Goal: Task Accomplishment & Management: Manage account settings

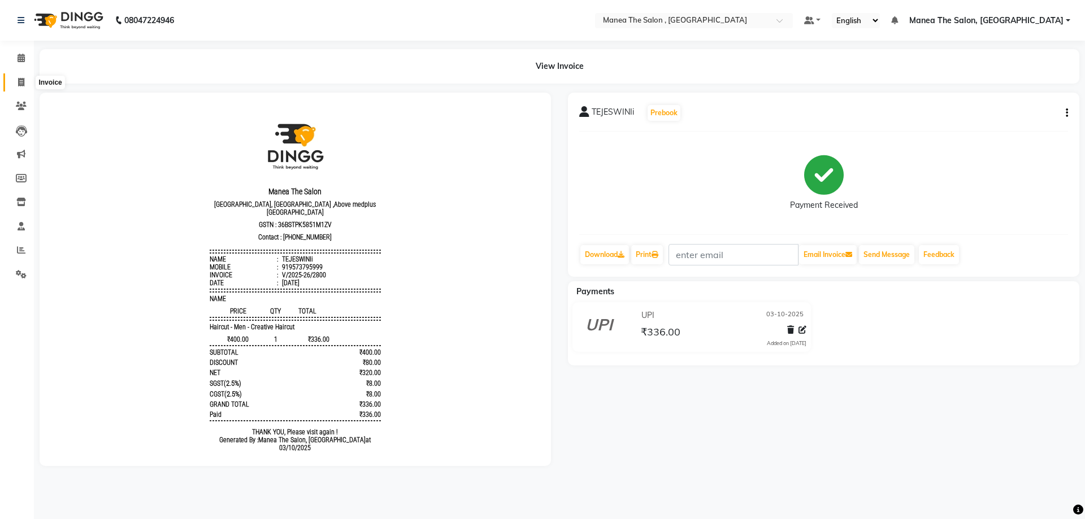
click at [23, 84] on icon at bounding box center [21, 82] width 6 height 8
select select "service"
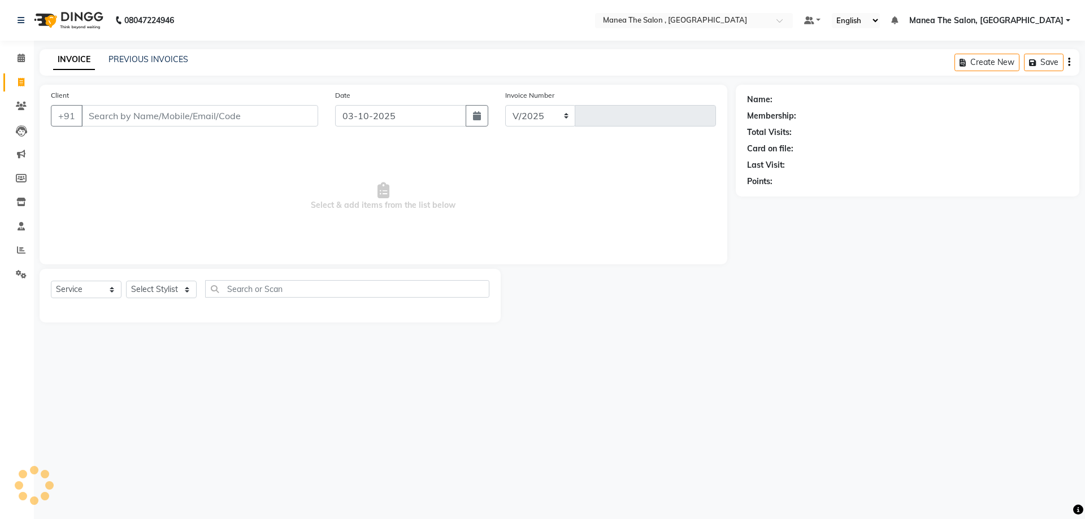
select select "7201"
type input "2801"
click at [180, 283] on select "Select Stylist" at bounding box center [161, 290] width 71 height 18
select select "72491"
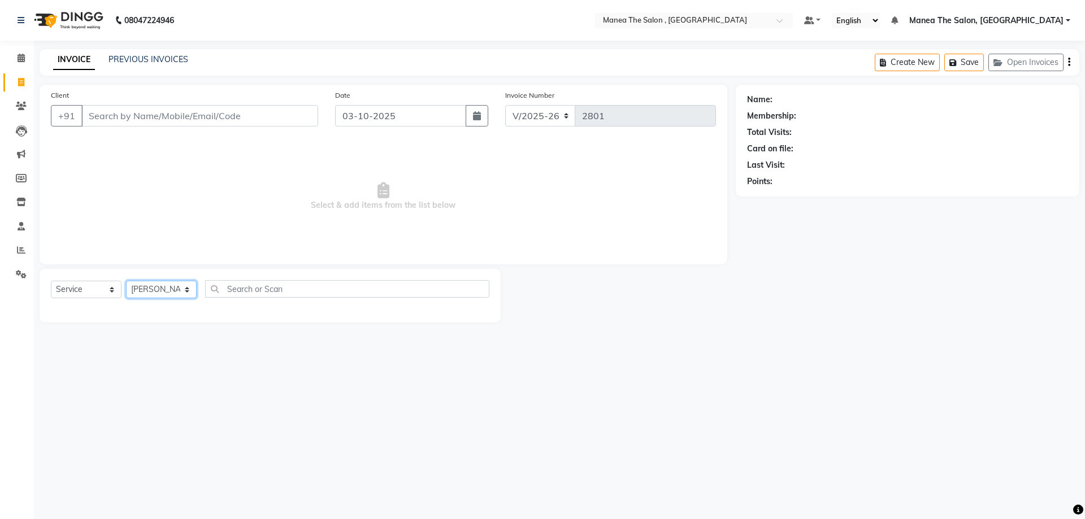
click at [126, 281] on select "Select Stylist AYAZ Manager NAVEEN NIKITHA prameela Raj tillu SALMAN Soujanya z…" at bounding box center [161, 290] width 71 height 18
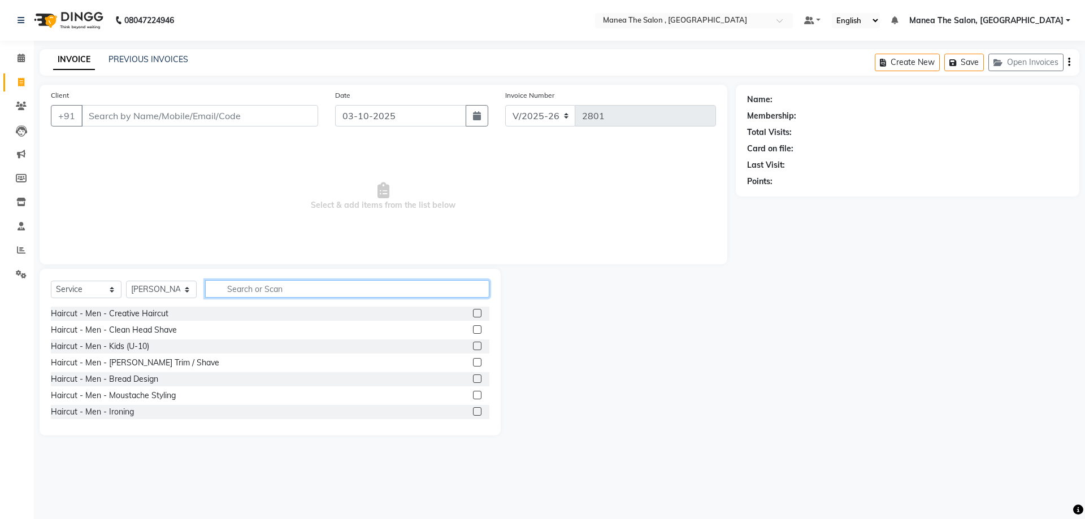
click at [252, 290] on input "text" at bounding box center [347, 289] width 284 height 18
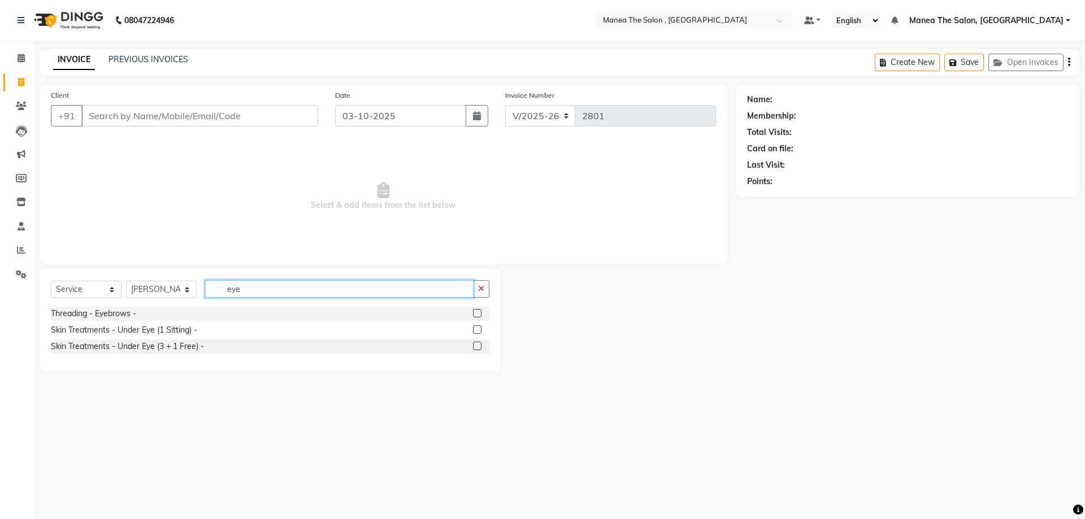
type input "eye"
click at [478, 309] on label at bounding box center [477, 313] width 8 height 8
click at [478, 310] on input "checkbox" at bounding box center [476, 313] width 7 height 7
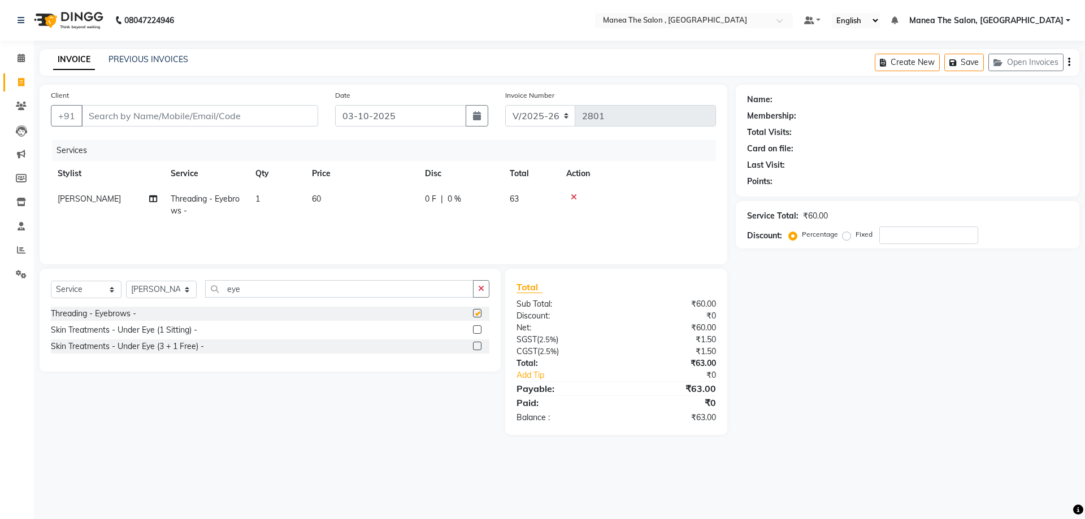
checkbox input "false"
click at [321, 284] on input "eye" at bounding box center [339, 289] width 268 height 18
type input "e"
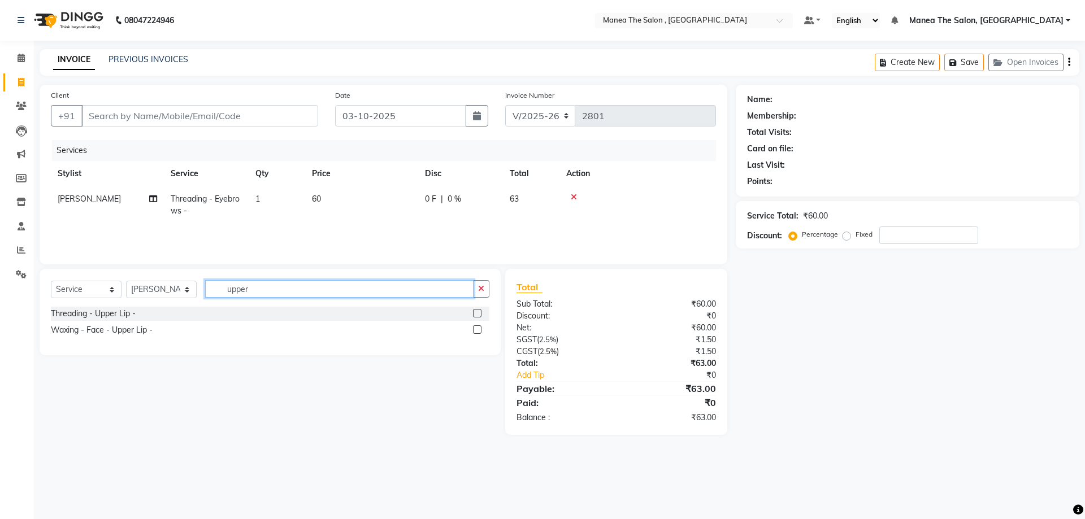
type input "upper"
click at [481, 310] on label at bounding box center [477, 313] width 8 height 8
click at [480, 310] on input "checkbox" at bounding box center [476, 313] width 7 height 7
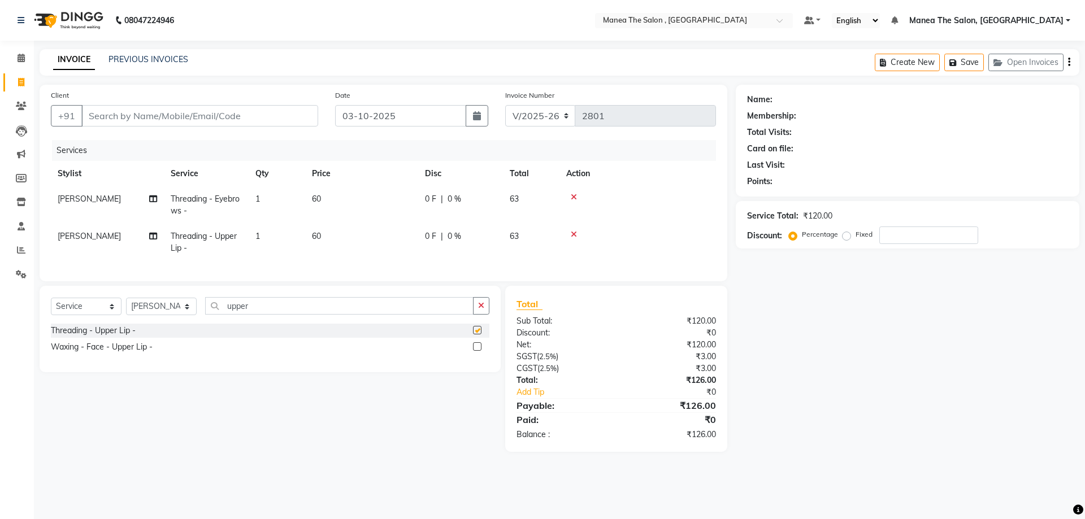
checkbox input "false"
click at [280, 120] on input "Client" at bounding box center [199, 115] width 237 height 21
type input "9"
type input "0"
type input "9573358719"
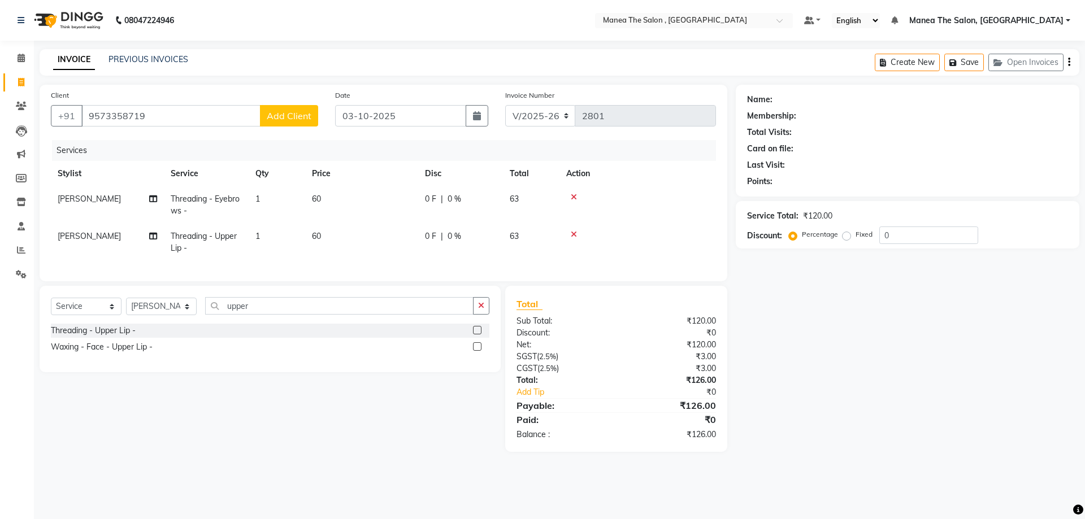
click at [284, 114] on span "Add Client" at bounding box center [289, 115] width 45 height 11
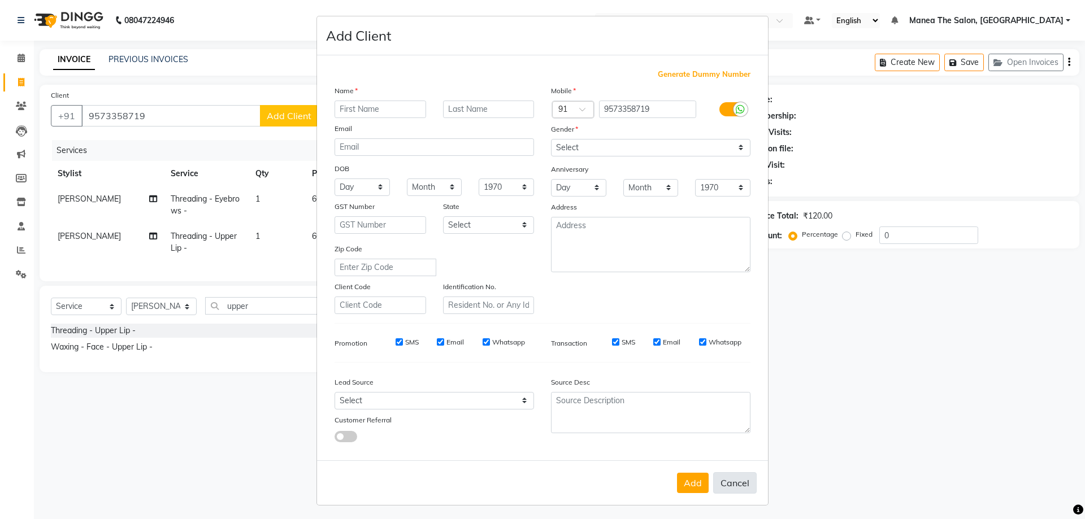
click at [722, 484] on button "Cancel" at bounding box center [735, 482] width 44 height 21
select select
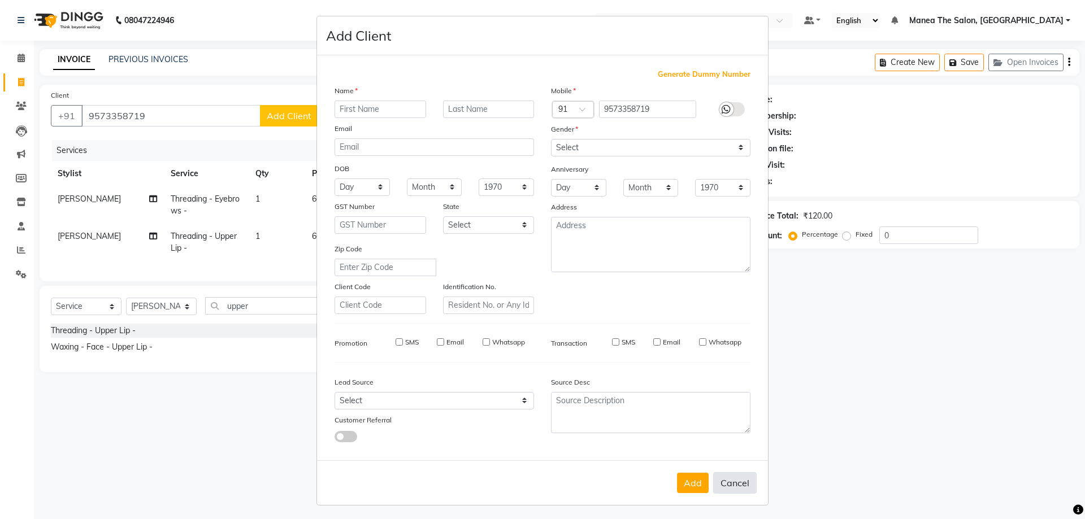
select select
checkbox input "false"
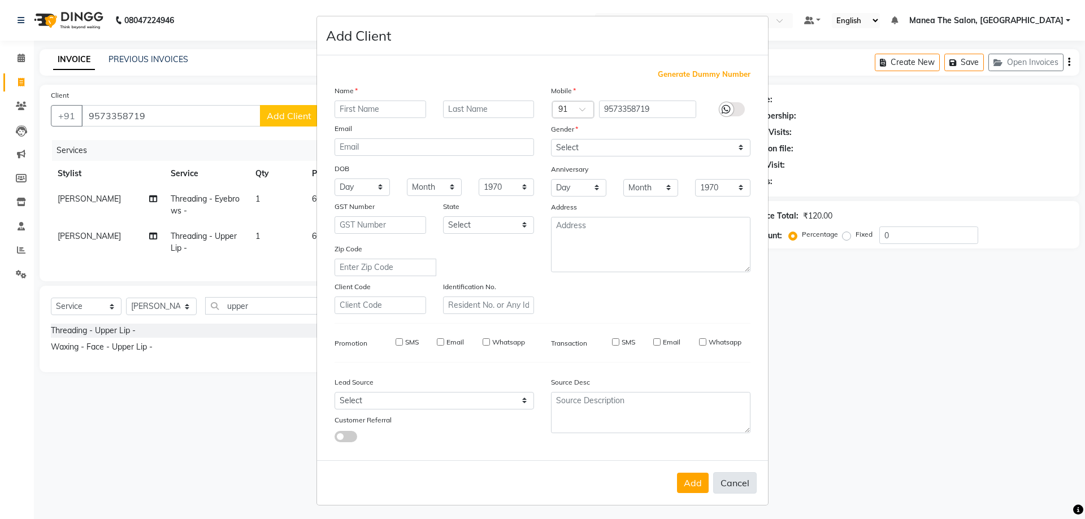
checkbox input "false"
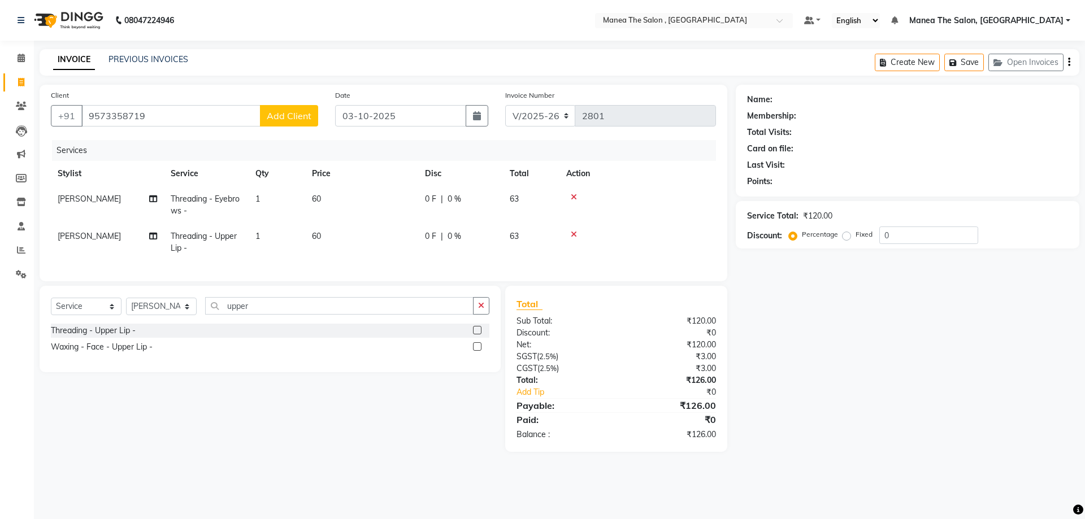
click at [283, 114] on span "Add Client" at bounding box center [289, 115] width 45 height 11
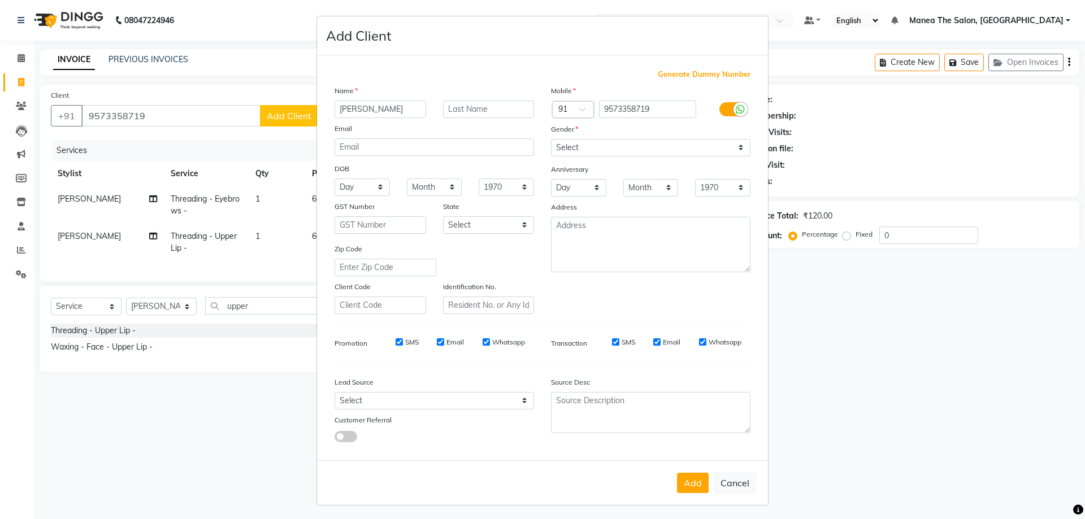
type input "sravani"
click at [583, 144] on select "Select Male Female Other Prefer Not To Say" at bounding box center [650, 148] width 199 height 18
select select "female"
click at [551, 139] on select "Select Male Female Other Prefer Not To Say" at bounding box center [650, 148] width 199 height 18
click at [689, 491] on button "Add" at bounding box center [693, 483] width 32 height 20
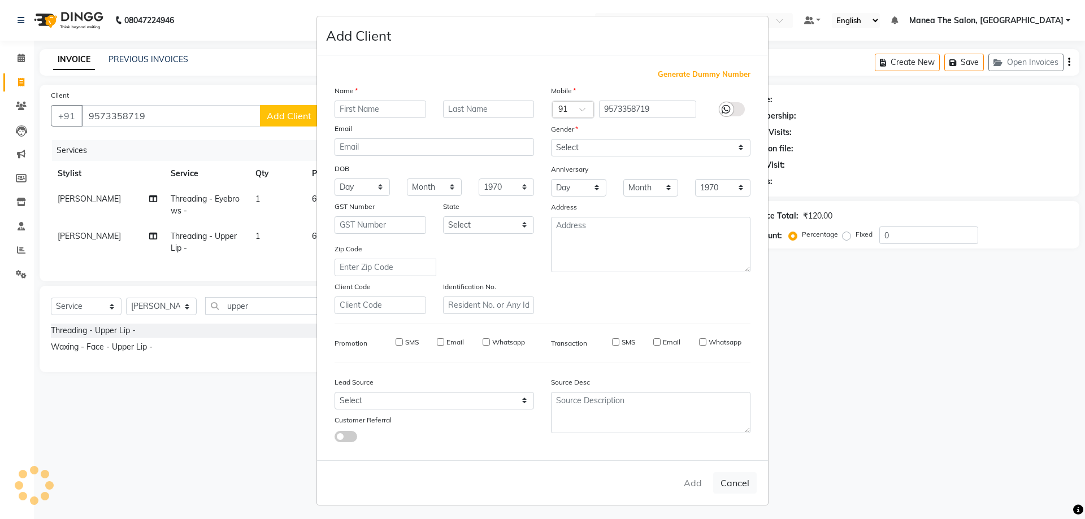
select select
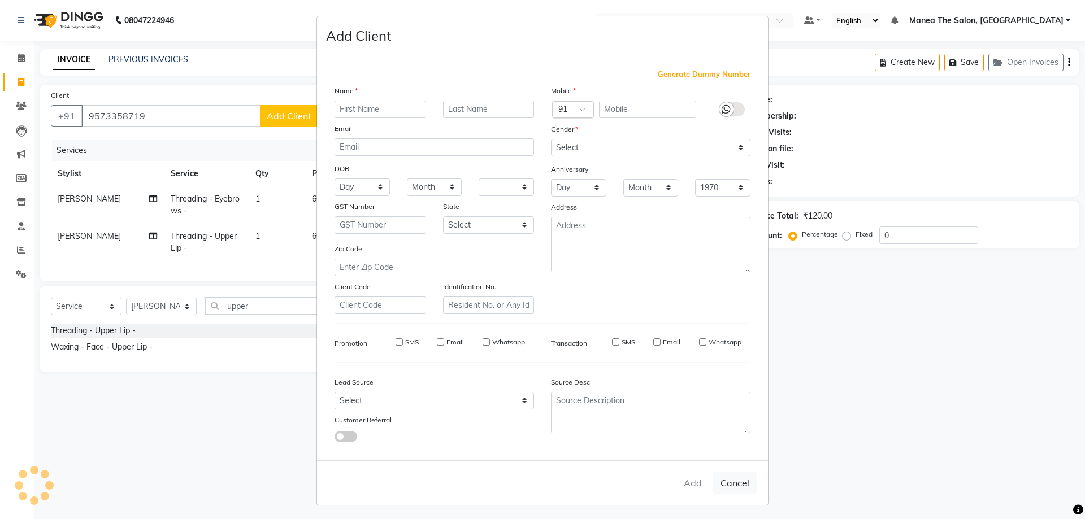
select select
checkbox input "false"
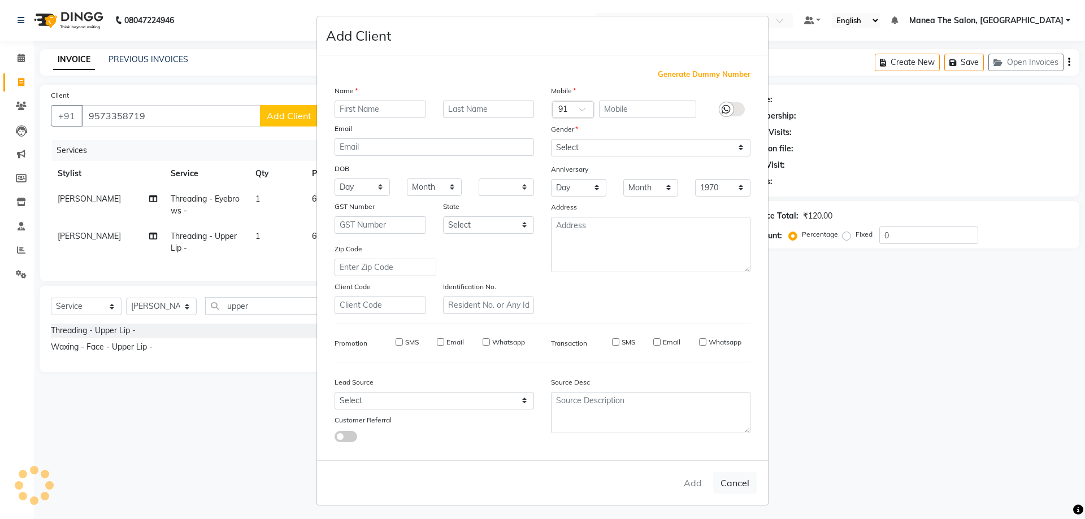
checkbox input "false"
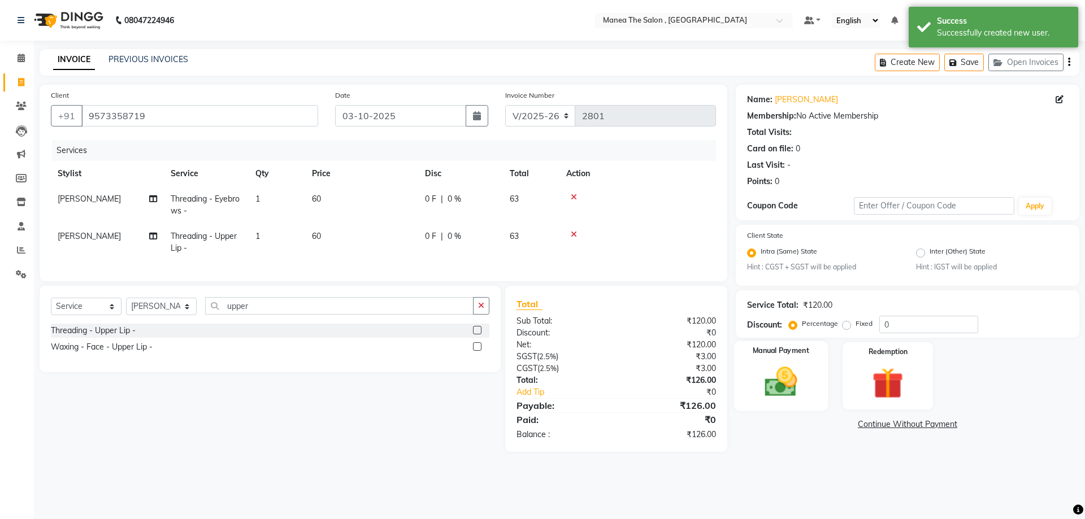
click at [771, 377] on img at bounding box center [780, 382] width 53 height 37
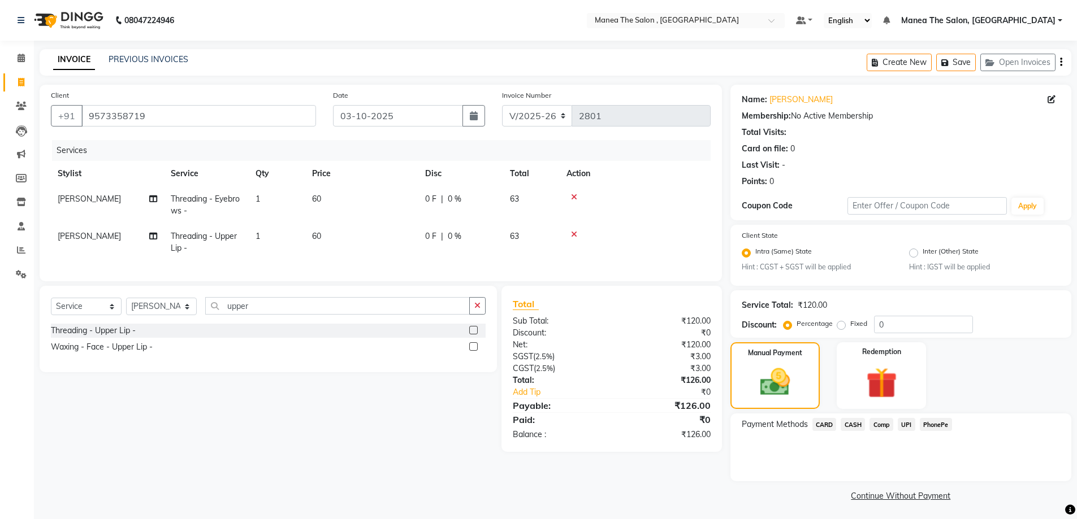
click at [906, 424] on span "UPI" at bounding box center [906, 424] width 18 height 13
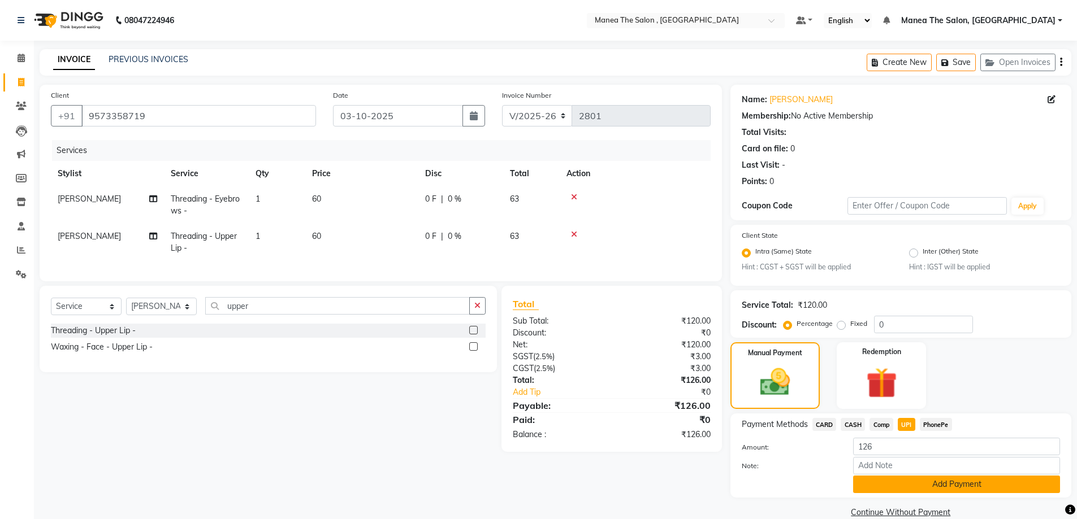
click at [910, 484] on button "Add Payment" at bounding box center [956, 485] width 207 height 18
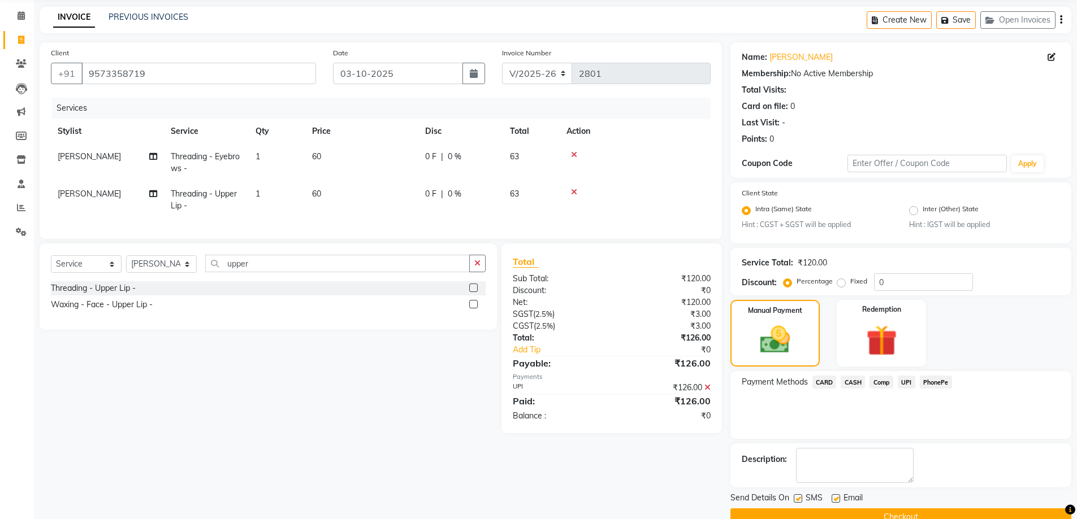
scroll to position [66, 0]
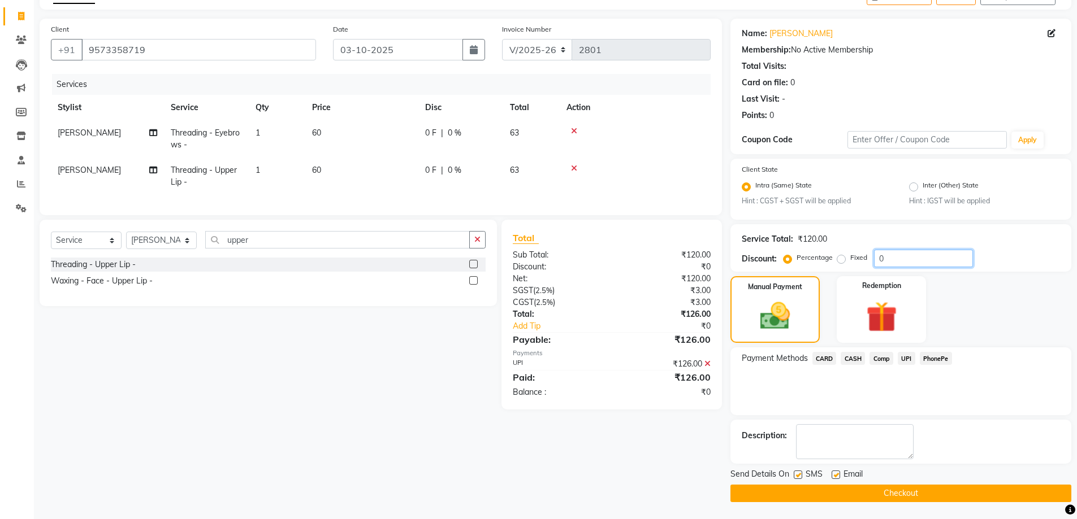
click at [889, 261] on input "0" at bounding box center [923, 259] width 99 height 18
type input "1"
click at [850, 261] on label "Fixed" at bounding box center [858, 258] width 17 height 10
click at [841, 261] on input "Fixed" at bounding box center [843, 258] width 8 height 8
radio input "true"
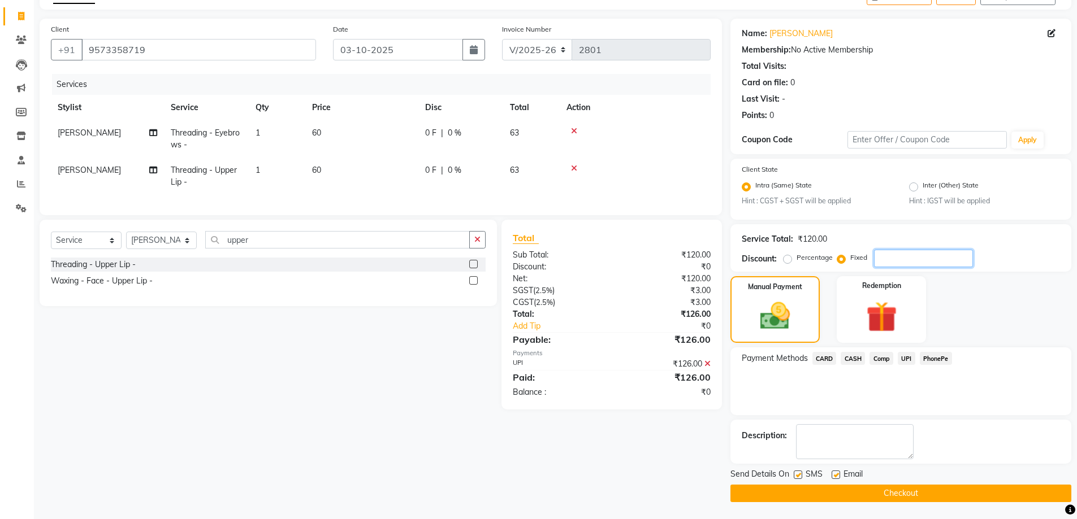
click at [892, 261] on input "number" at bounding box center [923, 259] width 99 height 18
type input "1"
click at [882, 497] on button "Checkout" at bounding box center [900, 494] width 341 height 18
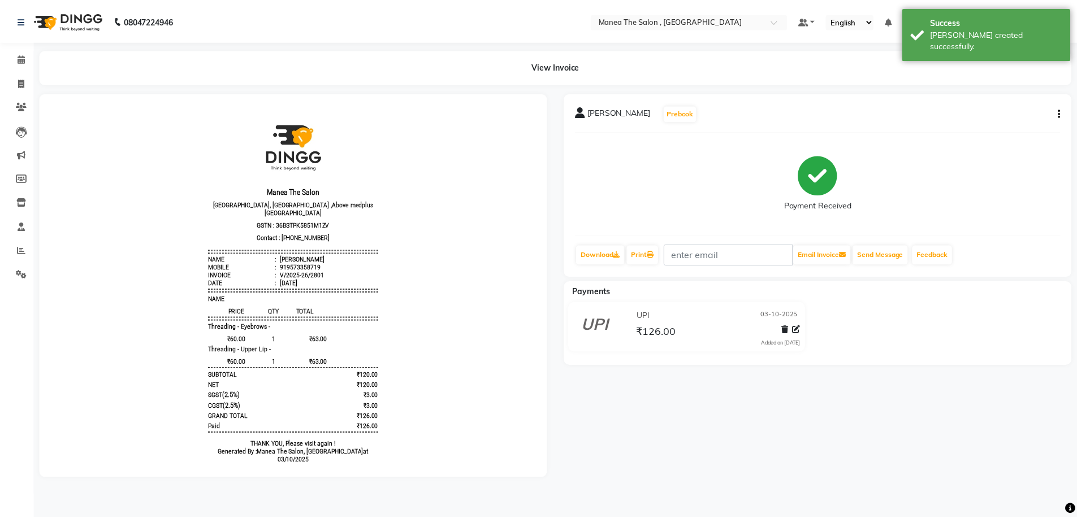
scroll to position [9, 0]
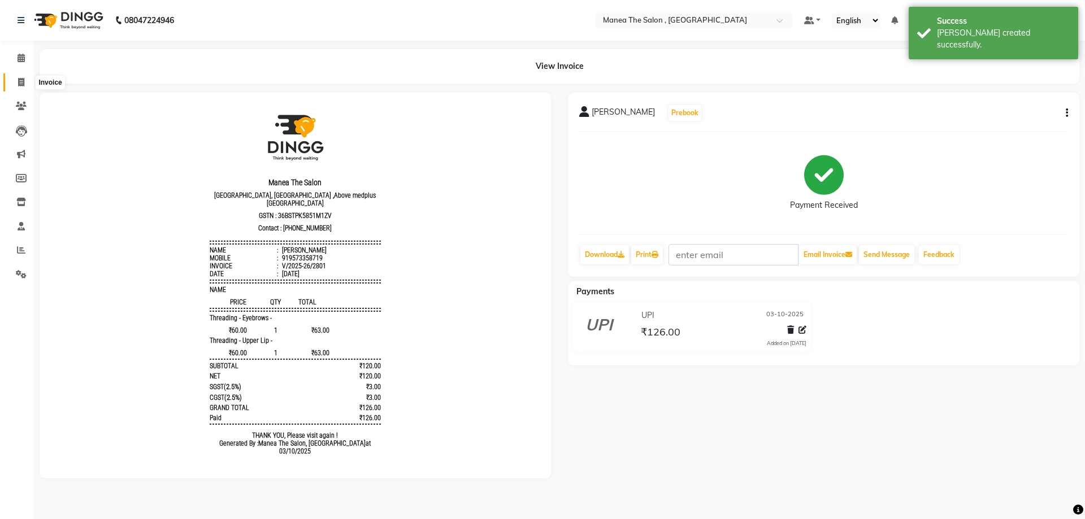
click at [24, 81] on icon at bounding box center [21, 82] width 6 height 8
select select "service"
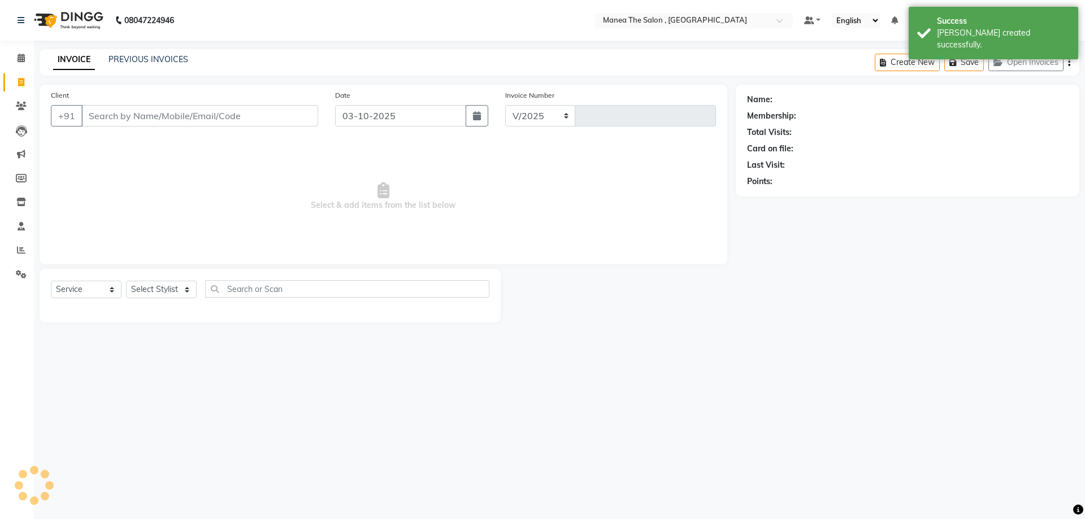
select select "7201"
type input "2802"
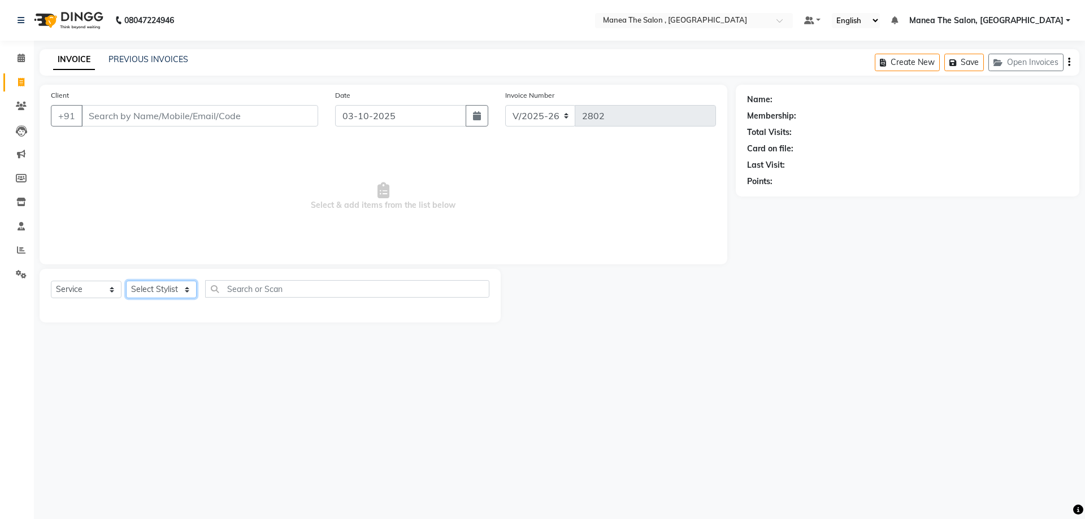
click at [144, 285] on select "Select Stylist AYAZ Manager NAVEEN NIKITHA prameela Raj tillu SALMAN Soujanya z…" at bounding box center [161, 290] width 71 height 18
select select "84418"
click at [126, 281] on select "Select Stylist AYAZ Manager NAVEEN NIKITHA prameela Raj tillu SALMAN Soujanya z…" at bounding box center [161, 290] width 71 height 18
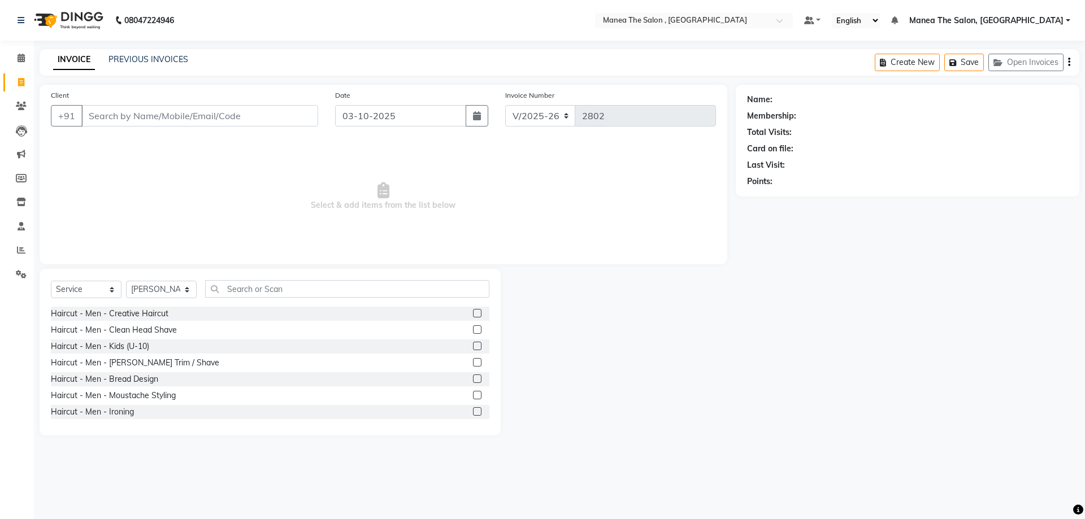
click at [473, 311] on label at bounding box center [477, 313] width 8 height 8
click at [473, 311] on input "checkbox" at bounding box center [476, 313] width 7 height 7
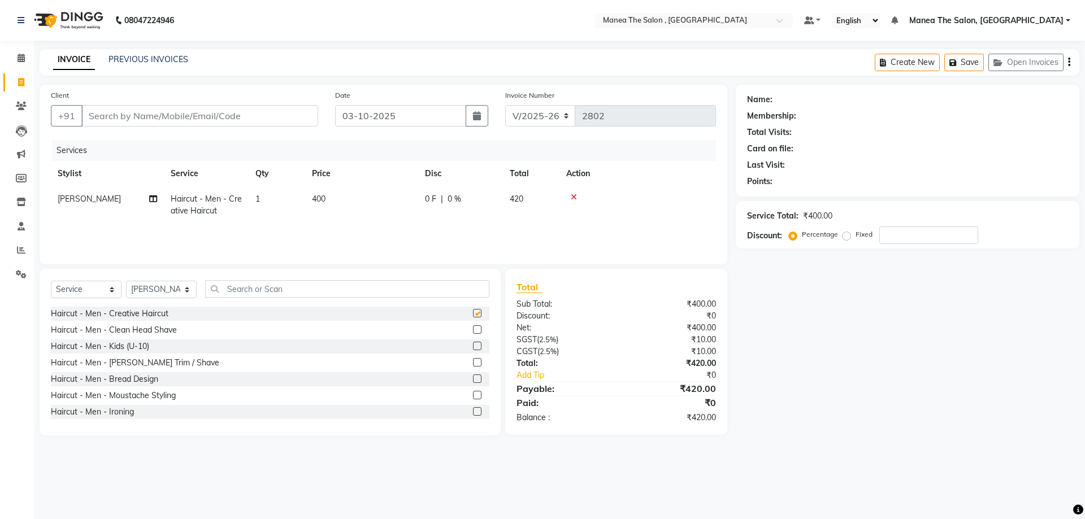
checkbox input "false"
click at [298, 291] on input "text" at bounding box center [347, 289] width 284 height 18
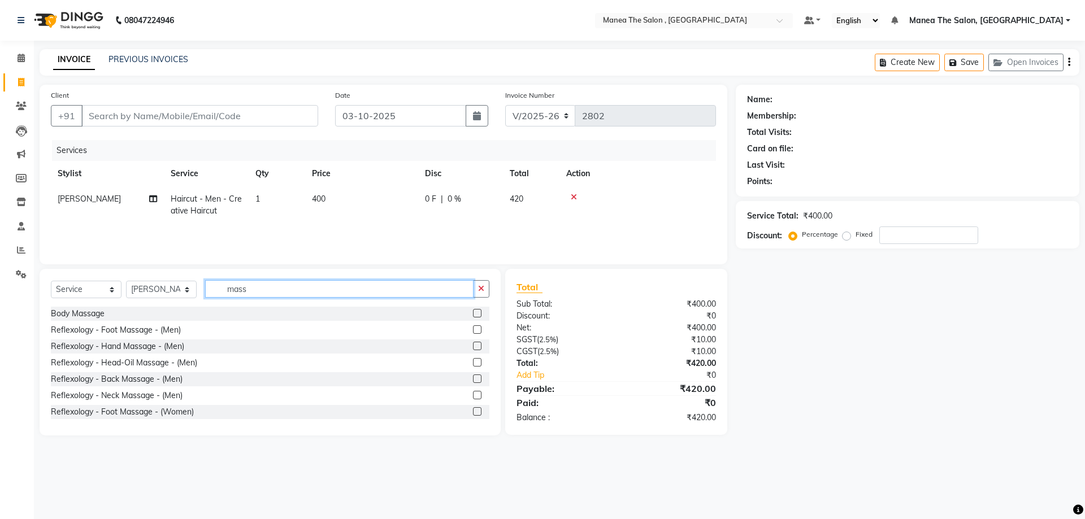
type input "mass"
click at [473, 364] on label at bounding box center [477, 362] width 8 height 8
click at [473, 364] on input "checkbox" at bounding box center [476, 362] width 7 height 7
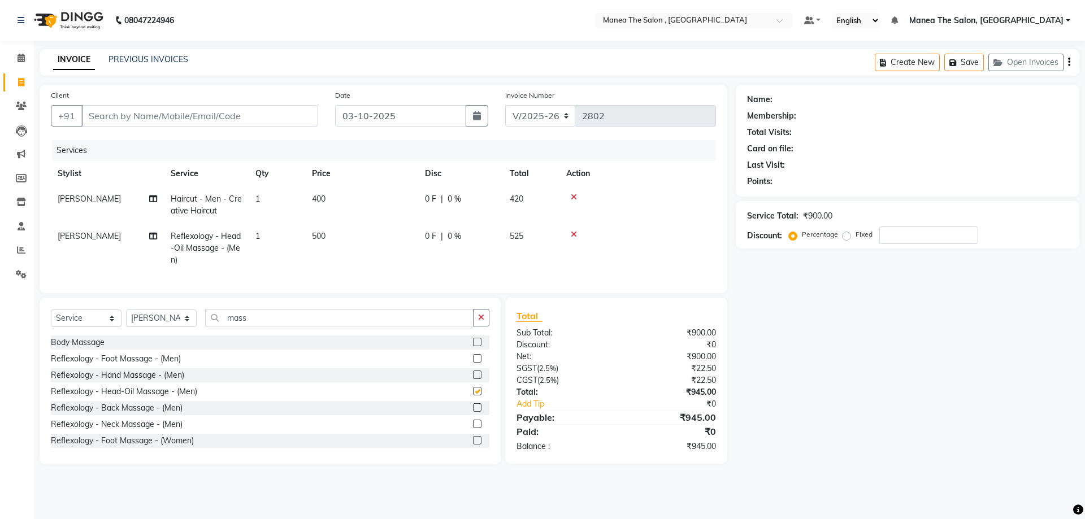
checkbox input "false"
click at [162, 327] on select "Select Stylist AYAZ Manager NAVEEN NIKITHA prameela Raj tillu SALMAN Soujanya z…" at bounding box center [161, 319] width 71 height 18
select select "93250"
click at [126, 318] on select "Select Stylist AYAZ Manager NAVEEN NIKITHA prameela Raj tillu SALMAN Soujanya z…" at bounding box center [161, 319] width 71 height 18
click at [388, 327] on input "mass" at bounding box center [339, 318] width 268 height 18
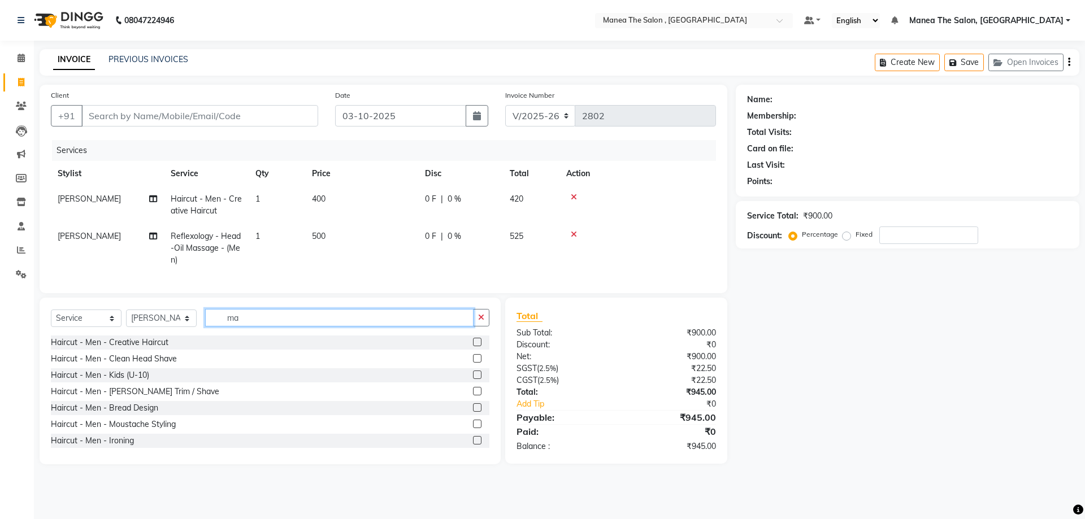
type input "m"
click at [473, 346] on label at bounding box center [477, 342] width 8 height 8
click at [473, 346] on input "checkbox" at bounding box center [476, 342] width 7 height 7
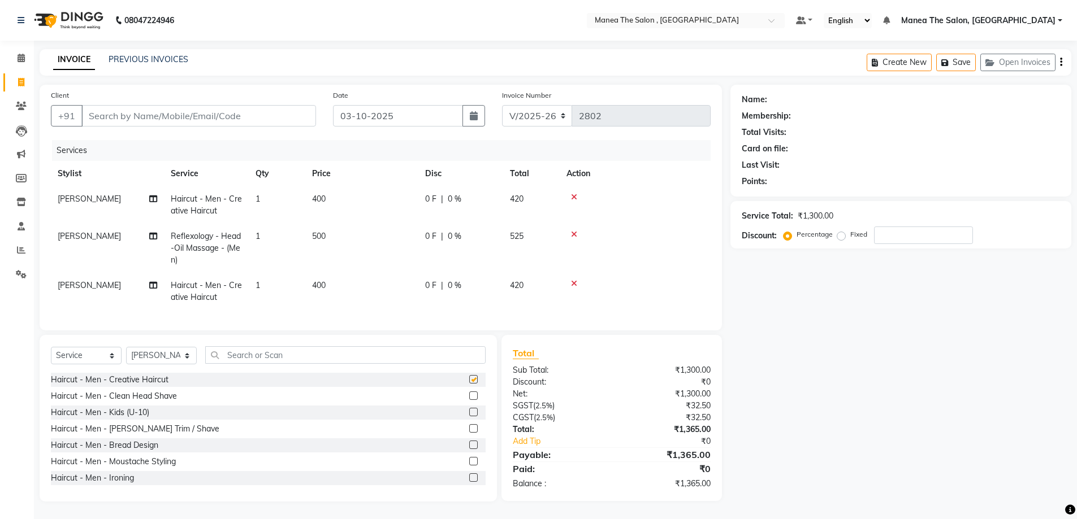
checkbox input "false"
click at [469, 400] on label at bounding box center [473, 396] width 8 height 8
click at [469, 400] on input "checkbox" at bounding box center [472, 396] width 7 height 7
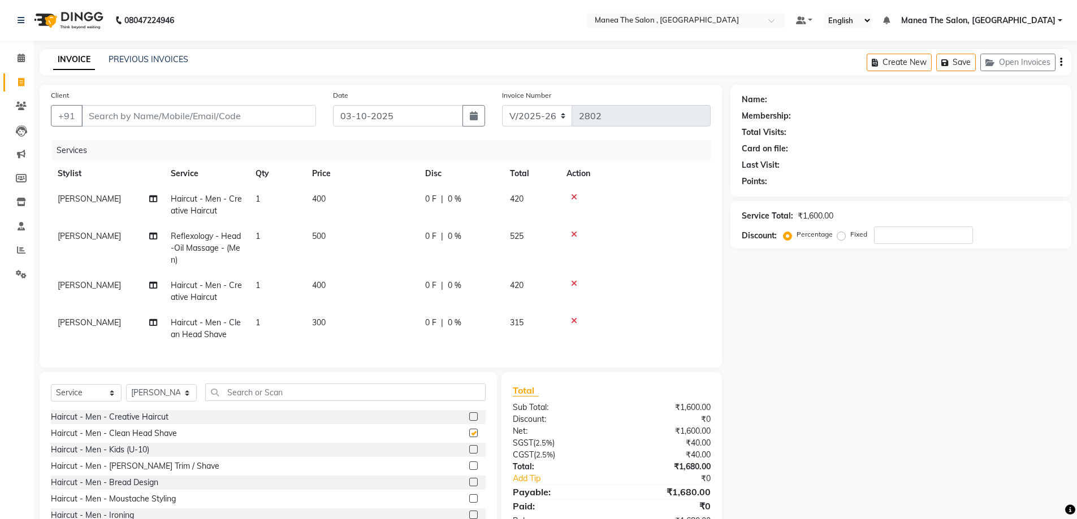
checkbox input "false"
click at [575, 319] on icon at bounding box center [574, 321] width 6 height 8
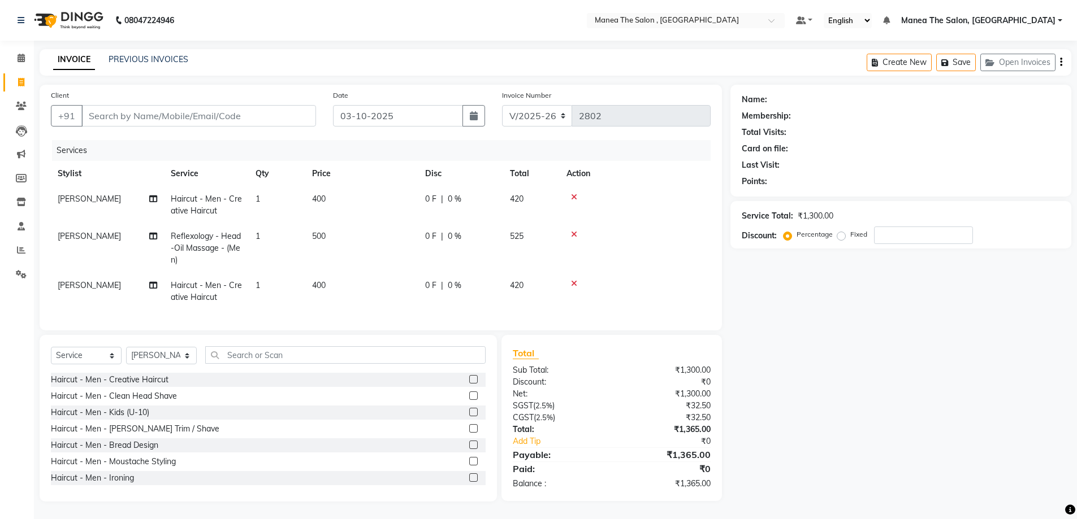
click at [469, 433] on label at bounding box center [473, 428] width 8 height 8
click at [469, 433] on input "checkbox" at bounding box center [472, 429] width 7 height 7
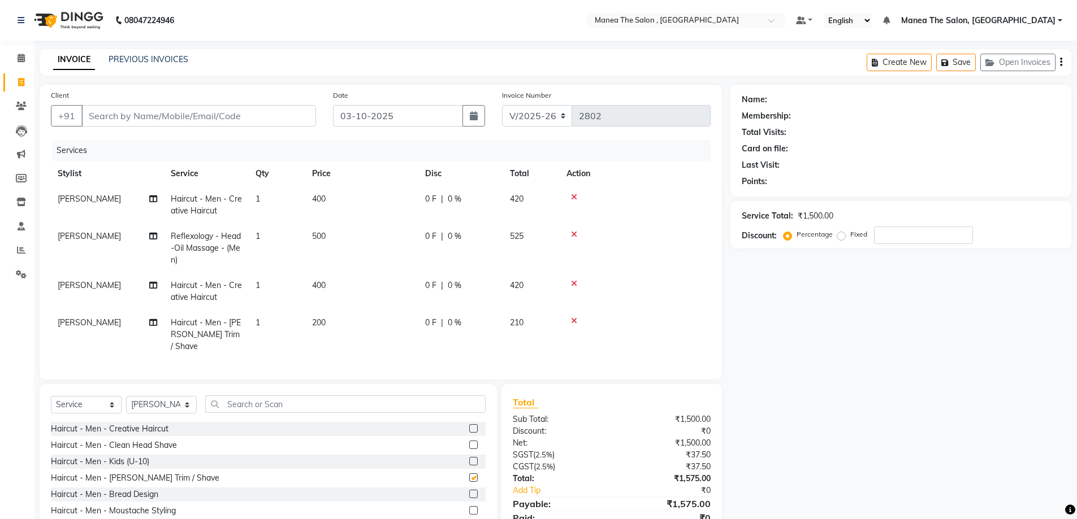
checkbox input "false"
click at [237, 111] on input "Client" at bounding box center [198, 115] width 235 height 21
click at [125, 114] on input "Client" at bounding box center [198, 115] width 235 height 21
type input "9"
type input "0"
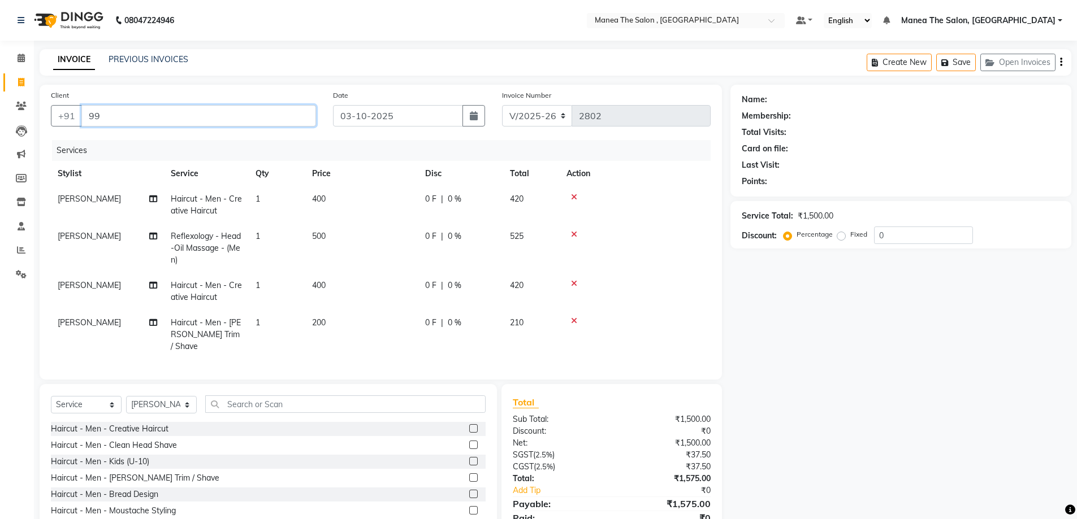
type input "9"
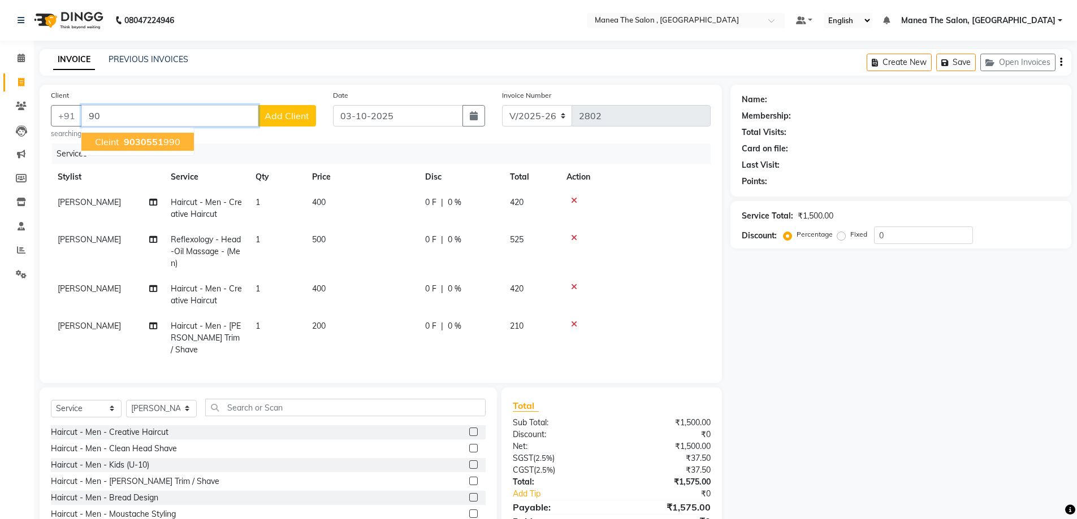
type input "9"
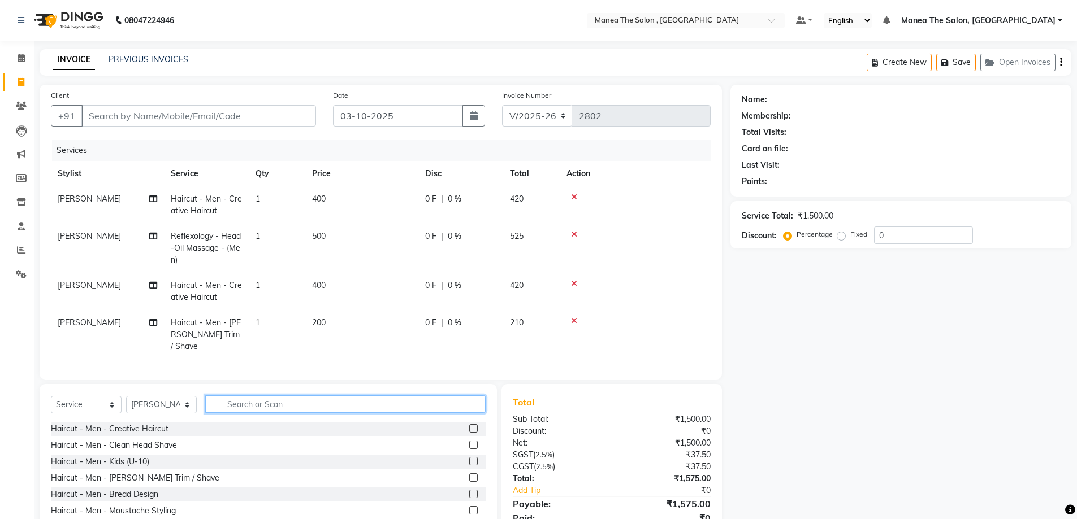
click at [274, 401] on input "text" at bounding box center [345, 405] width 280 height 18
type input "c"
type input "mass"
click at [469, 474] on label at bounding box center [473, 478] width 8 height 8
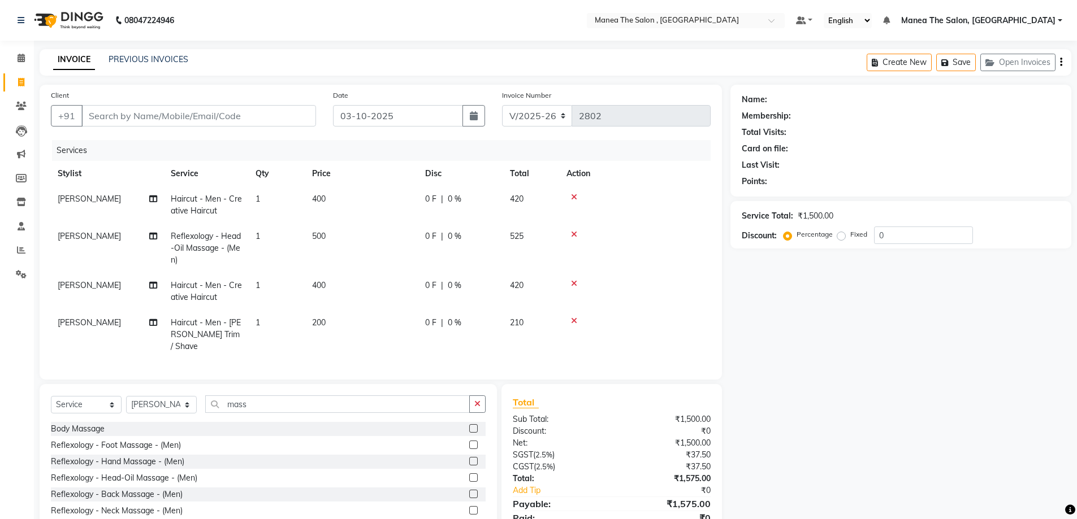
click at [469, 475] on input "checkbox" at bounding box center [472, 478] width 7 height 7
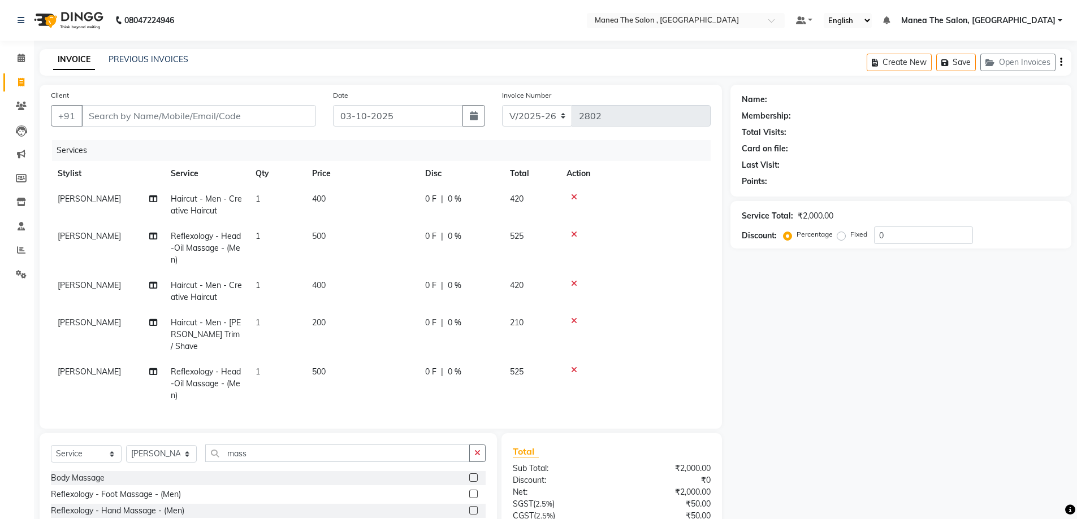
checkbox input "false"
click at [275, 110] on input "Client" at bounding box center [198, 115] width 235 height 21
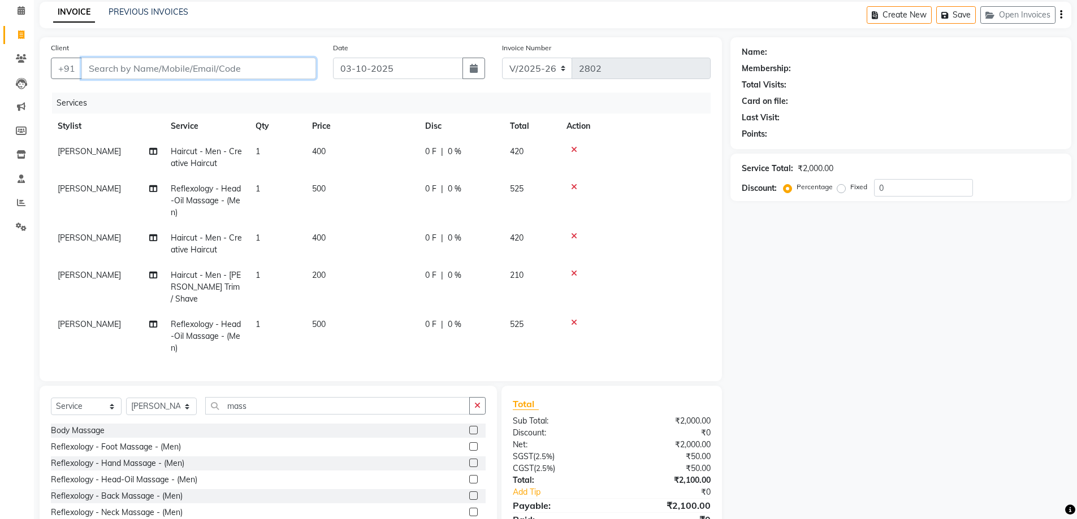
scroll to position [94, 0]
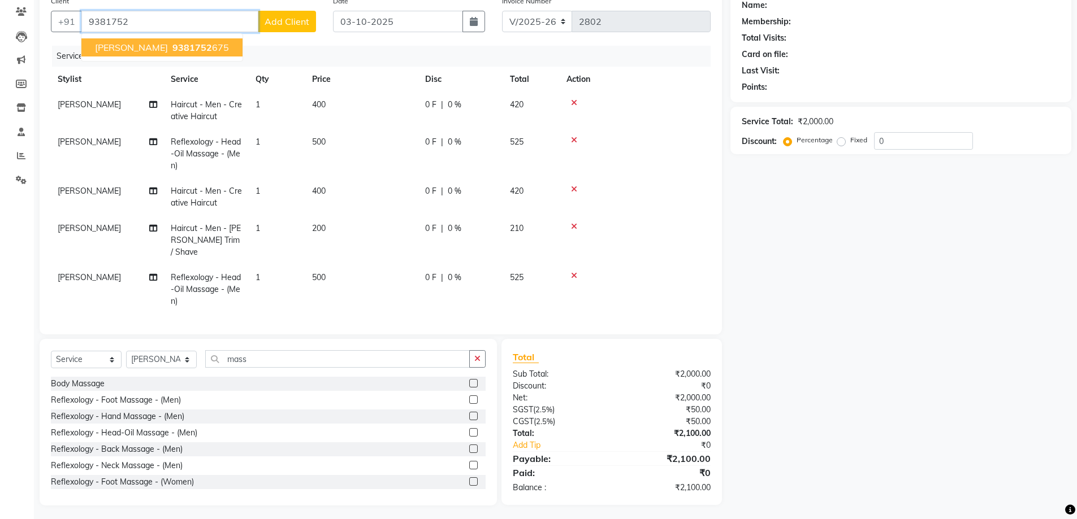
click at [180, 41] on button "SREEKANTH 9381752 675" at bounding box center [161, 47] width 161 height 18
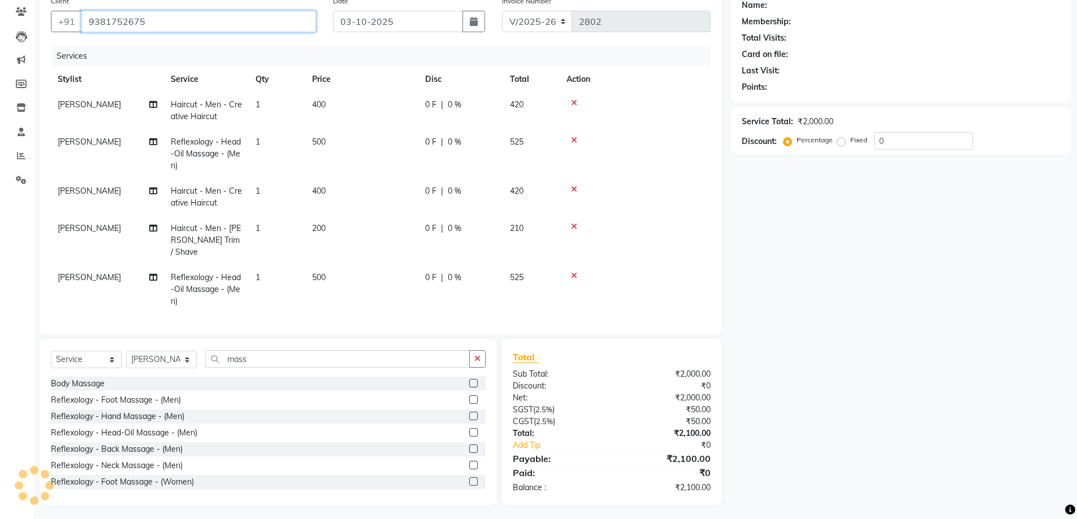
type input "9381752675"
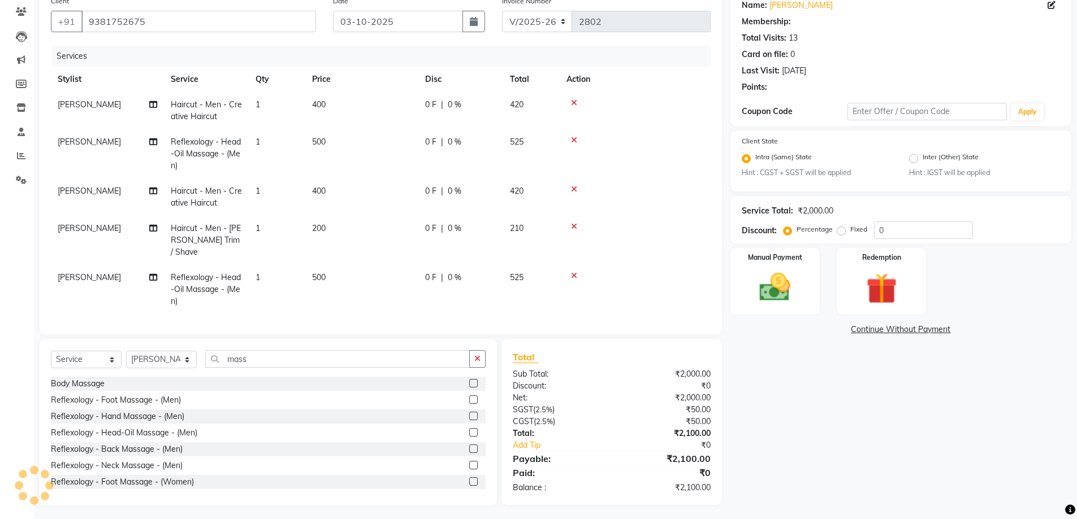
select select "1: Object"
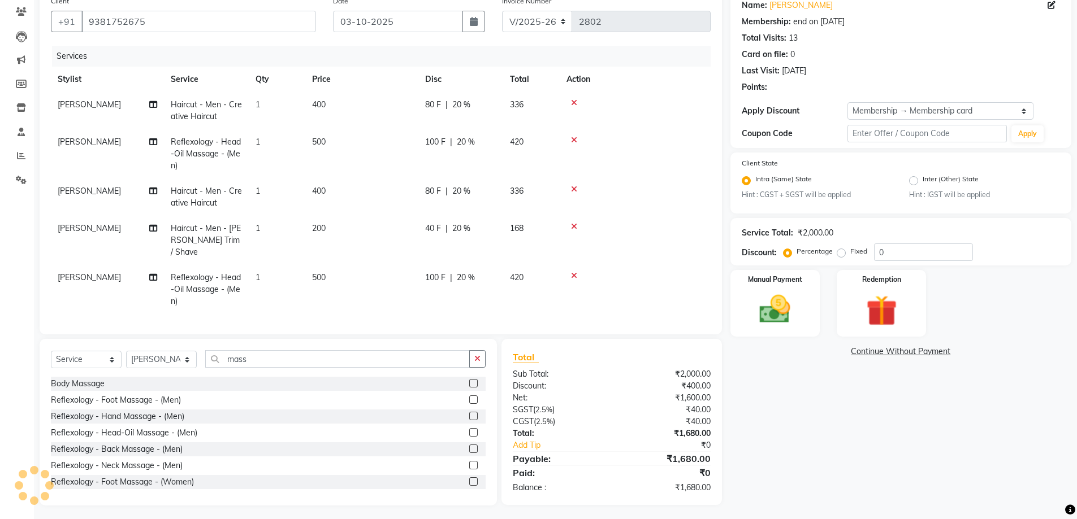
type input "20"
click at [790, 323] on img at bounding box center [775, 310] width 52 height 37
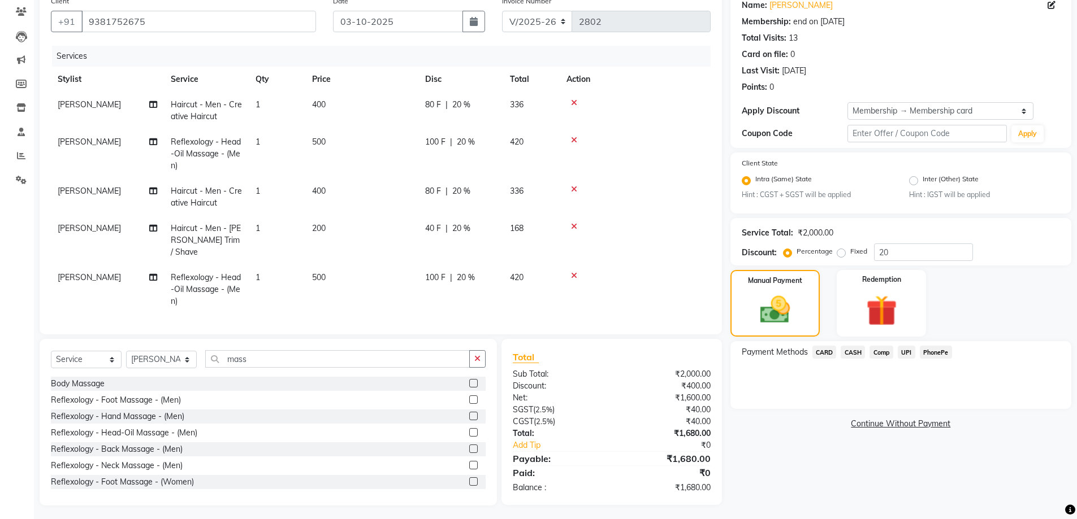
click at [860, 351] on span "CASH" at bounding box center [852, 352] width 24 height 13
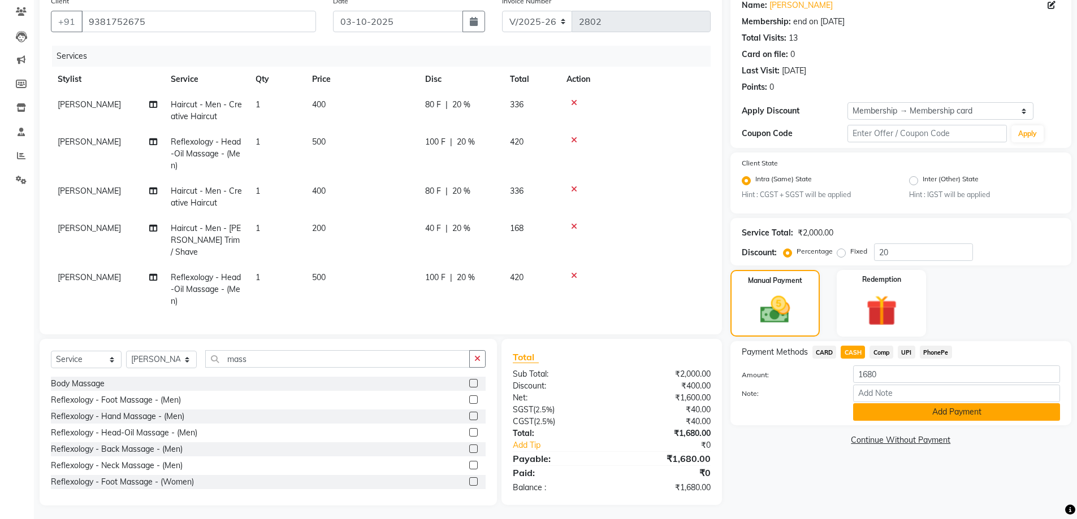
click at [860, 409] on button "Add Payment" at bounding box center [956, 412] width 207 height 18
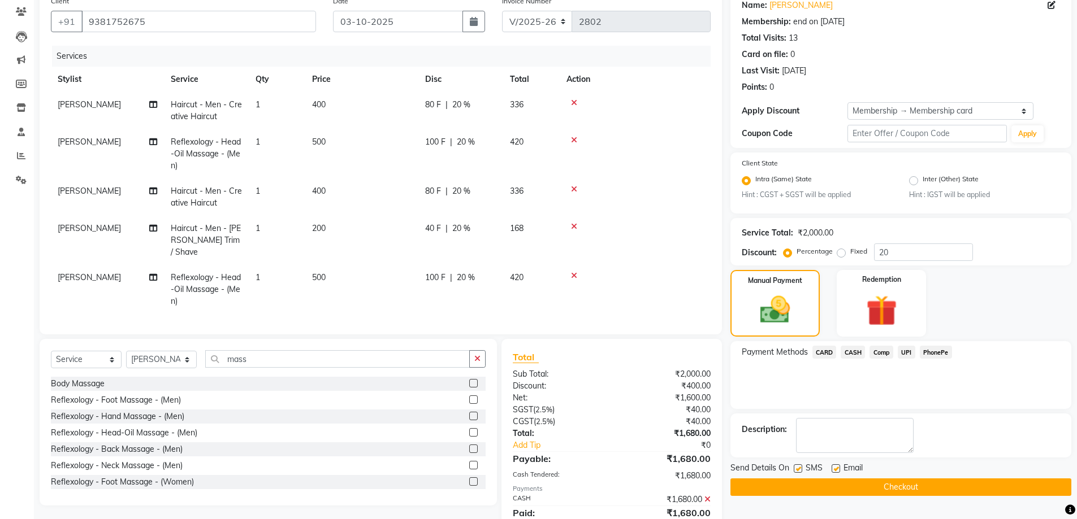
click at [904, 485] on button "Checkout" at bounding box center [900, 488] width 341 height 18
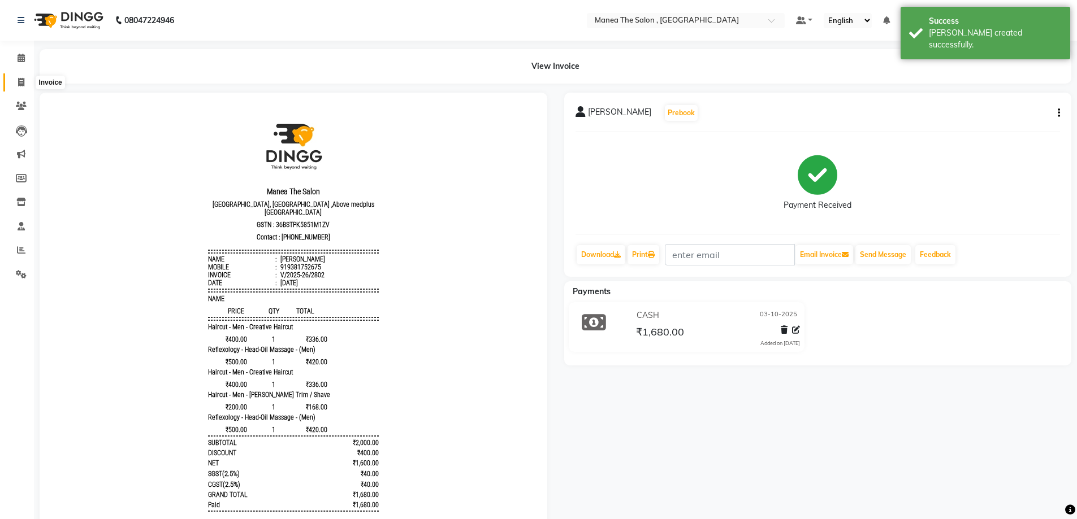
click at [18, 81] on icon at bounding box center [21, 82] width 6 height 8
select select "service"
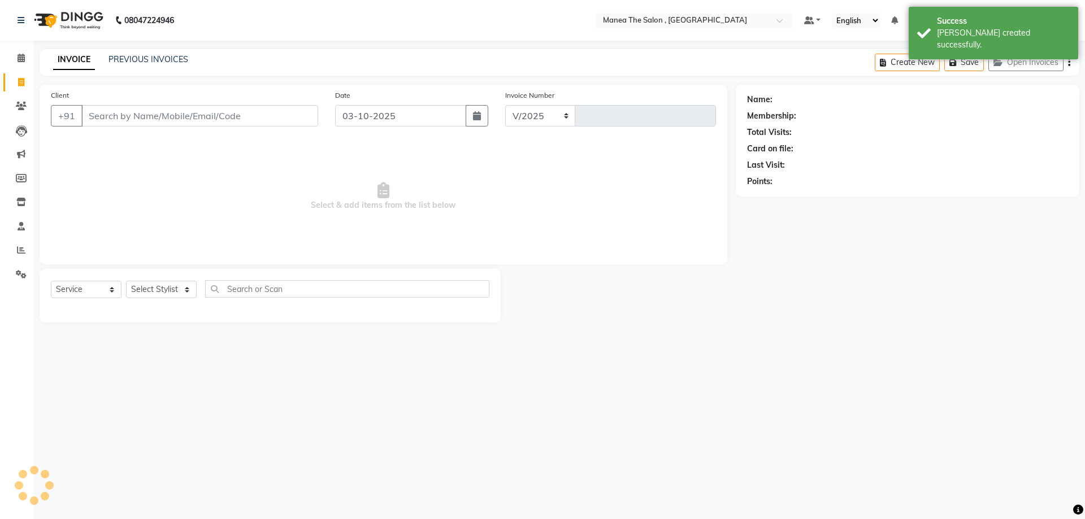
select select "7201"
type input "2803"
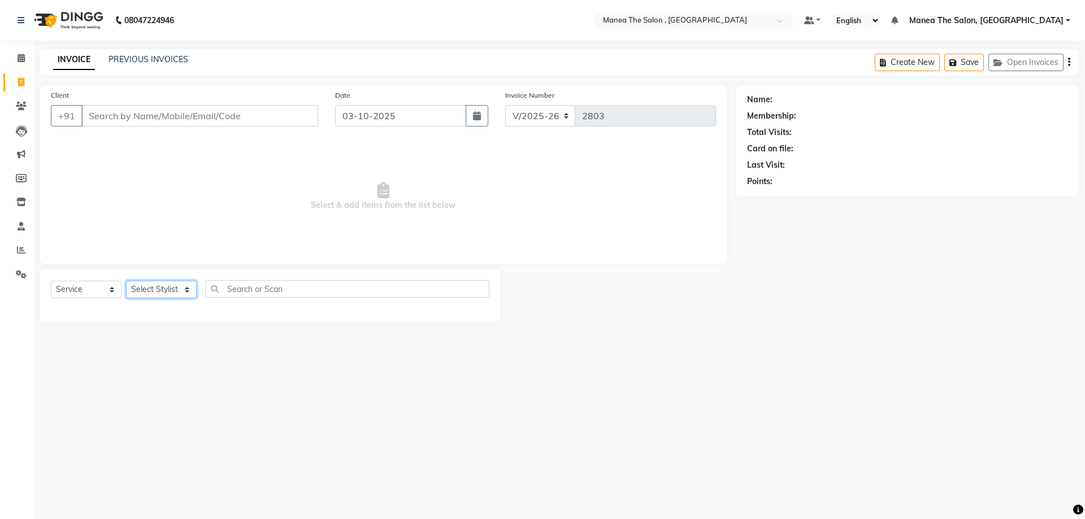
click at [160, 289] on select "Select Stylist AYAZ Manager NAVEEN NIKITHA prameela Raj tillu SALMAN Soujanya z…" at bounding box center [161, 290] width 71 height 18
select select "84418"
click at [126, 281] on select "Select Stylist AYAZ Manager NAVEEN NIKITHA prameela Raj tillu SALMAN Soujanya z…" at bounding box center [161, 290] width 71 height 18
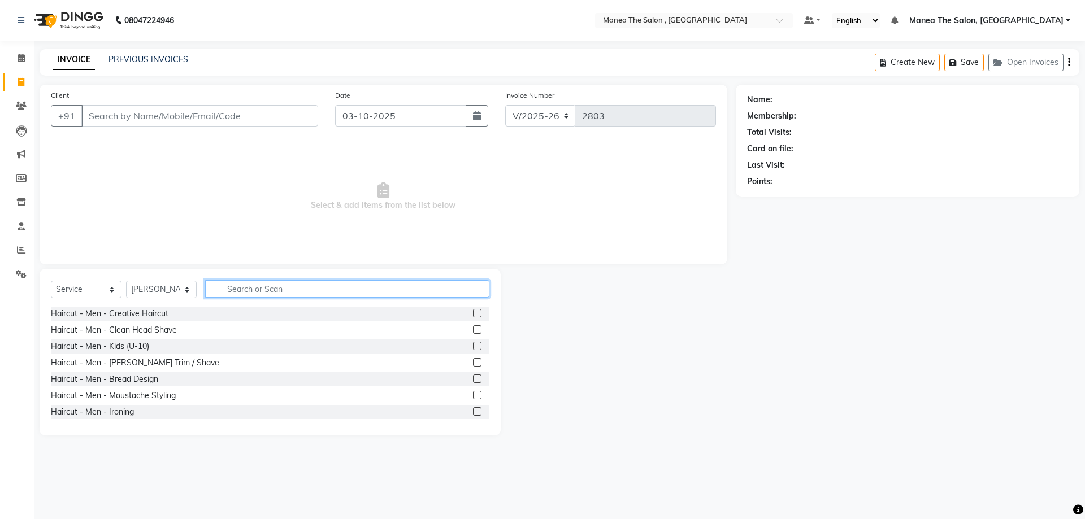
click at [249, 293] on input "text" at bounding box center [347, 289] width 284 height 18
click at [473, 311] on label at bounding box center [477, 313] width 8 height 8
click at [473, 311] on input "checkbox" at bounding box center [476, 313] width 7 height 7
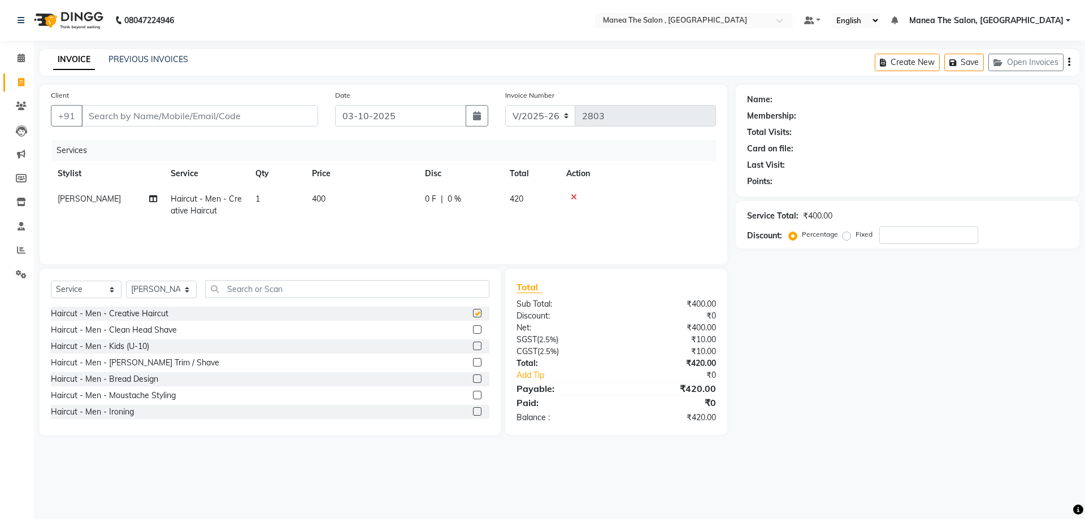
checkbox input "false"
click at [228, 115] on input "Client" at bounding box center [199, 115] width 237 height 21
click at [473, 361] on label at bounding box center [477, 362] width 8 height 8
click at [473, 361] on input "checkbox" at bounding box center [476, 362] width 7 height 7
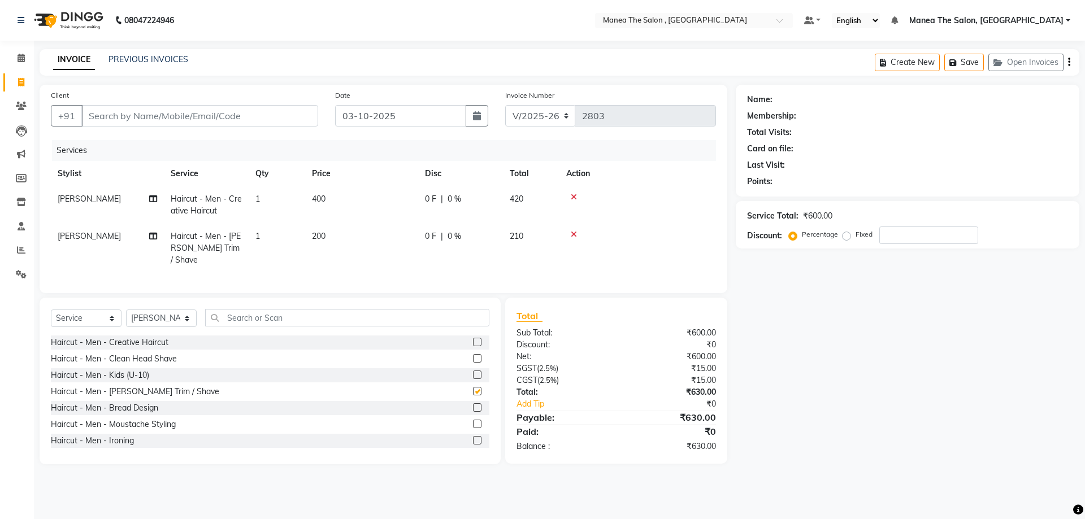
checkbox input "false"
click at [237, 109] on input "Client" at bounding box center [199, 115] width 237 height 21
type input "7"
type input "0"
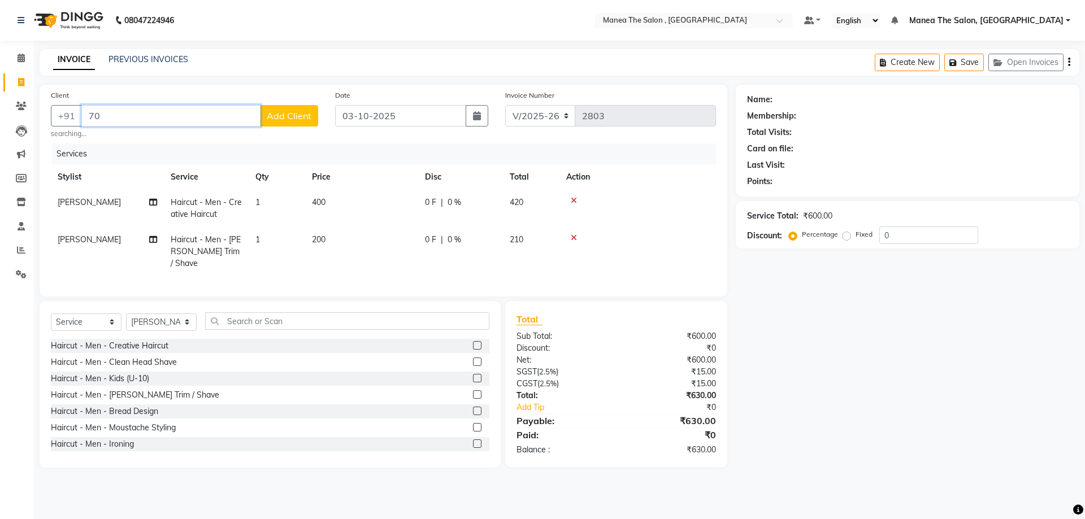
type input "7"
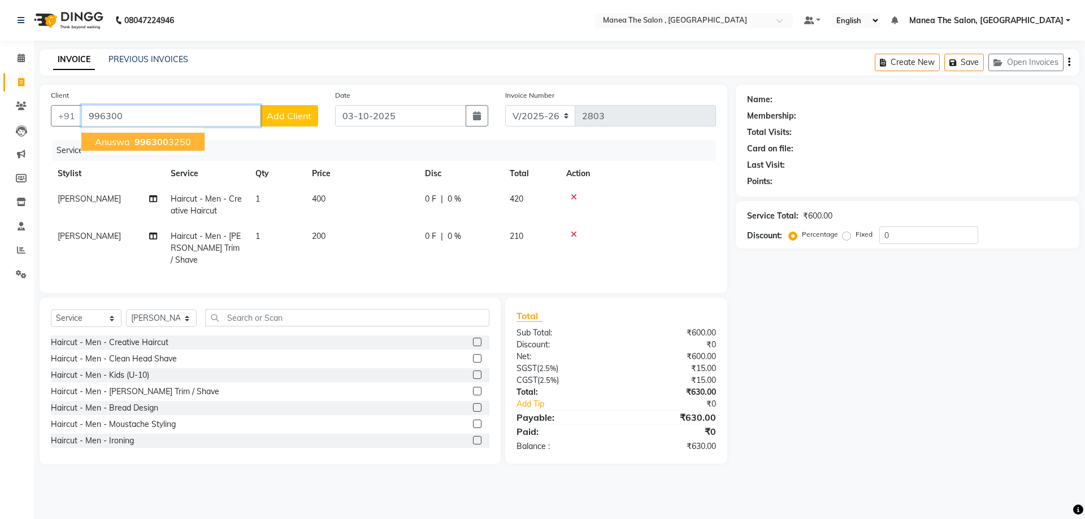
click at [166, 141] on span "996300" at bounding box center [151, 141] width 34 height 11
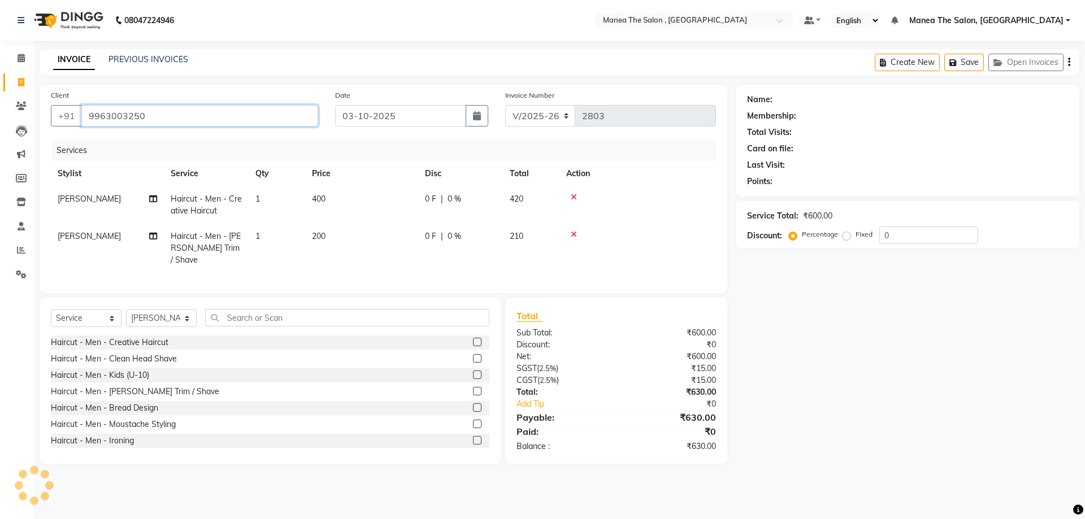
type input "9963003250"
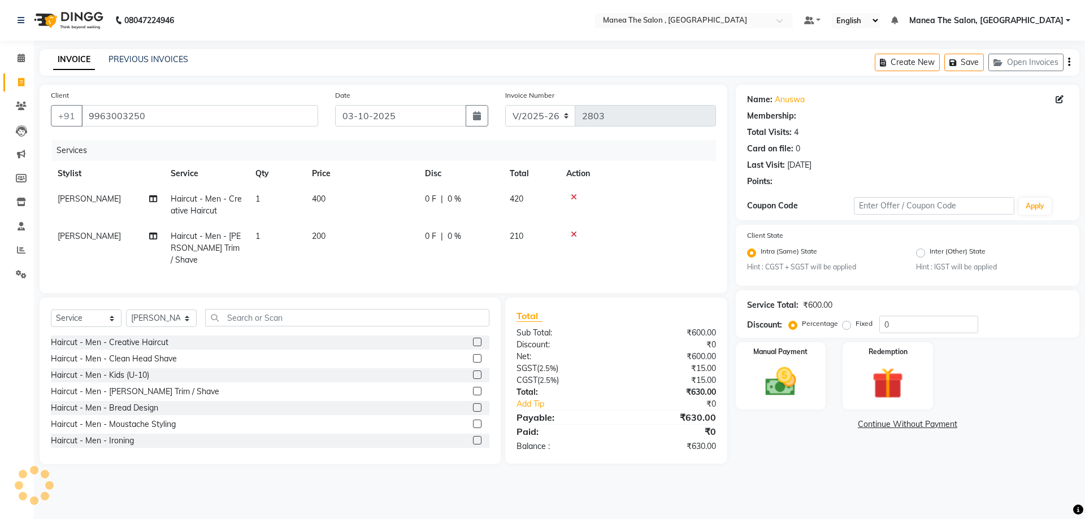
select select "1: Object"
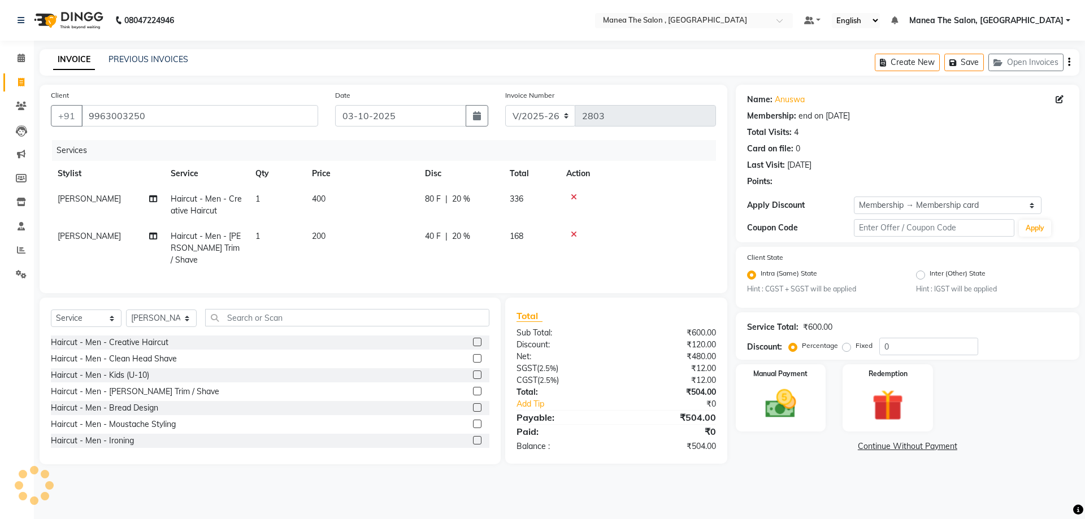
type input "20"
click at [758, 417] on img at bounding box center [780, 404] width 53 height 37
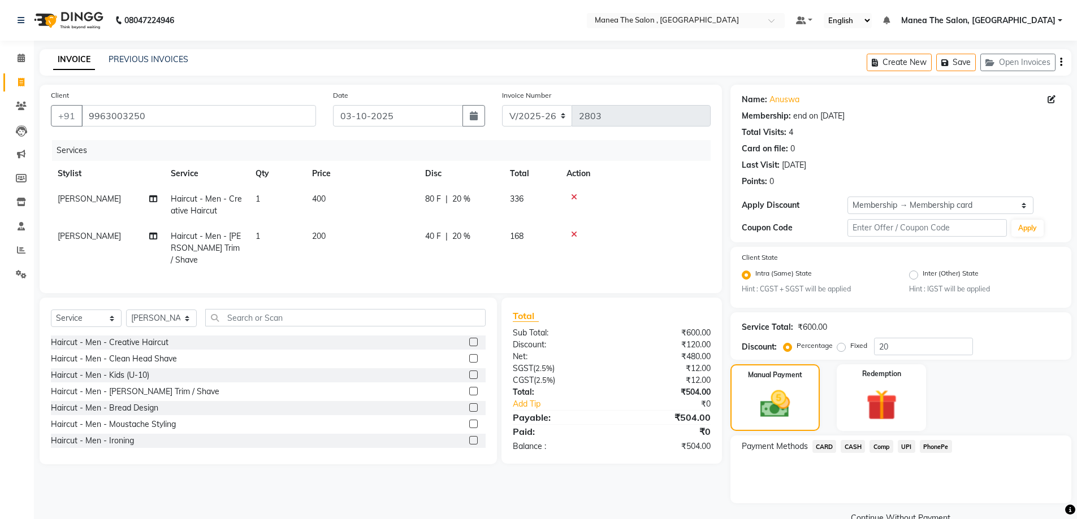
click at [903, 448] on span "UPI" at bounding box center [906, 446] width 18 height 13
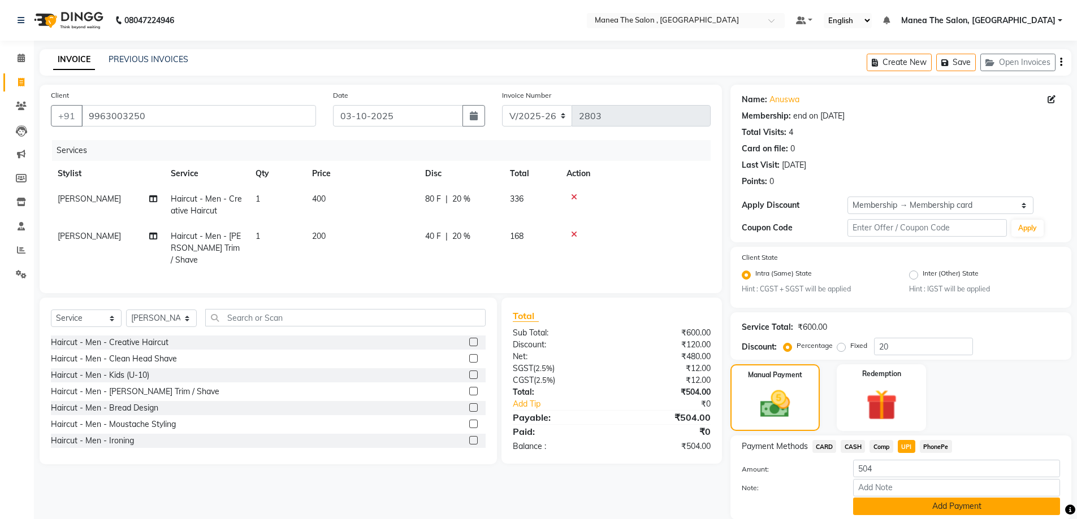
click at [893, 506] on button "Add Payment" at bounding box center [956, 507] width 207 height 18
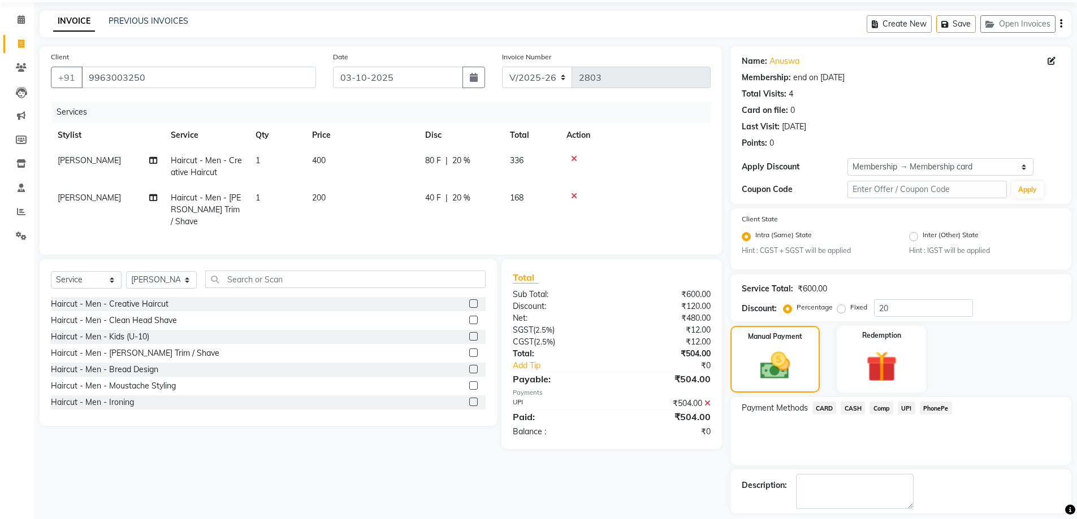
scroll to position [88, 0]
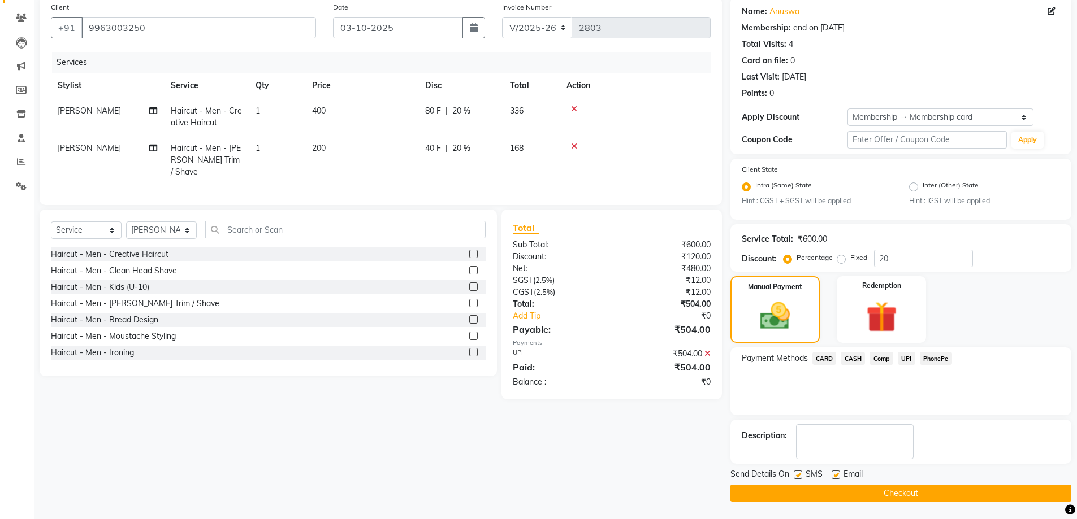
click at [897, 487] on button "Checkout" at bounding box center [900, 494] width 341 height 18
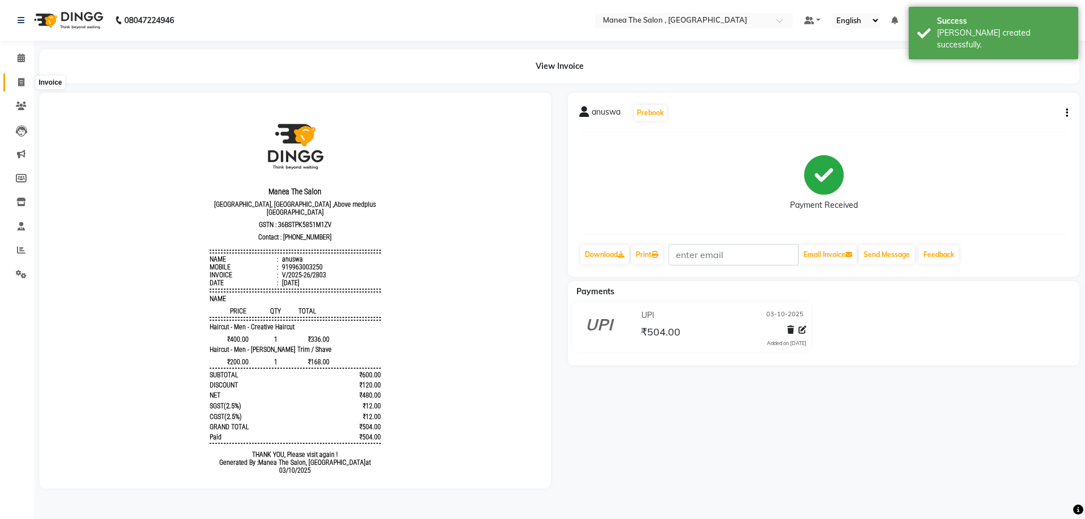
click at [19, 83] on icon at bounding box center [21, 82] width 6 height 8
select select "service"
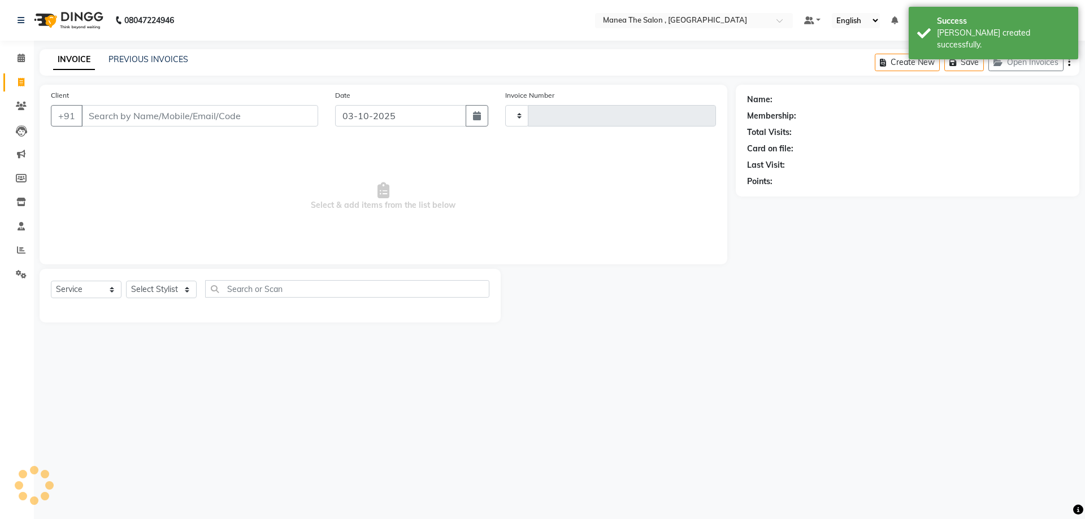
type input "2804"
select select "7201"
click at [19, 250] on icon at bounding box center [21, 250] width 8 height 8
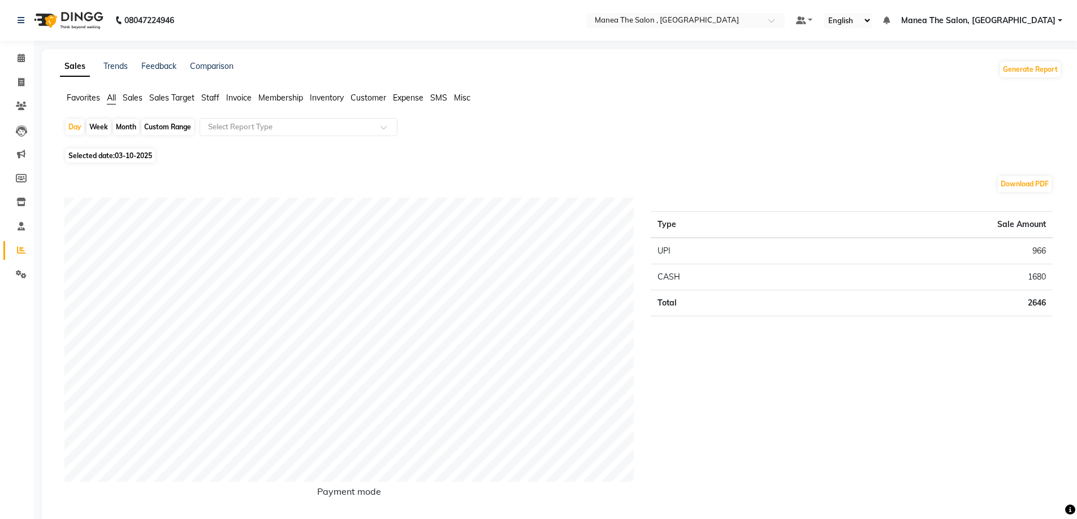
click at [121, 122] on div "Month" at bounding box center [126, 127] width 26 height 16
select select "10"
select select "2025"
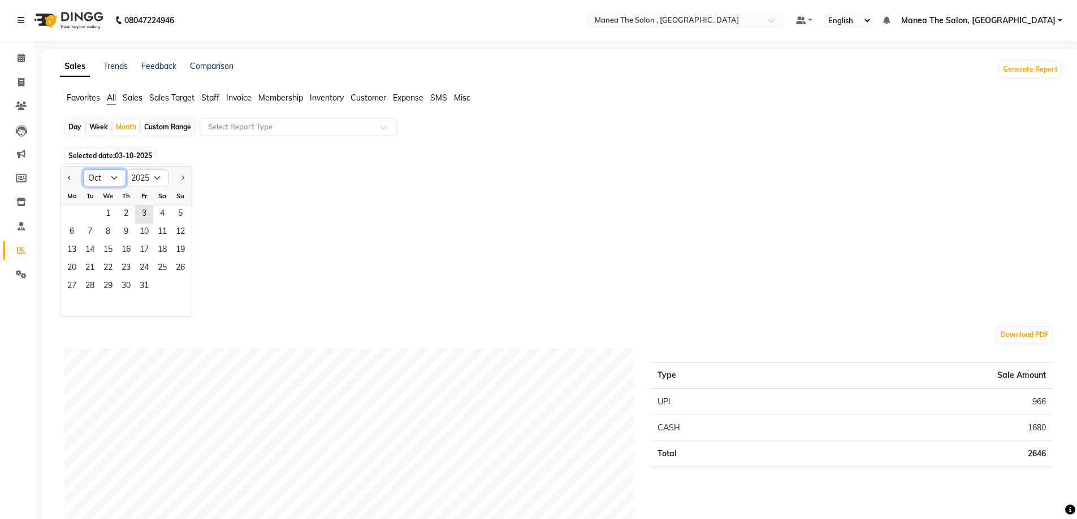
click at [109, 180] on select "Jan Feb Mar Apr May Jun Jul Aug Sep Oct Nov Dec" at bounding box center [104, 178] width 43 height 17
select select "9"
click at [83, 170] on select "Jan Feb Mar Apr May Jun Jul Aug Sep Oct Nov Dec" at bounding box center [104, 178] width 43 height 17
click at [85, 280] on span "30" at bounding box center [90, 287] width 18 height 18
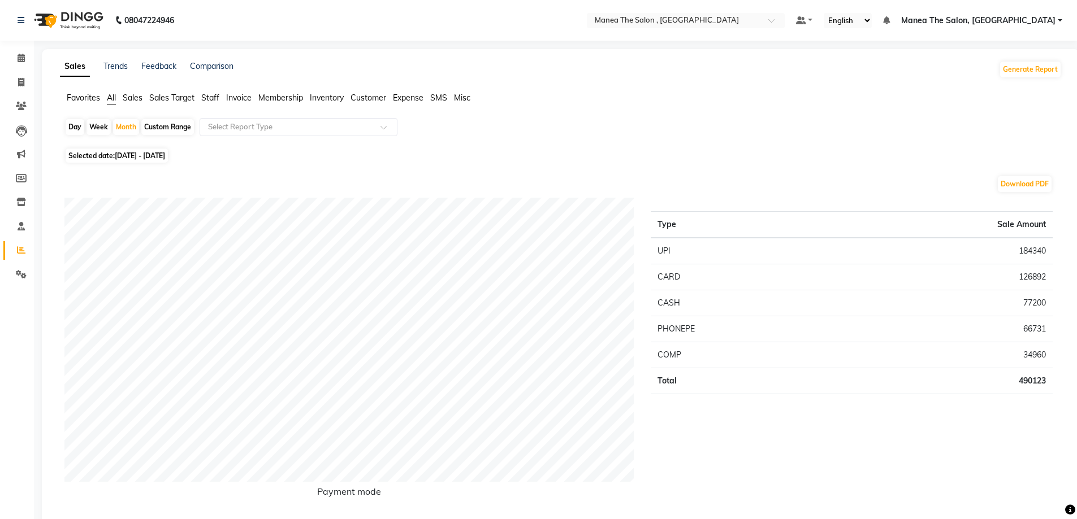
click at [217, 95] on span "Staff" at bounding box center [210, 98] width 18 height 10
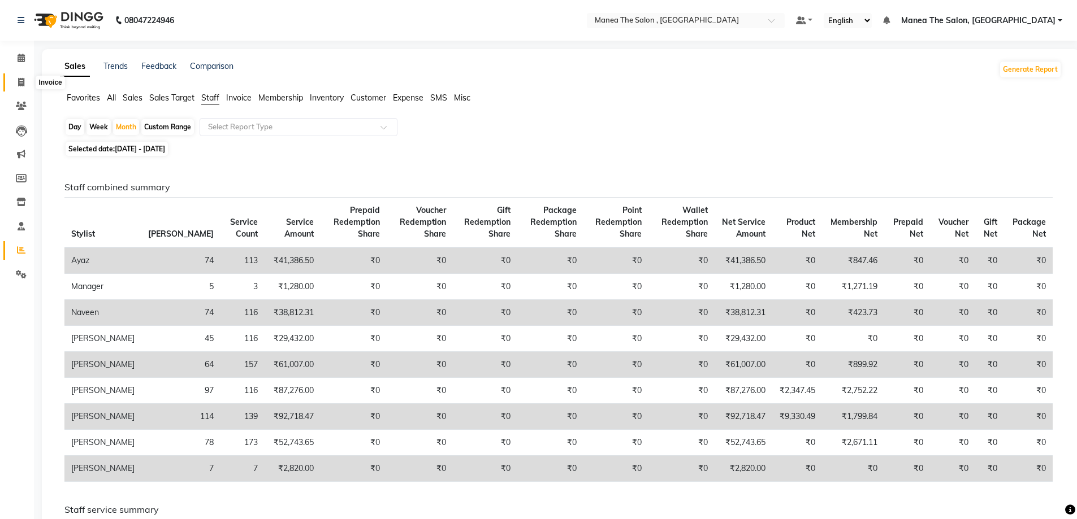
click at [21, 78] on icon at bounding box center [21, 82] width 6 height 8
select select "7201"
select select "service"
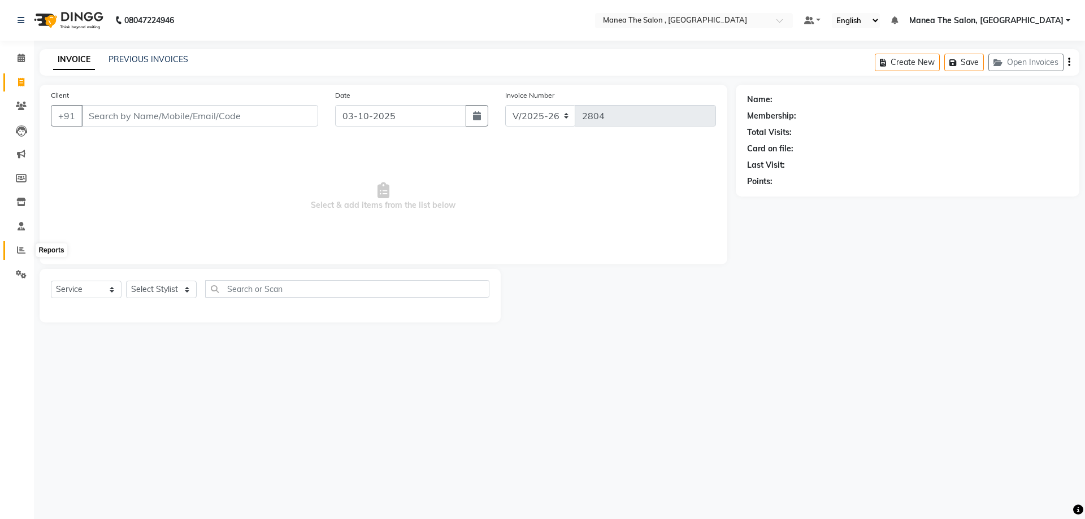
click at [20, 248] on icon at bounding box center [21, 250] width 8 height 8
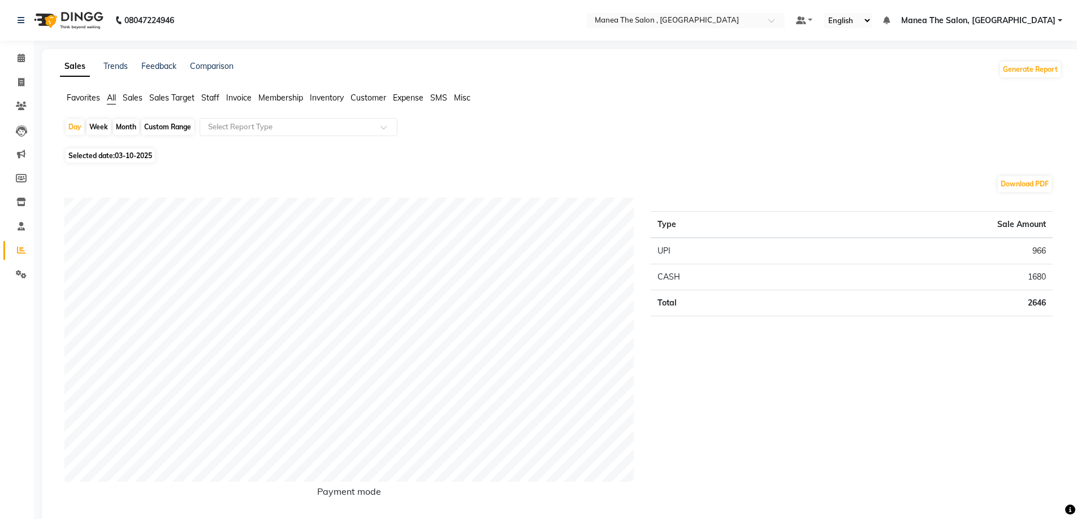
click at [117, 126] on div "Month" at bounding box center [126, 127] width 26 height 16
select select "10"
select select "2025"
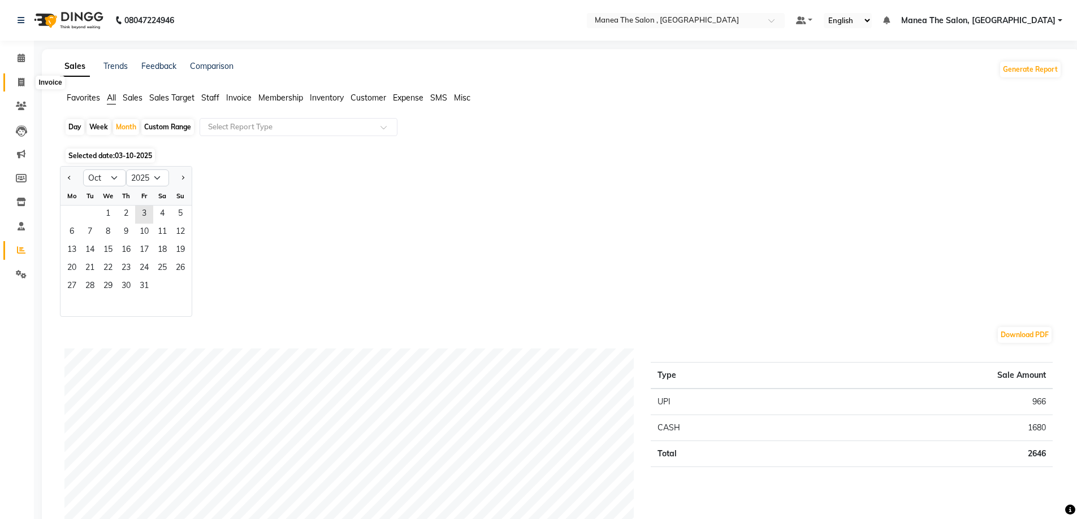
click at [16, 81] on span at bounding box center [21, 82] width 20 height 13
select select "service"
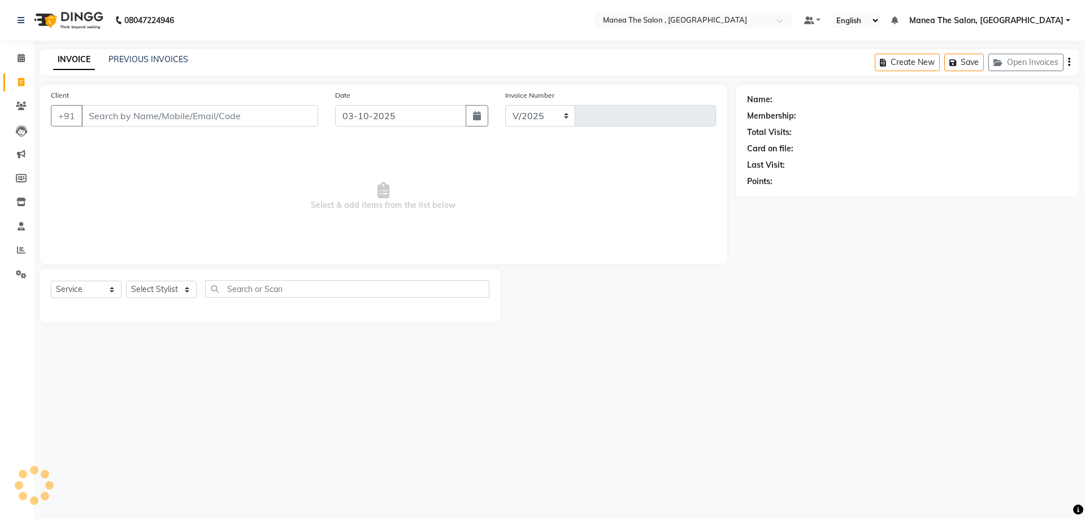
select select "7201"
type input "2804"
click at [253, 172] on span "Select & add items from the list below" at bounding box center [383, 196] width 665 height 113
click at [104, 121] on input "Client" at bounding box center [199, 115] width 237 height 21
click at [148, 292] on select "Select Stylist AYAZ Manager NAVEEN NIKITHA prameela Raj tillu SALMAN Soujanya z…" at bounding box center [161, 290] width 71 height 18
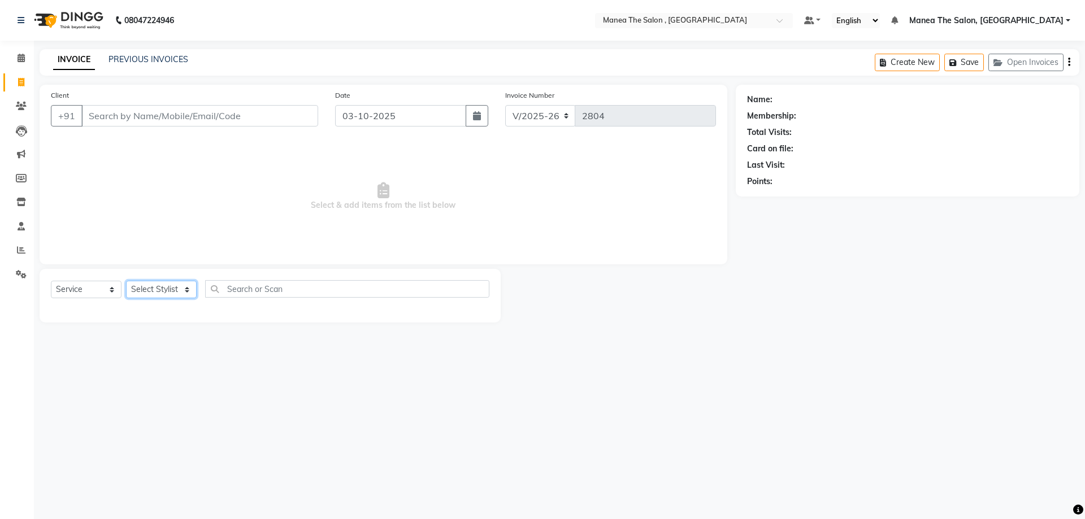
select select "93250"
click at [126, 281] on select "Select Stylist AYAZ Manager NAVEEN NIKITHA prameela Raj tillu SALMAN Soujanya z…" at bounding box center [161, 290] width 71 height 18
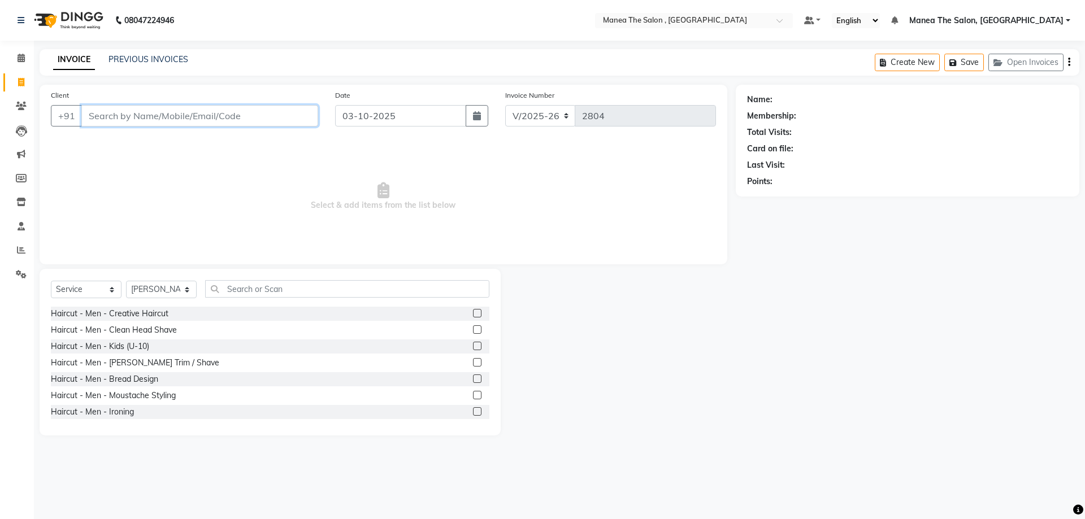
click at [141, 111] on input "Client" at bounding box center [199, 115] width 237 height 21
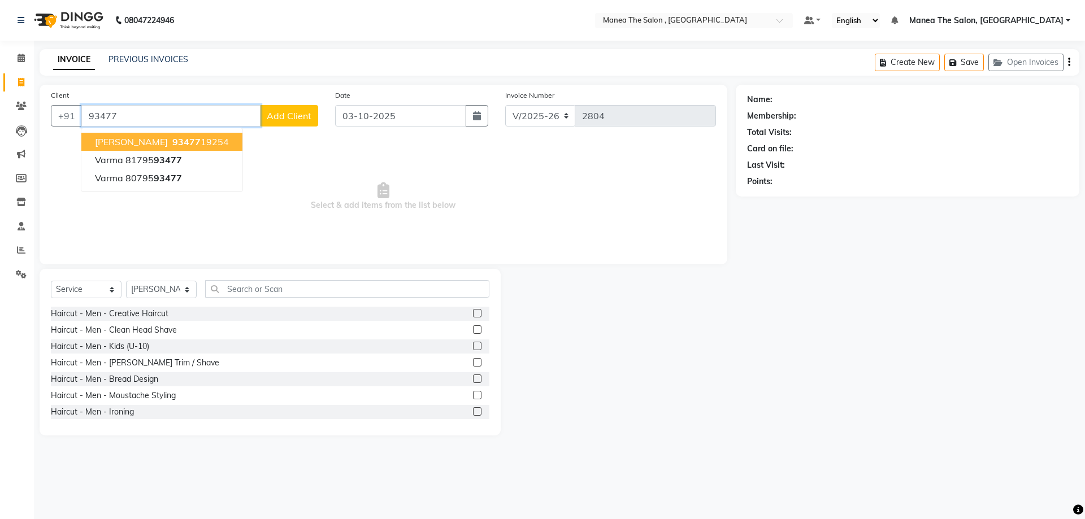
click at [199, 141] on button "paromita 93477 19254" at bounding box center [161, 142] width 161 height 18
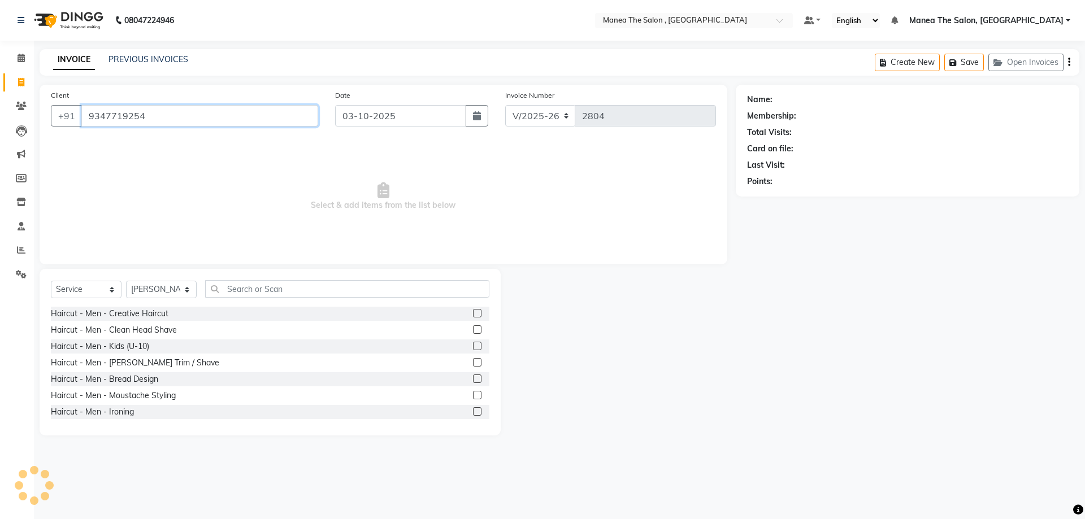
type input "9347719254"
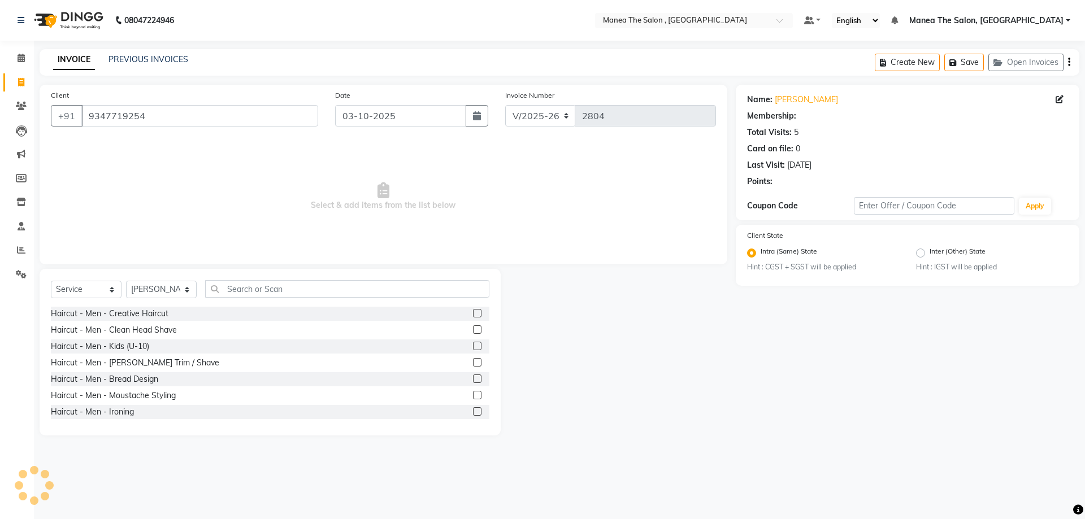
select select "1: Object"
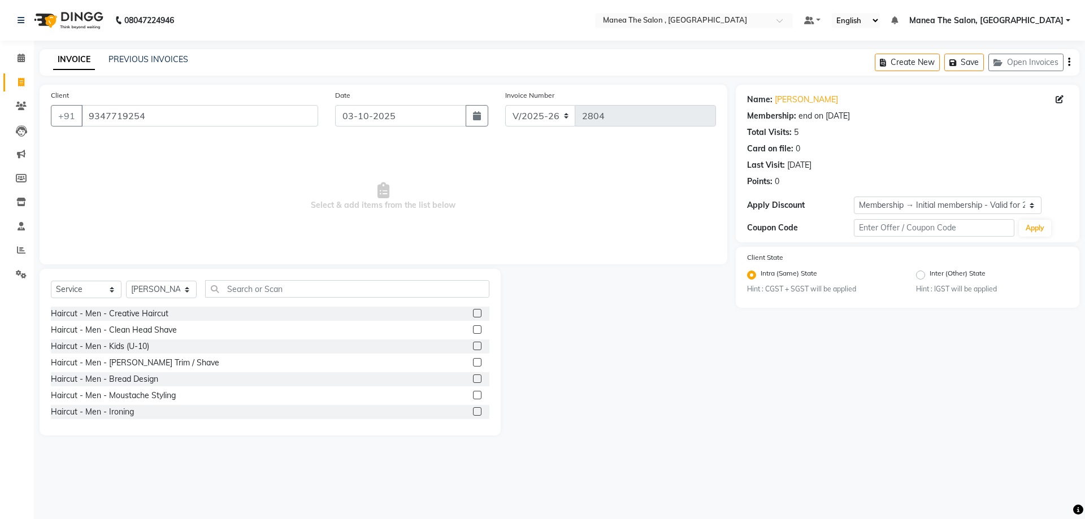
click at [473, 311] on label at bounding box center [477, 313] width 8 height 8
click at [473, 311] on input "checkbox" at bounding box center [476, 313] width 7 height 7
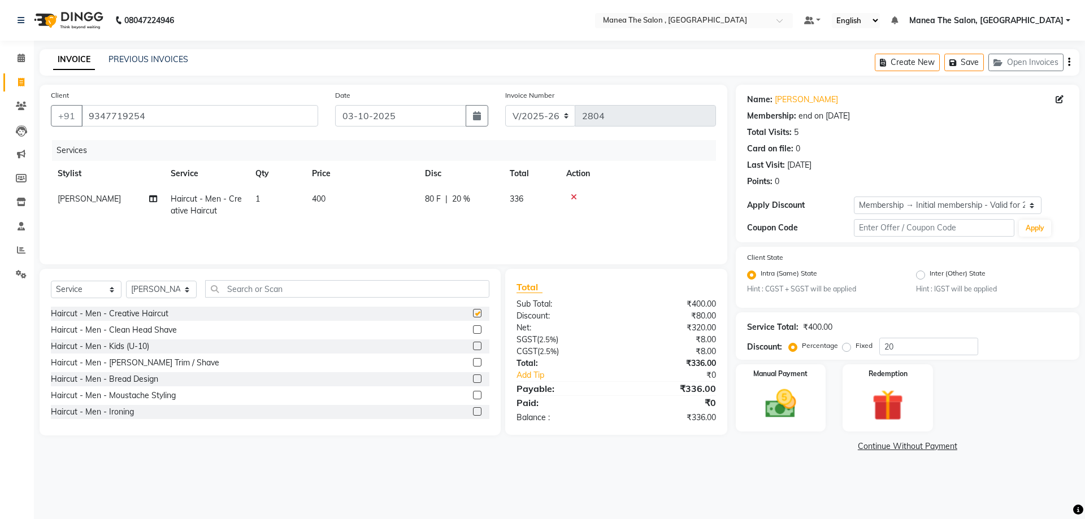
checkbox input "false"
click at [570, 195] on div at bounding box center [637, 197] width 143 height 8
click at [575, 197] on icon at bounding box center [574, 197] width 6 height 8
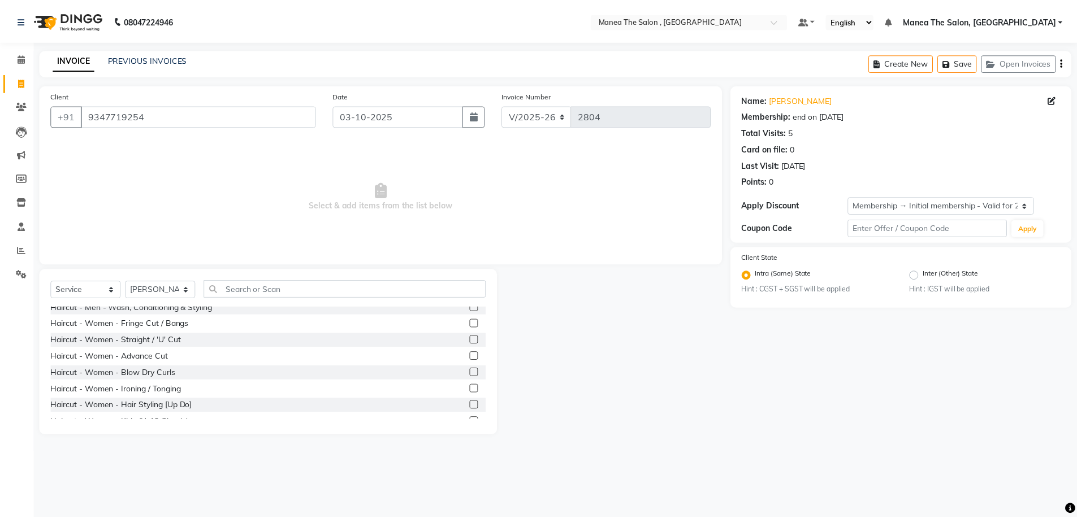
scroll to position [113, 0]
click at [473, 360] on label at bounding box center [477, 364] width 8 height 8
click at [473, 361] on input "checkbox" at bounding box center [476, 364] width 7 height 7
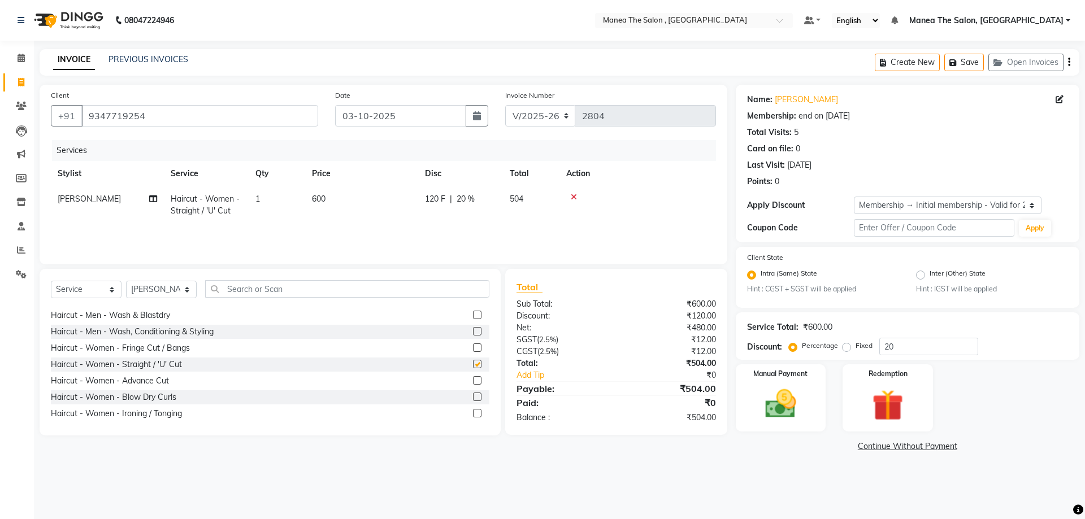
checkbox input "false"
click at [775, 383] on div "Manual Payment" at bounding box center [781, 398] width 94 height 70
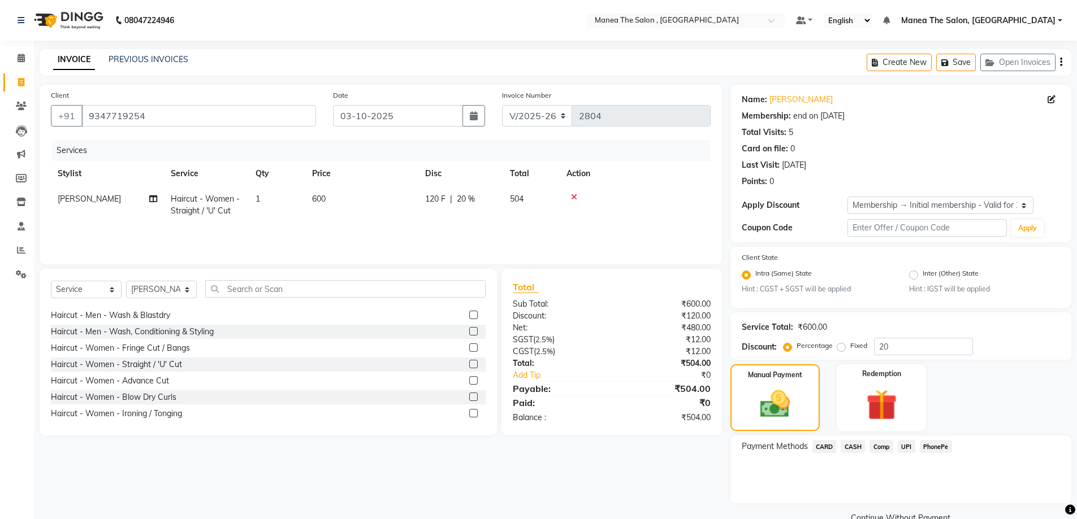
click at [857, 443] on span "CASH" at bounding box center [852, 446] width 24 height 13
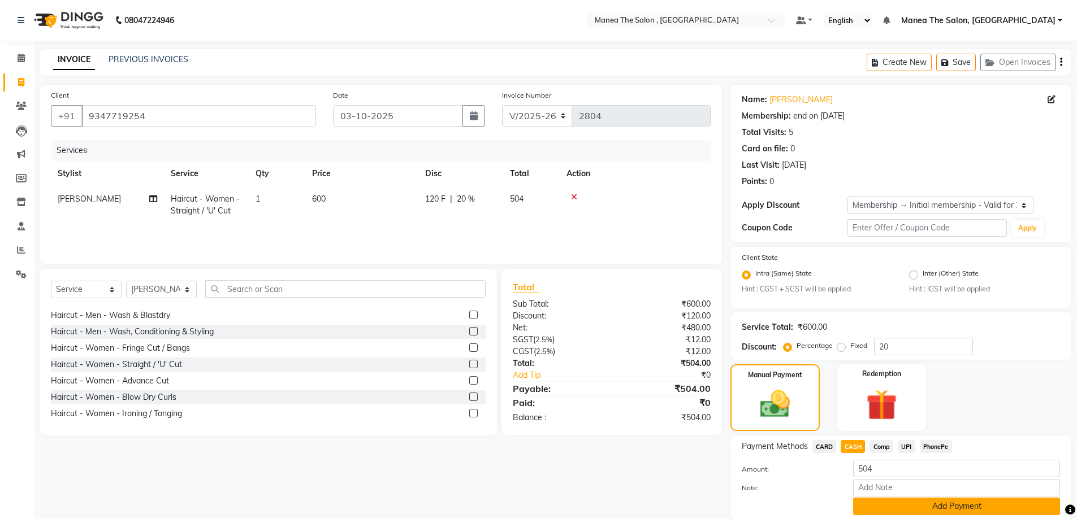
click at [886, 499] on button "Add Payment" at bounding box center [956, 507] width 207 height 18
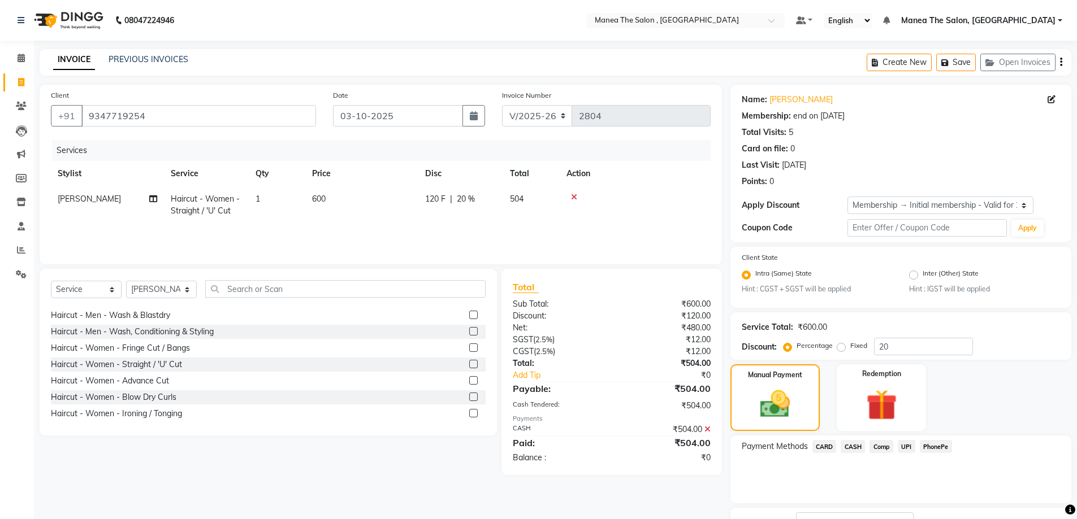
scroll to position [88, 0]
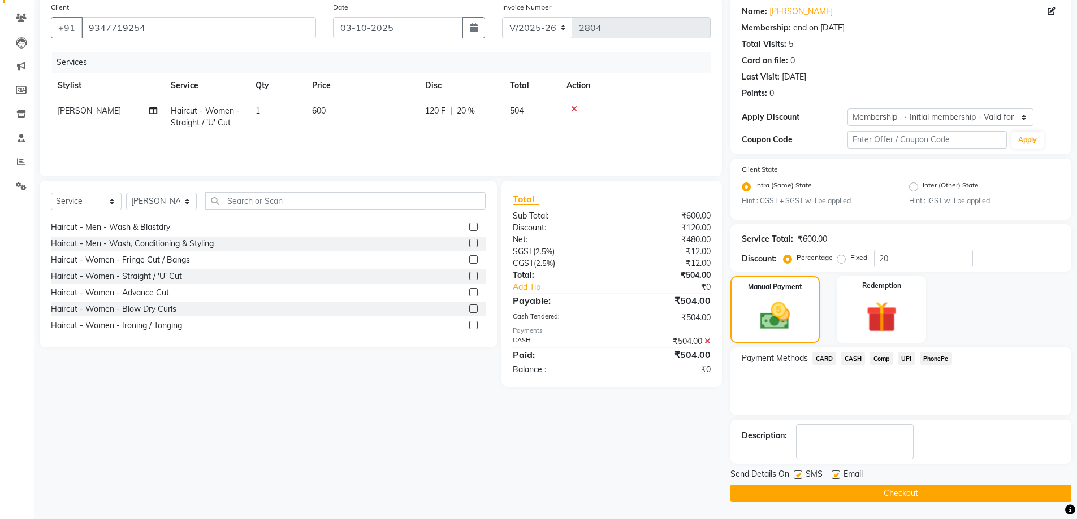
click at [901, 490] on button "Checkout" at bounding box center [900, 494] width 341 height 18
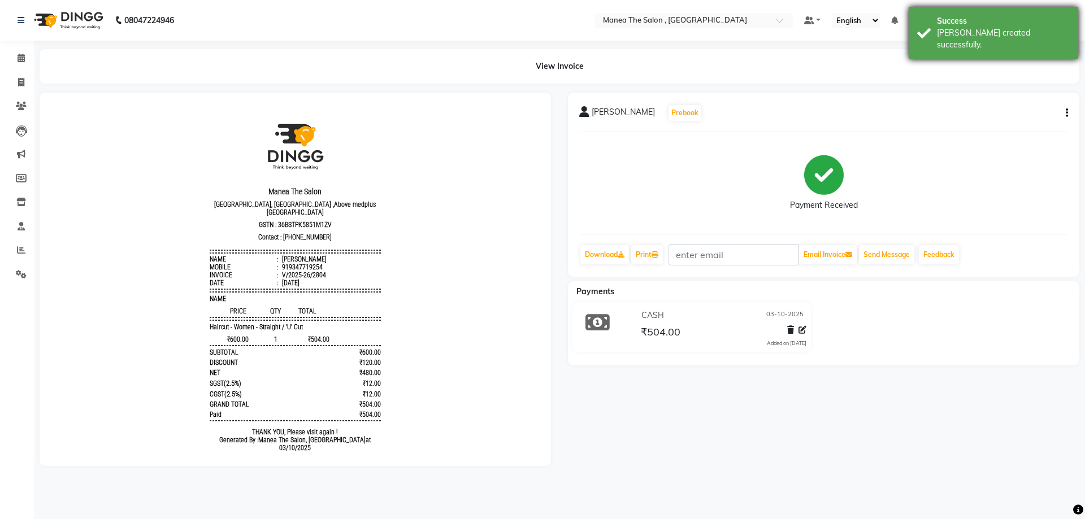
click at [928, 25] on div "Success Bill created successfully." at bounding box center [994, 33] width 170 height 53
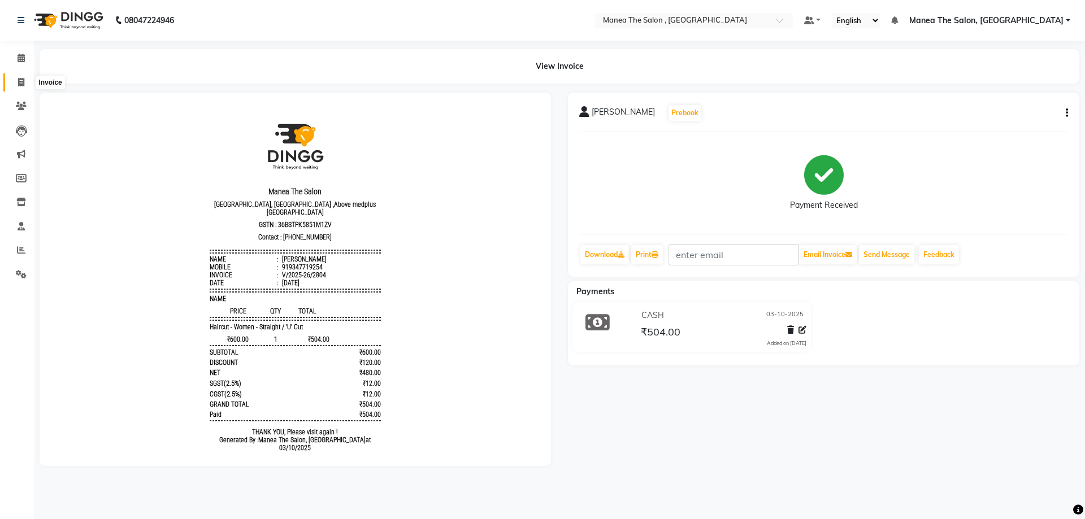
click at [21, 83] on icon at bounding box center [21, 82] width 6 height 8
select select "service"
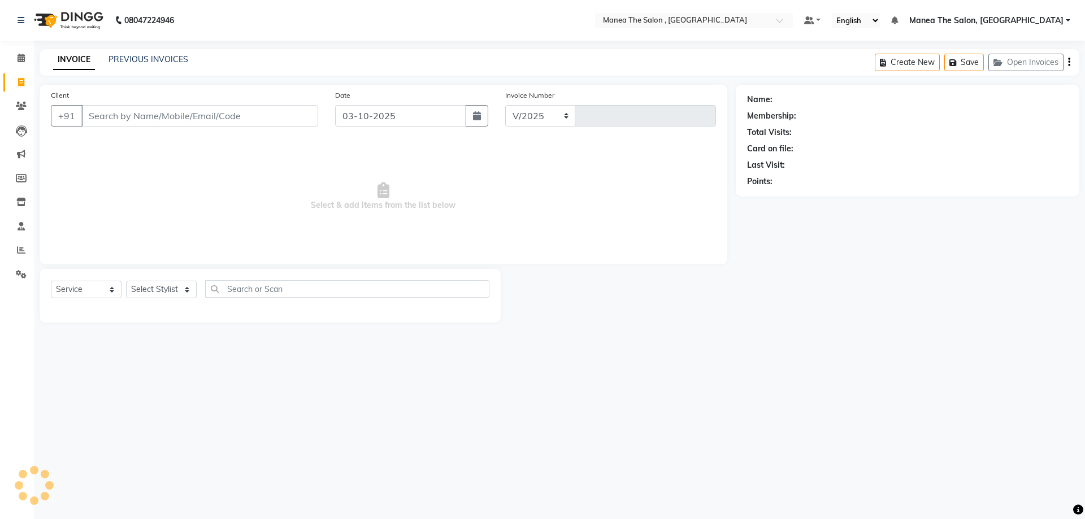
select select "7201"
type input "2805"
type input "9542710677"
click at [297, 115] on span "Add Client" at bounding box center [289, 115] width 45 height 11
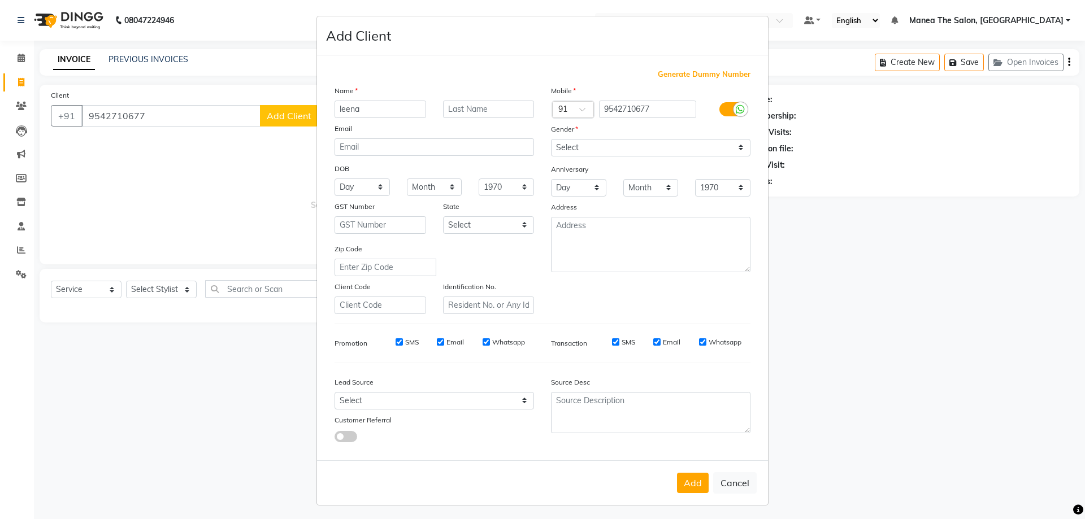
type input "leena"
drag, startPoint x: 673, startPoint y: 154, endPoint x: 664, endPoint y: 156, distance: 9.2
click at [673, 154] on select "Select Male Female Other Prefer Not To Say" at bounding box center [650, 148] width 199 height 18
select select "female"
click at [551, 139] on select "Select Male Female Other Prefer Not To Say" at bounding box center [650, 148] width 199 height 18
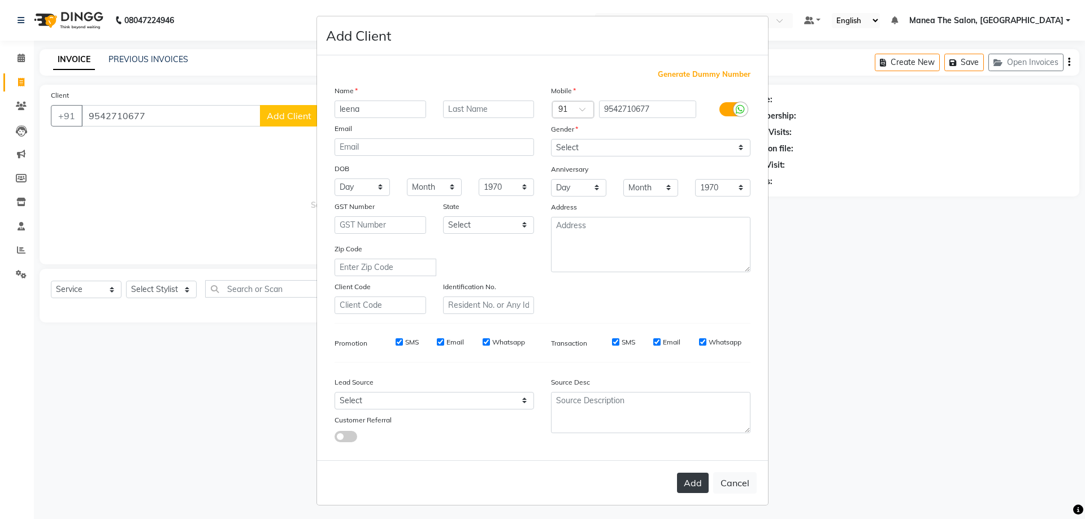
click at [687, 480] on button "Add" at bounding box center [693, 483] width 32 height 20
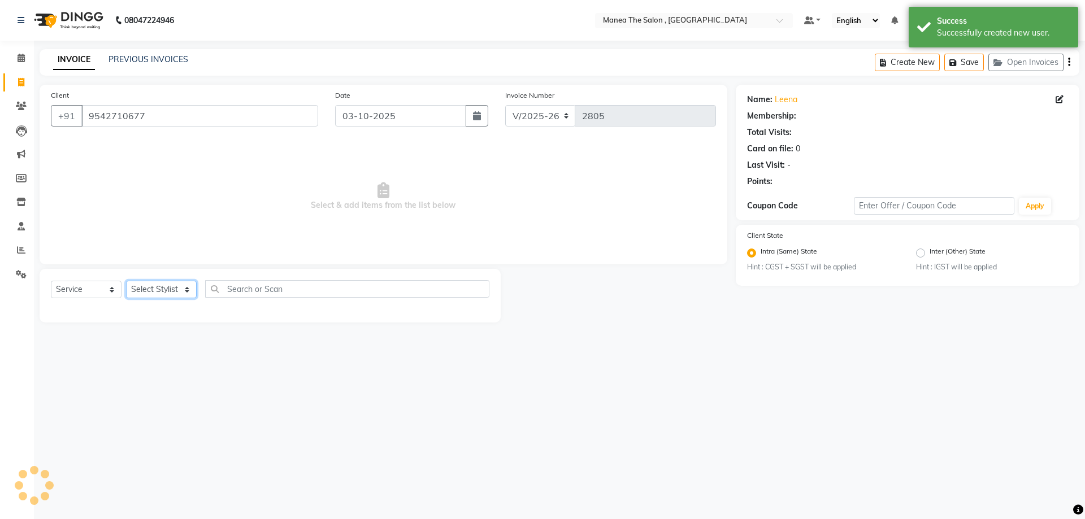
click at [176, 296] on select "Select Stylist AYAZ Manager NAVEEN NIKITHA prameela Raj tillu SALMAN Soujanya z…" at bounding box center [161, 290] width 71 height 18
select select "72491"
click at [126, 281] on select "Select Stylist AYAZ Manager NAVEEN NIKITHA prameela Raj tillu SALMAN Soujanya z…" at bounding box center [161, 290] width 71 height 18
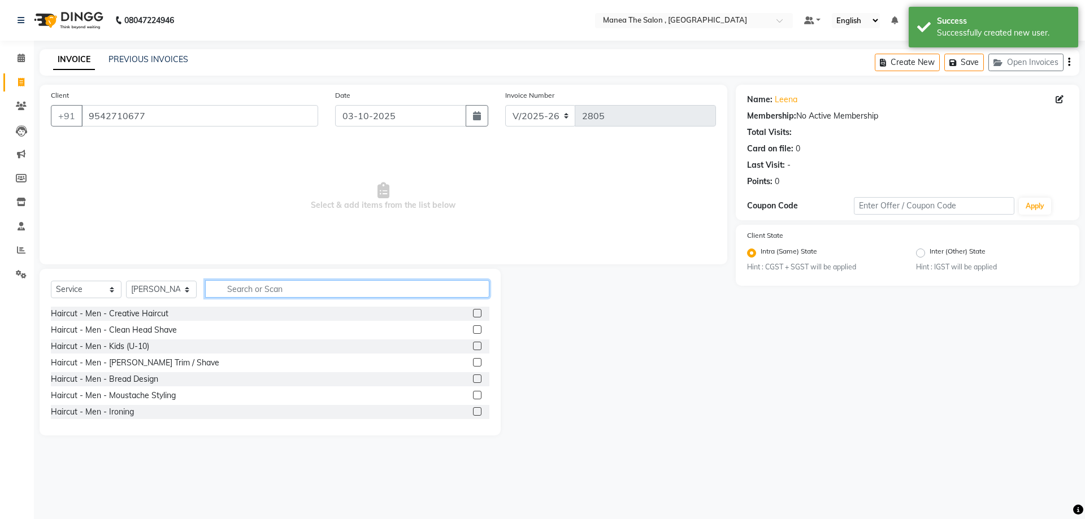
click at [254, 288] on input "text" at bounding box center [347, 289] width 284 height 18
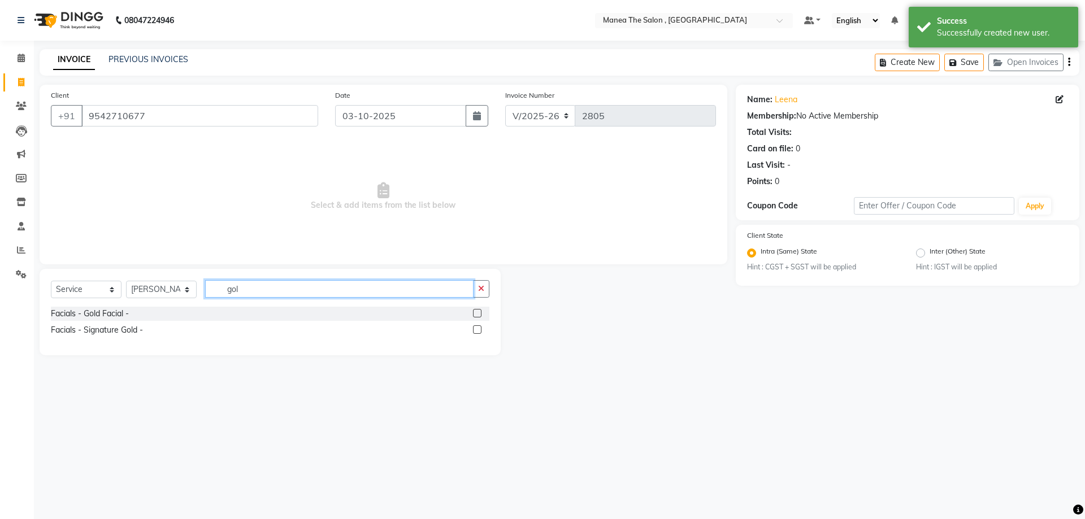
type input "gol"
click at [478, 313] on label at bounding box center [477, 313] width 8 height 8
click at [478, 313] on input "checkbox" at bounding box center [476, 313] width 7 height 7
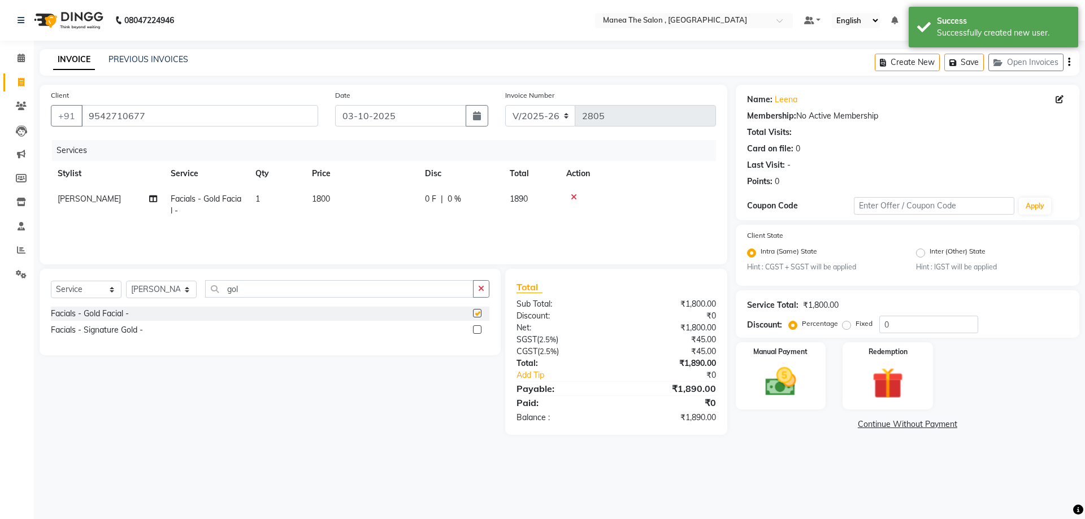
checkbox input "false"
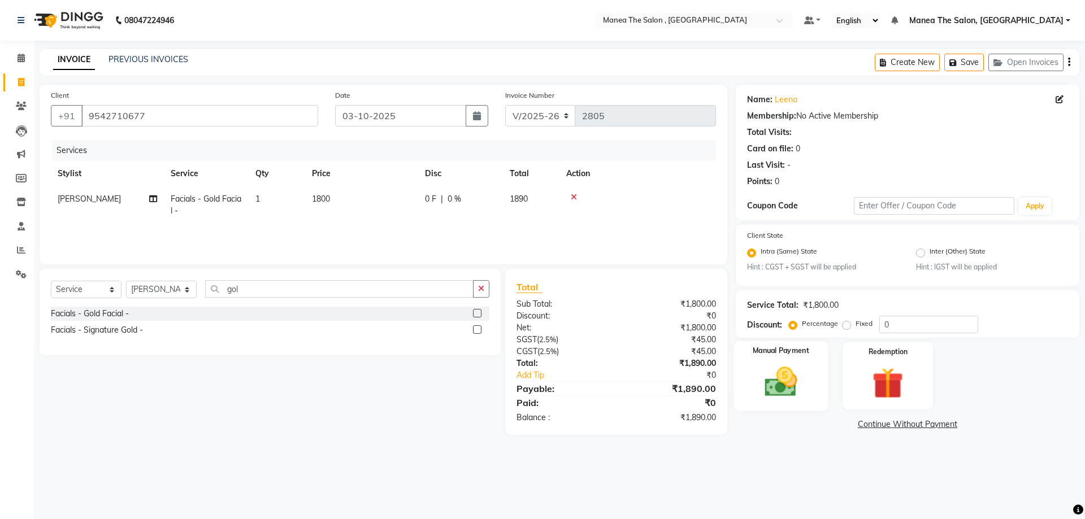
click at [777, 373] on img at bounding box center [780, 382] width 53 height 37
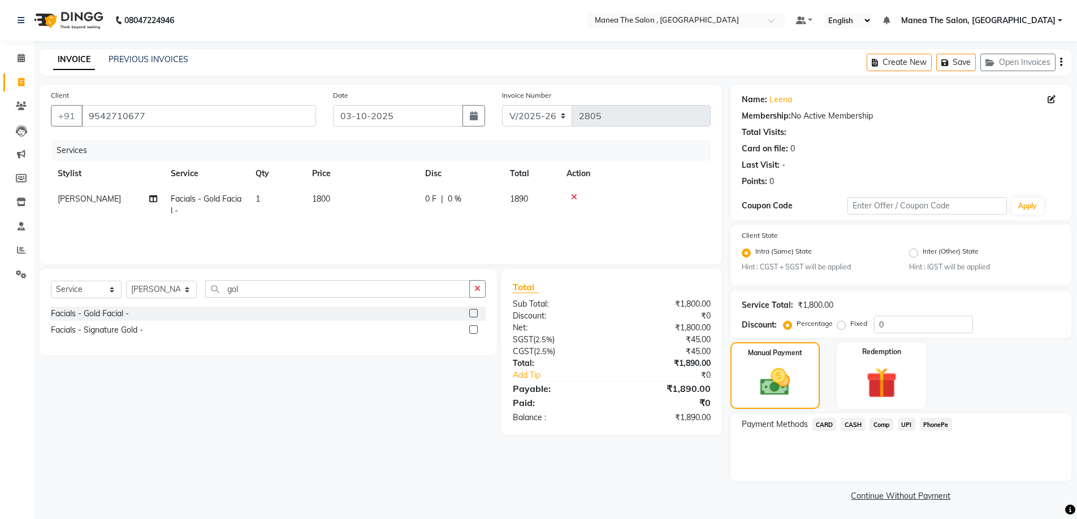
click at [859, 427] on span "CASH" at bounding box center [852, 424] width 24 height 13
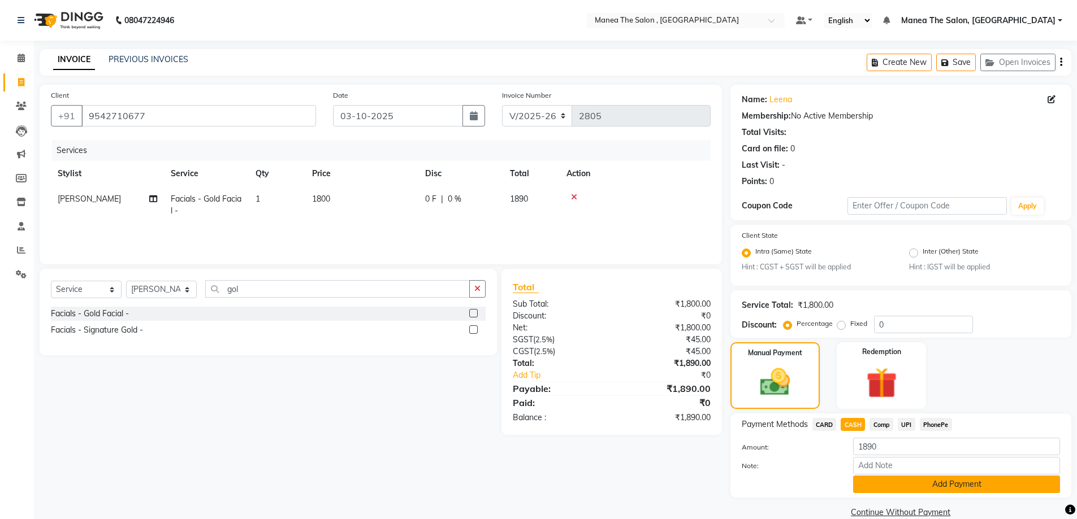
click at [925, 485] on button "Add Payment" at bounding box center [956, 485] width 207 height 18
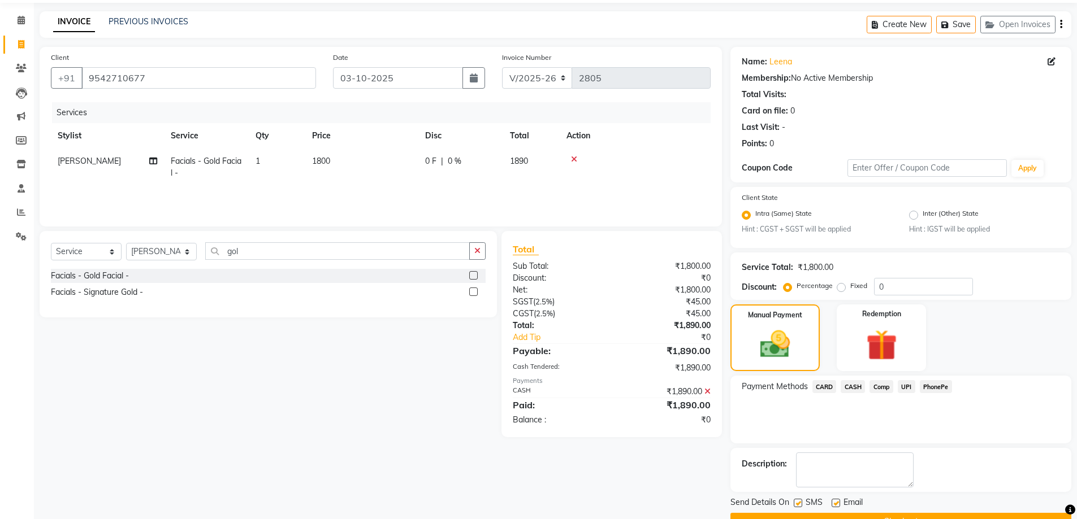
scroll to position [66, 0]
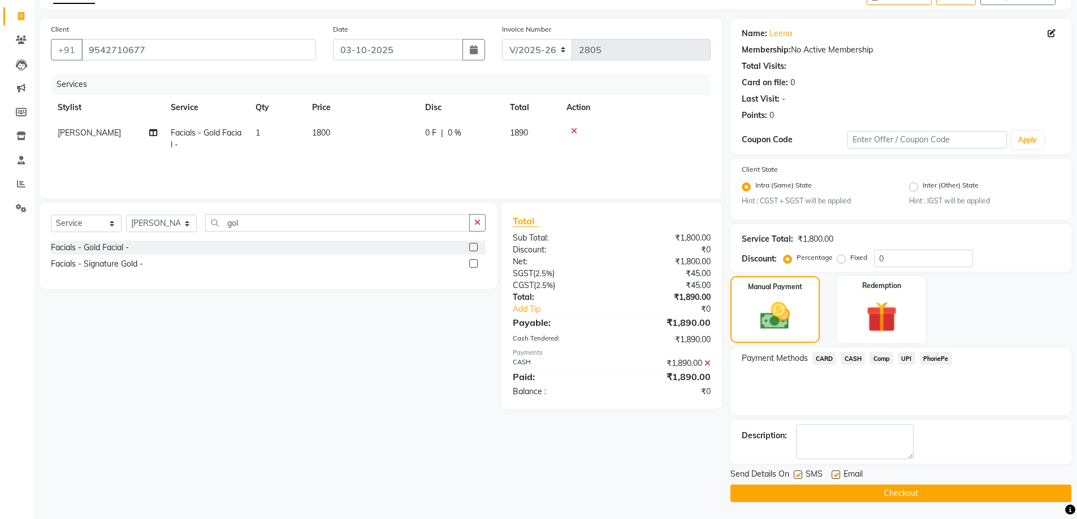
click at [878, 488] on button "Checkout" at bounding box center [900, 494] width 341 height 18
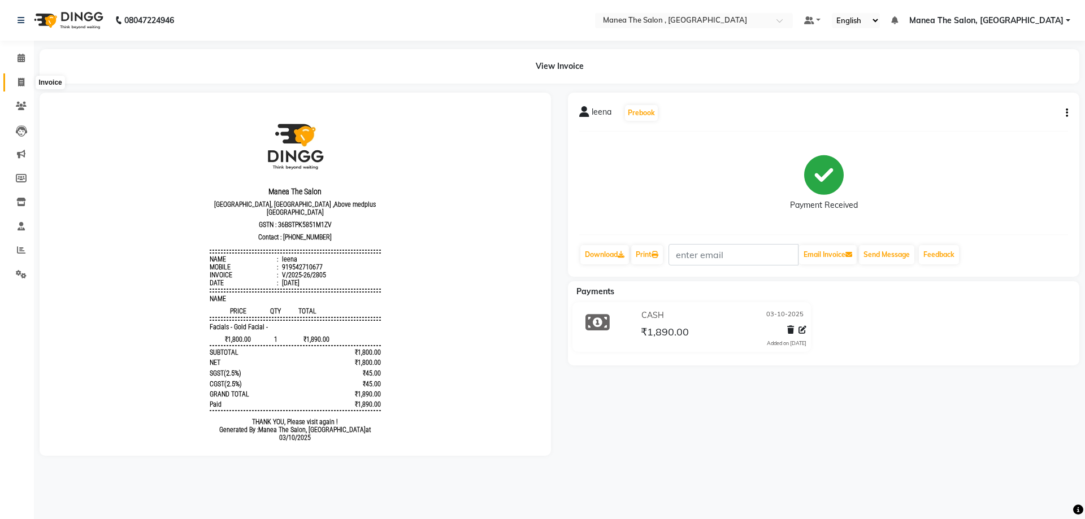
click at [26, 83] on span at bounding box center [21, 82] width 20 height 13
select select "service"
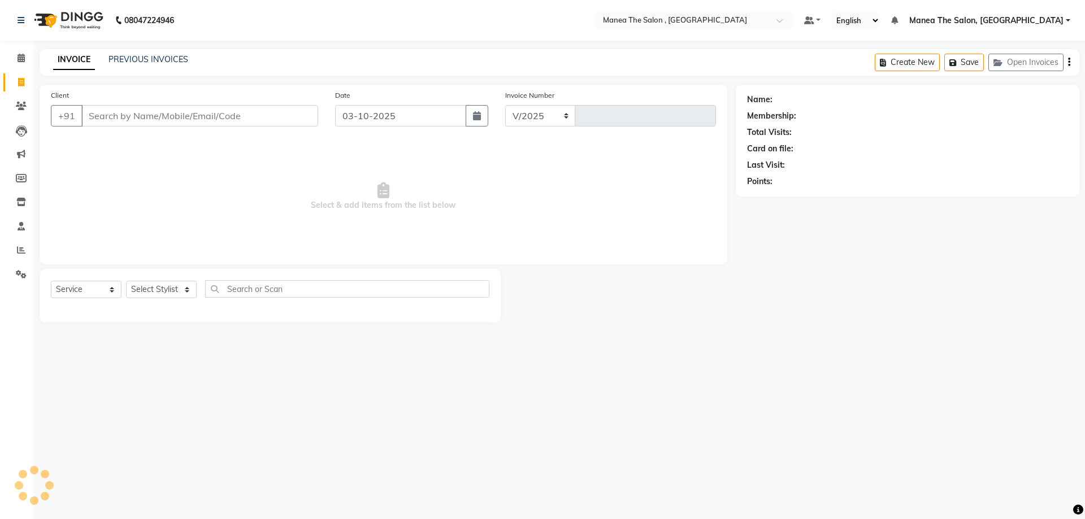
select select "7201"
type input "2806"
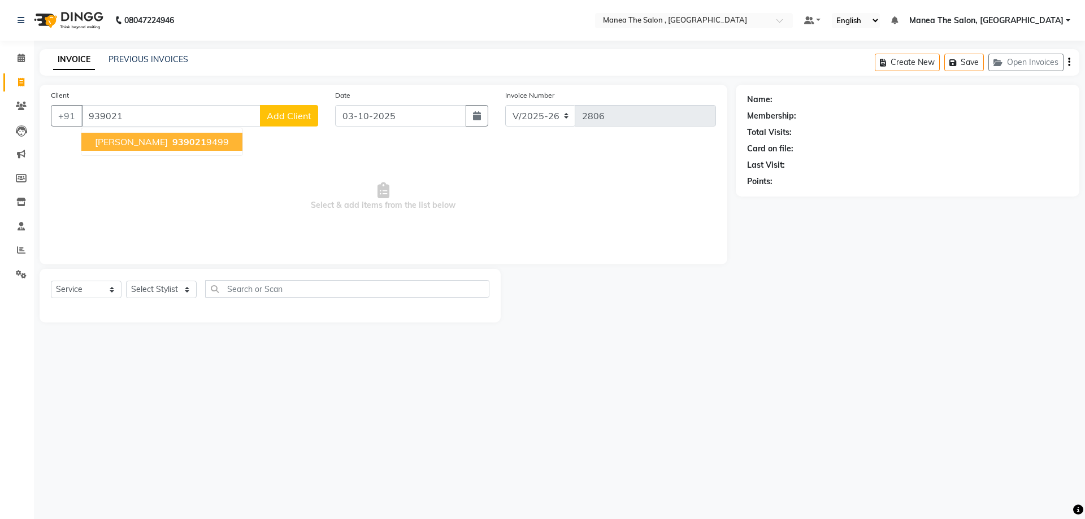
click at [172, 141] on span "939021" at bounding box center [189, 141] width 34 height 11
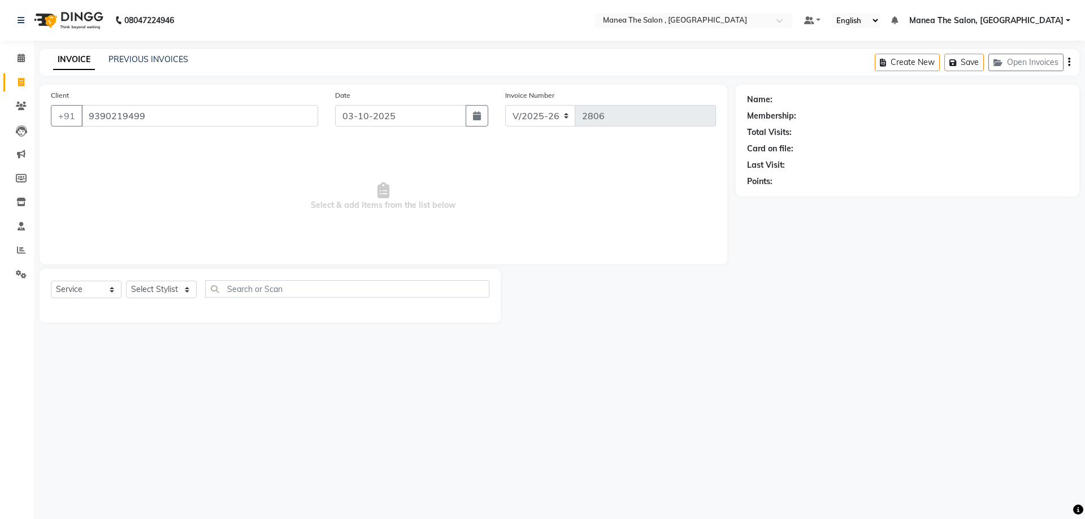
type input "9390219499"
select select "1: Object"
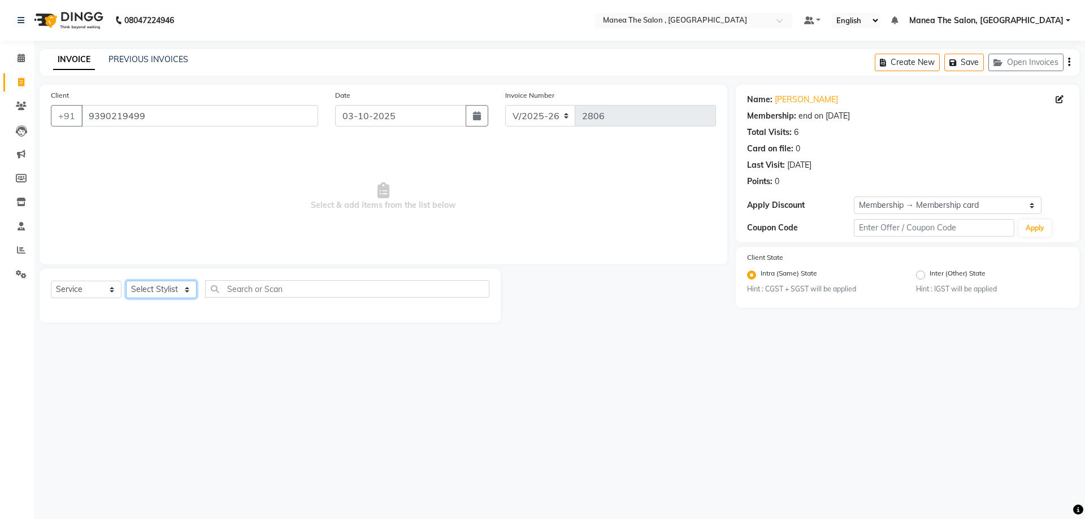
click at [171, 289] on select "Select Stylist AYAZ Manager NAVEEN NIKITHA prameela Raj tillu SALMAN Soujanya z…" at bounding box center [161, 290] width 71 height 18
select select "72491"
click at [126, 281] on select "Select Stylist AYAZ Manager NAVEEN NIKITHA prameela Raj tillu SALMAN Soujanya z…" at bounding box center [161, 290] width 71 height 18
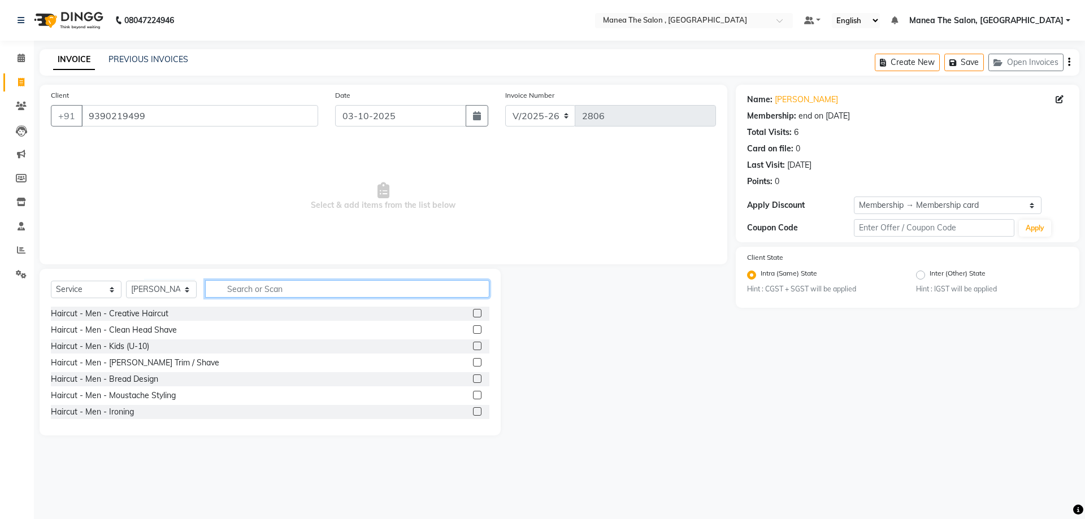
click at [245, 286] on input "text" at bounding box center [347, 289] width 284 height 18
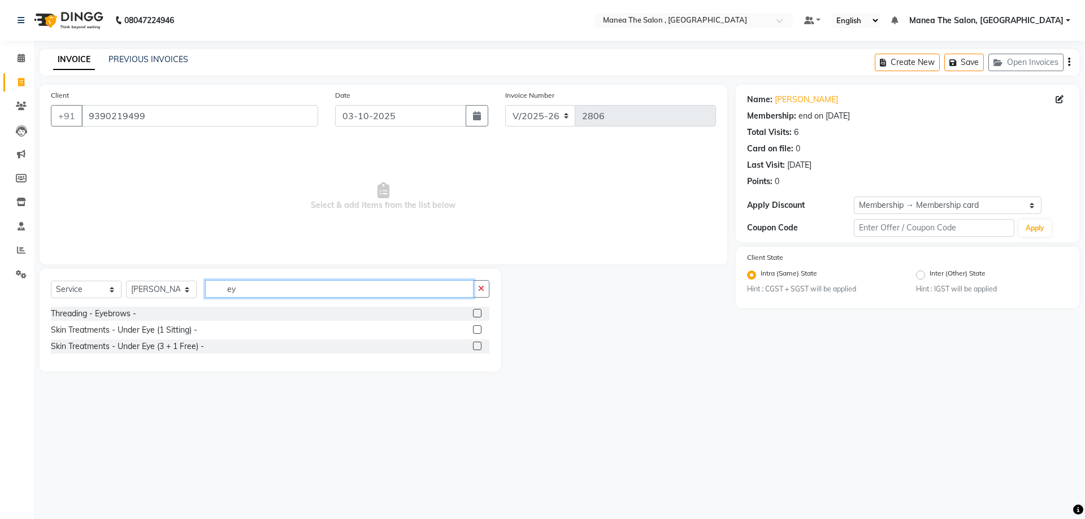
type input "ey"
click at [476, 311] on label at bounding box center [477, 313] width 8 height 8
click at [476, 311] on input "checkbox" at bounding box center [476, 313] width 7 height 7
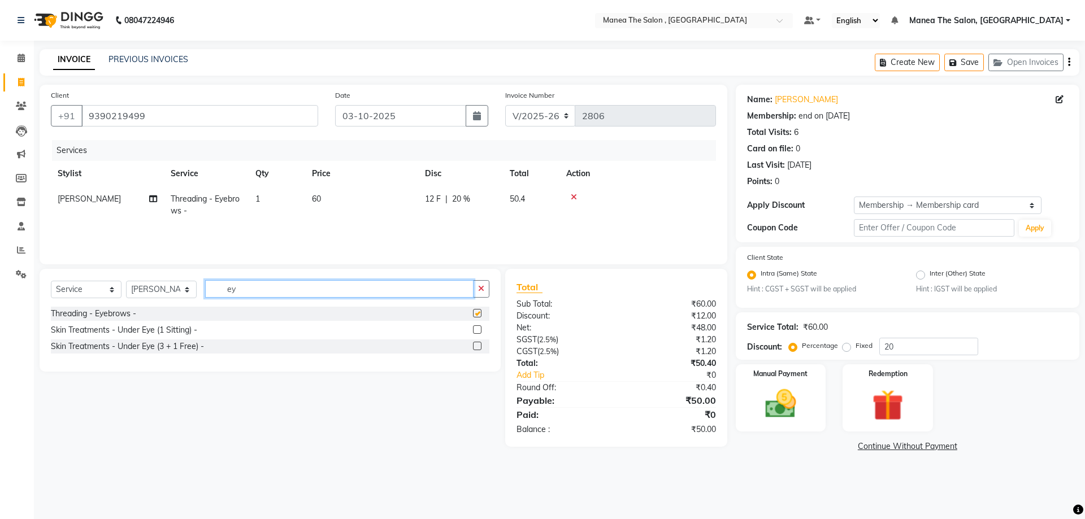
checkbox input "false"
drag, startPoint x: 283, startPoint y: 287, endPoint x: 166, endPoint y: 288, distance: 117.0
click at [168, 288] on div "Select Service Product Membership Package Voucher Prepaid Gift Card Select Styl…" at bounding box center [270, 293] width 439 height 27
type input "fore"
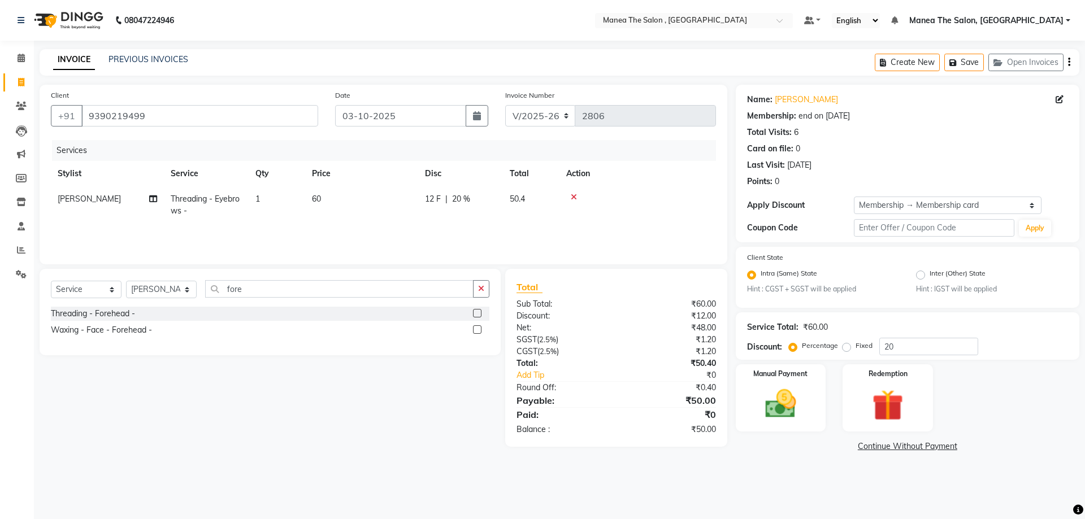
click at [475, 313] on label at bounding box center [477, 313] width 8 height 8
click at [475, 313] on input "checkbox" at bounding box center [476, 313] width 7 height 7
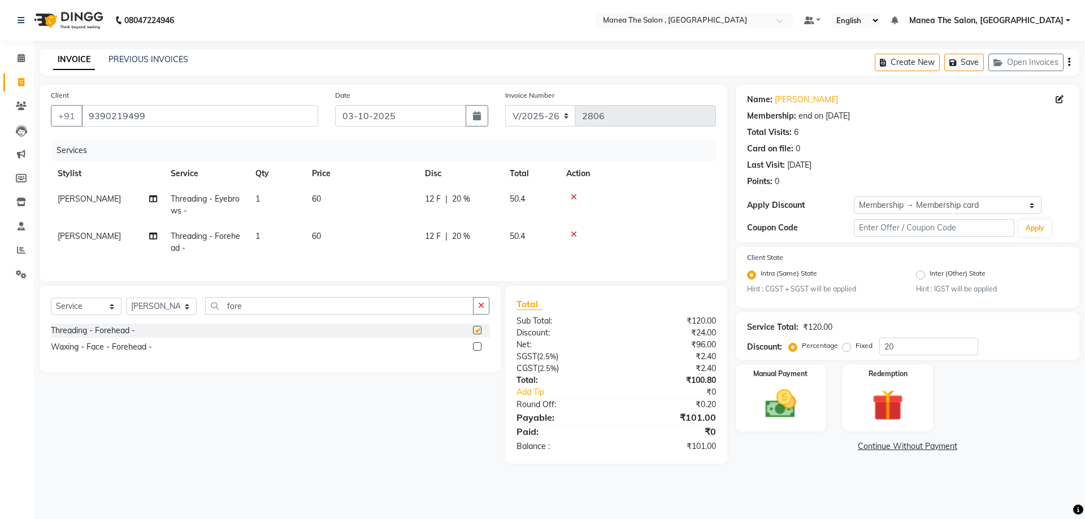
checkbox input "false"
drag, startPoint x: 425, startPoint y: 315, endPoint x: 96, endPoint y: 317, distance: 328.9
click at [103, 316] on div "Select Service Product Membership Package Voucher Prepaid Gift Card Select Styl…" at bounding box center [270, 310] width 439 height 27
click at [478, 351] on label at bounding box center [477, 346] width 8 height 8
click at [478, 351] on input "checkbox" at bounding box center [476, 347] width 7 height 7
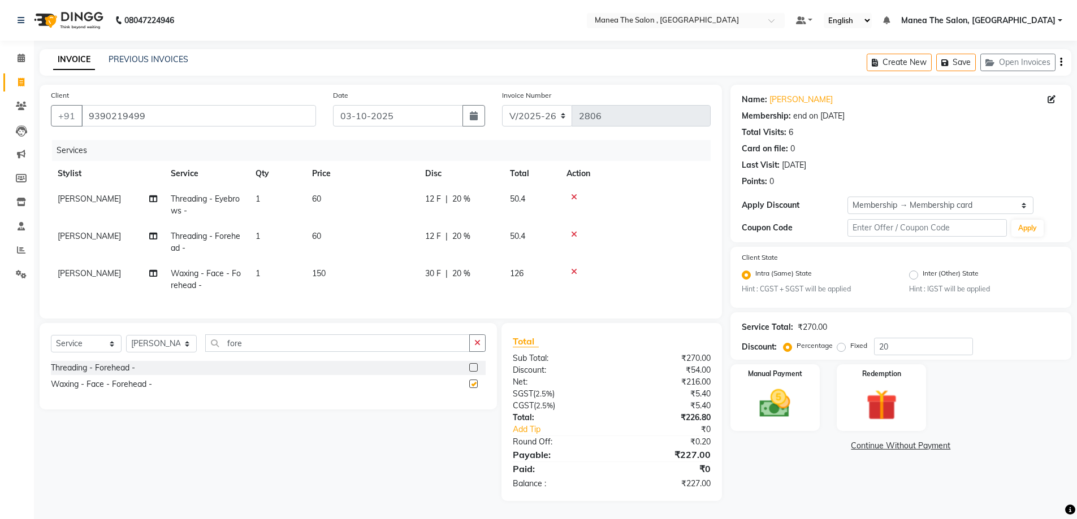
checkbox input "false"
drag, startPoint x: 290, startPoint y: 337, endPoint x: 76, endPoint y: 338, distance: 214.7
click at [76, 338] on div "Select Service Product Membership Package Voucher Prepaid Gift Card Select Styl…" at bounding box center [268, 366] width 457 height 86
drag, startPoint x: 243, startPoint y: 350, endPoint x: 174, endPoint y: 359, distance: 69.5
click at [171, 358] on div "Select Service Product Membership Package Voucher Prepaid Gift Card Select Styl…" at bounding box center [268, 348] width 435 height 27
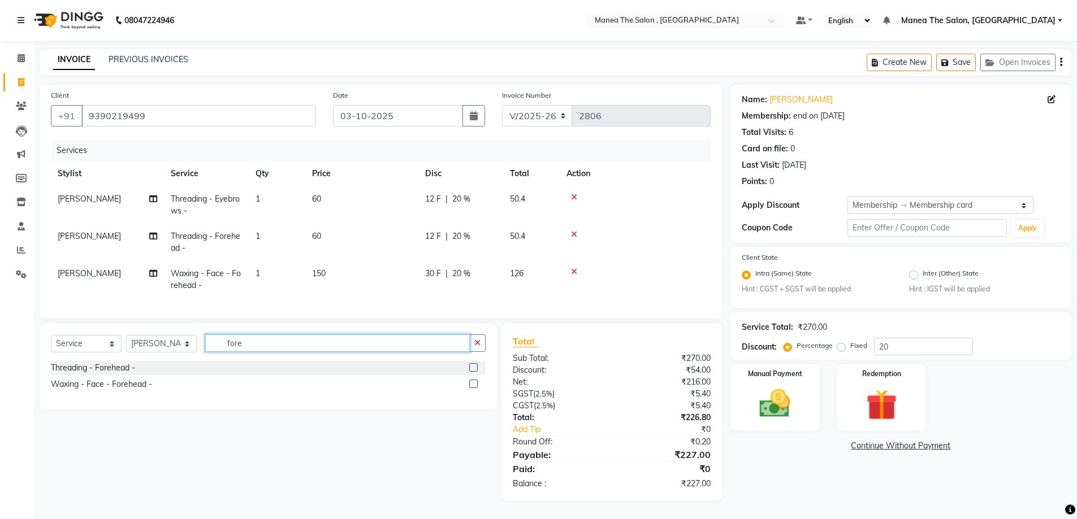
type input "y"
type input "upp"
click at [470, 388] on label at bounding box center [473, 384] width 8 height 8
click at [470, 388] on input "checkbox" at bounding box center [472, 384] width 7 height 7
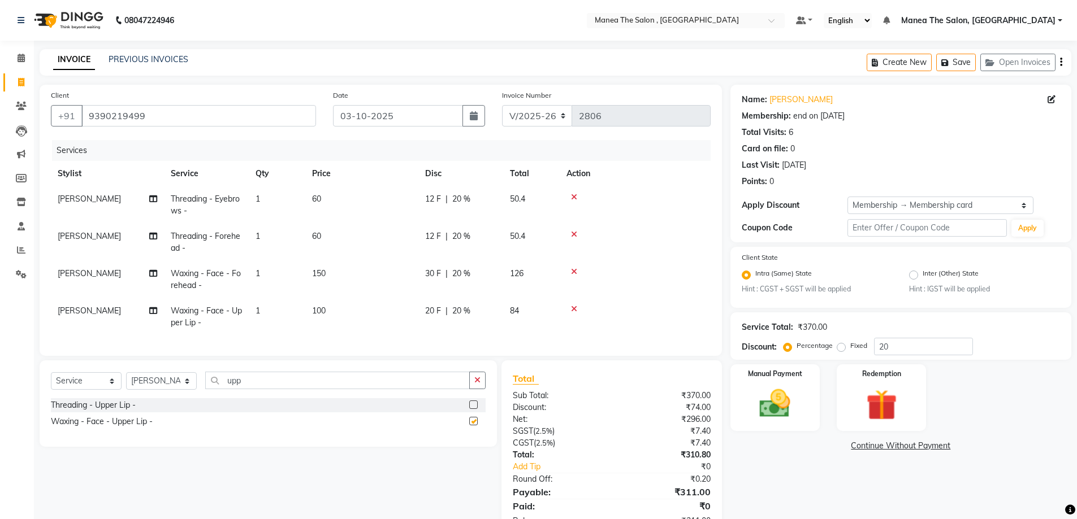
checkbox input "false"
click at [575, 233] on icon at bounding box center [574, 235] width 6 height 8
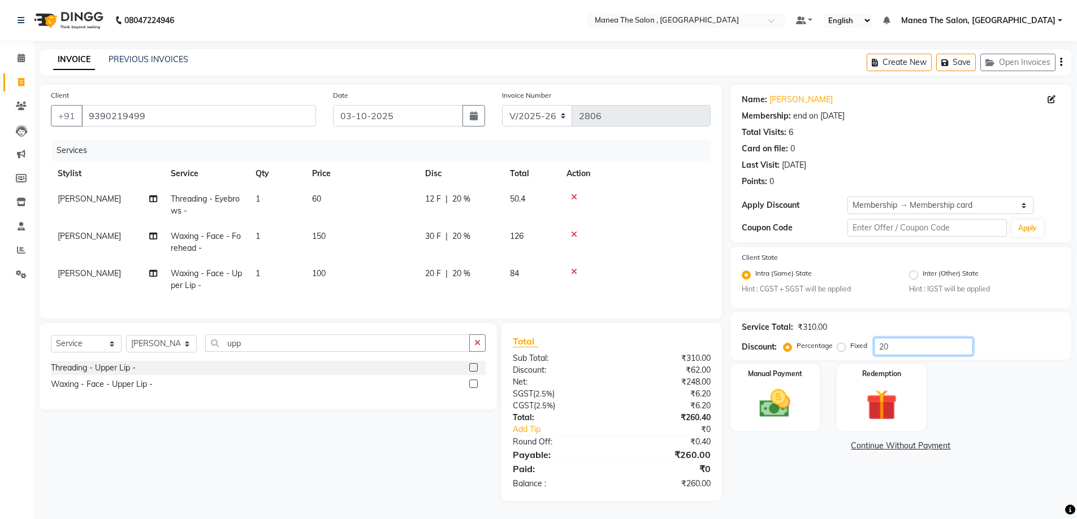
click at [730, 358] on div "Name: Kavya Membership: end on 28-12-2026 Total Visits: 6 Card on file: 0 Last …" at bounding box center [904, 293] width 349 height 416
type input "0"
click at [775, 391] on img at bounding box center [775, 404] width 52 height 37
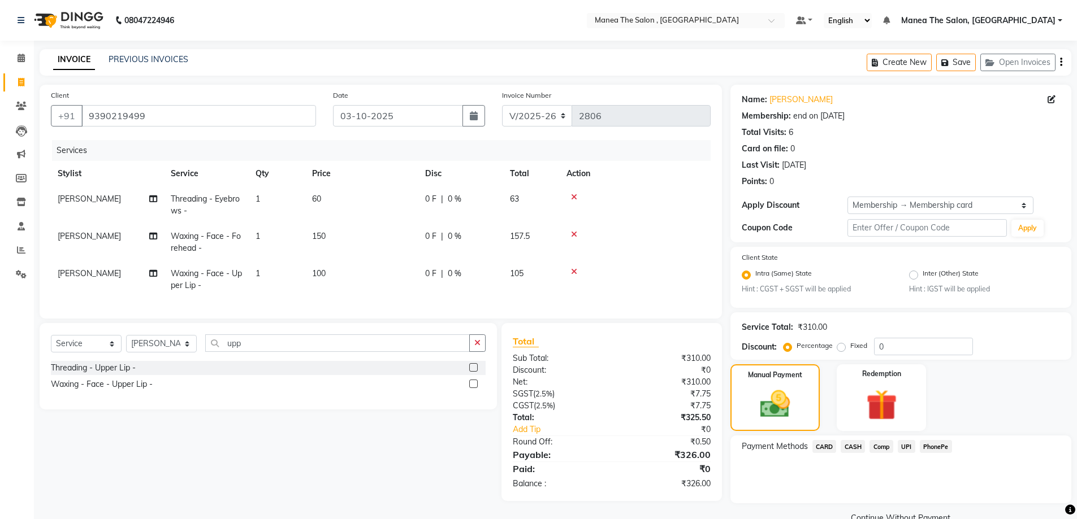
click at [859, 449] on span "CASH" at bounding box center [852, 446] width 24 height 13
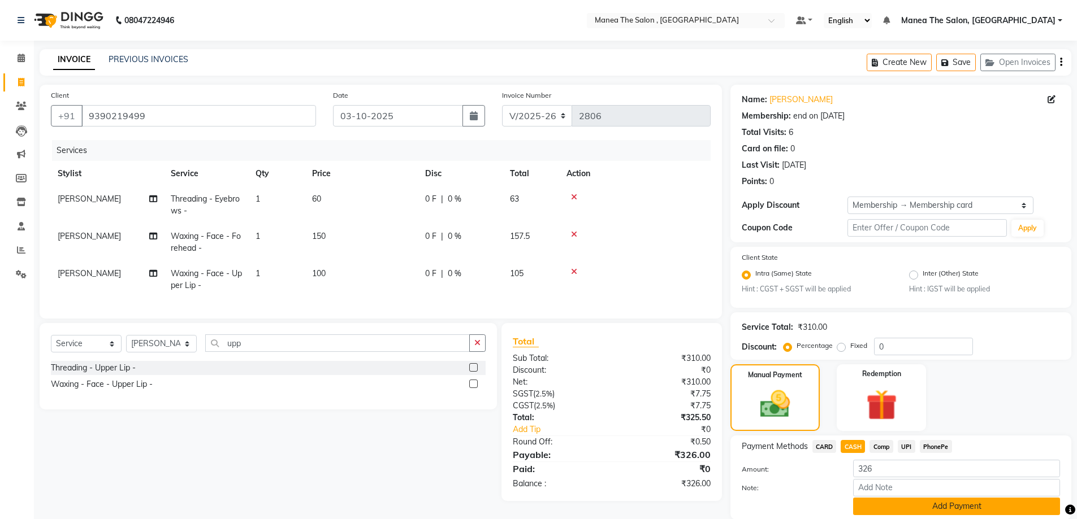
click at [899, 504] on button "Add Payment" at bounding box center [956, 507] width 207 height 18
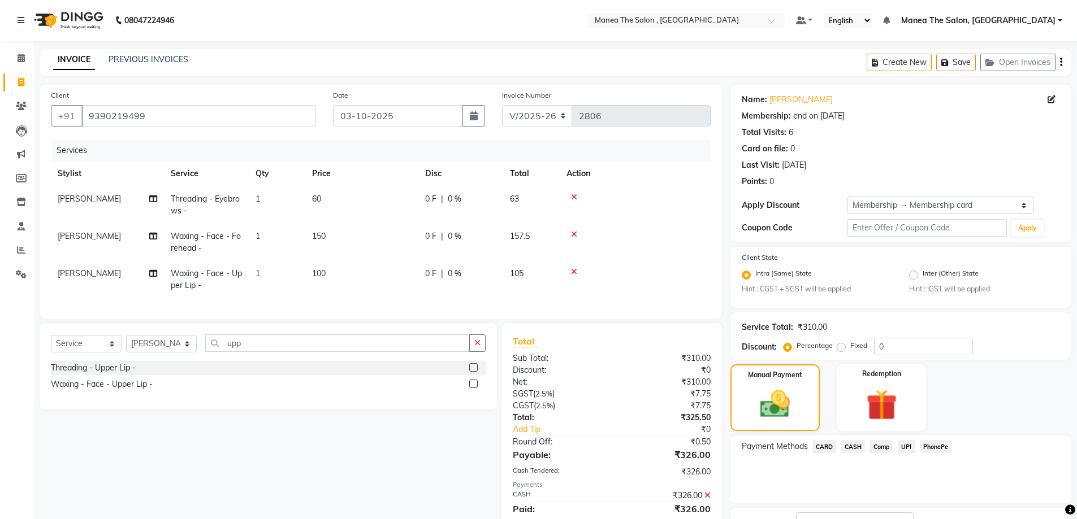
scroll to position [88, 0]
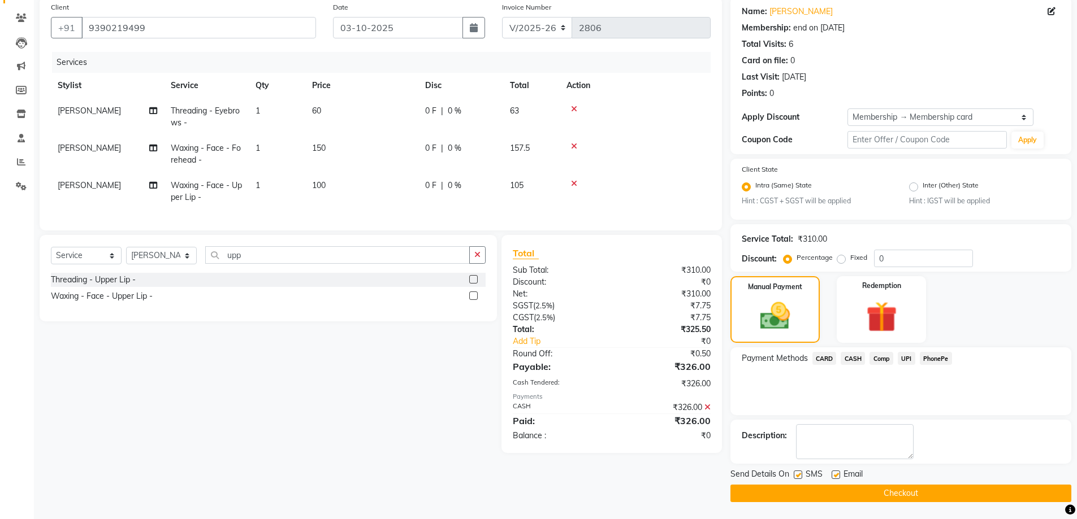
click at [878, 487] on button "Checkout" at bounding box center [900, 494] width 341 height 18
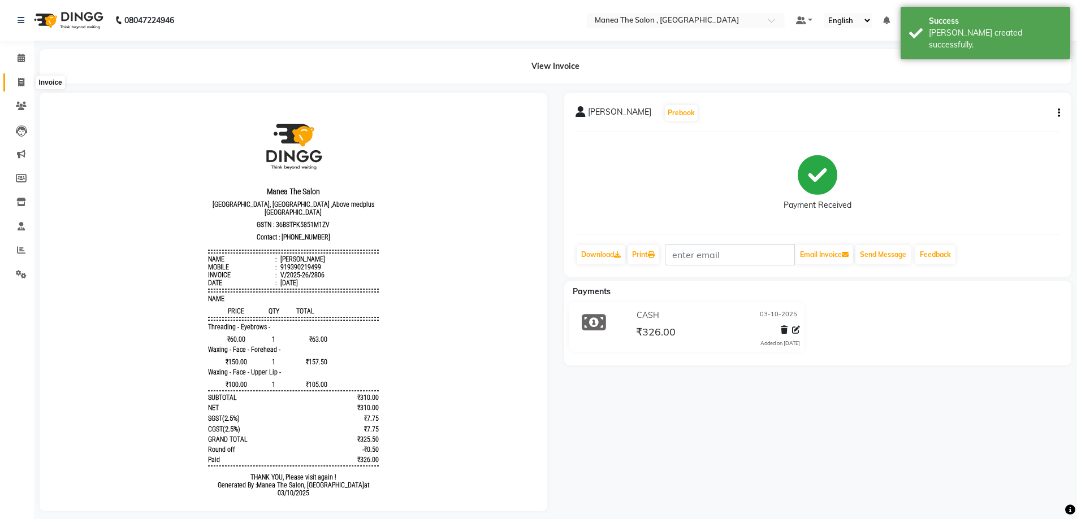
click at [24, 82] on icon at bounding box center [21, 82] width 6 height 8
select select "service"
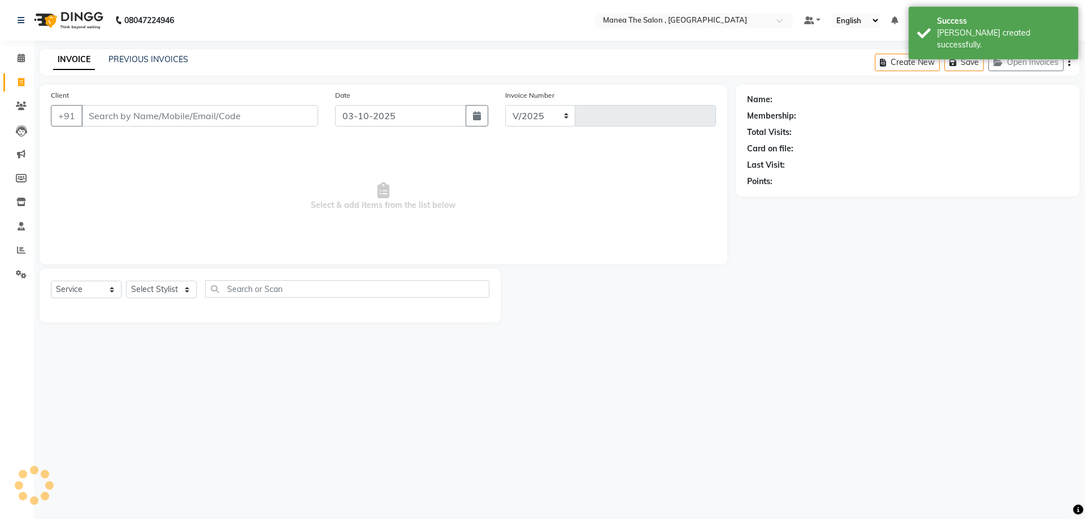
select select "7201"
type input "2807"
drag, startPoint x: 175, startPoint y: 284, endPoint x: 181, endPoint y: 320, distance: 37.4
click at [175, 284] on select "Select Stylist" at bounding box center [161, 290] width 71 height 18
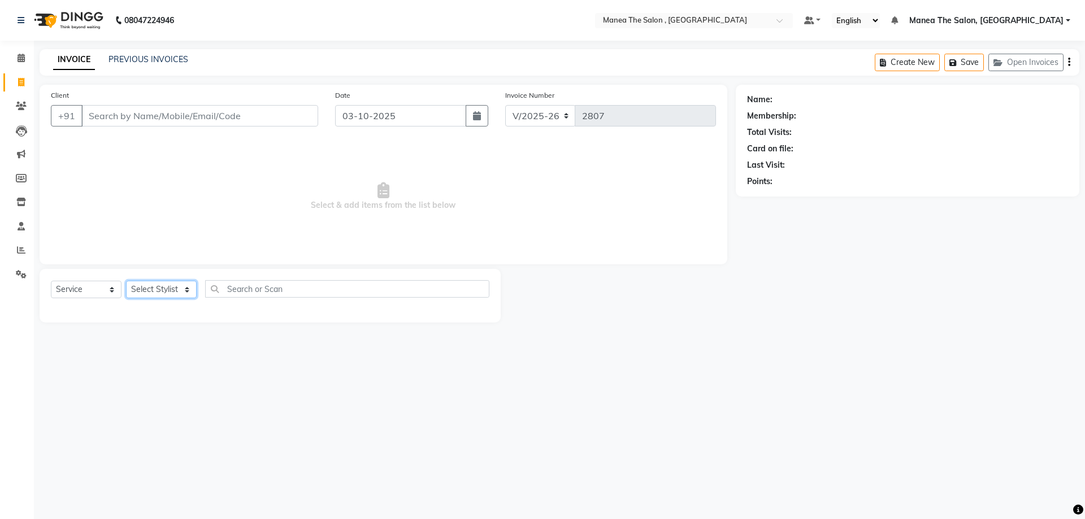
select select "84418"
click at [126, 281] on select "Select Stylist AYAZ Manager NAVEEN NIKITHA prameela Raj tillu SALMAN Soujanya z…" at bounding box center [161, 290] width 71 height 18
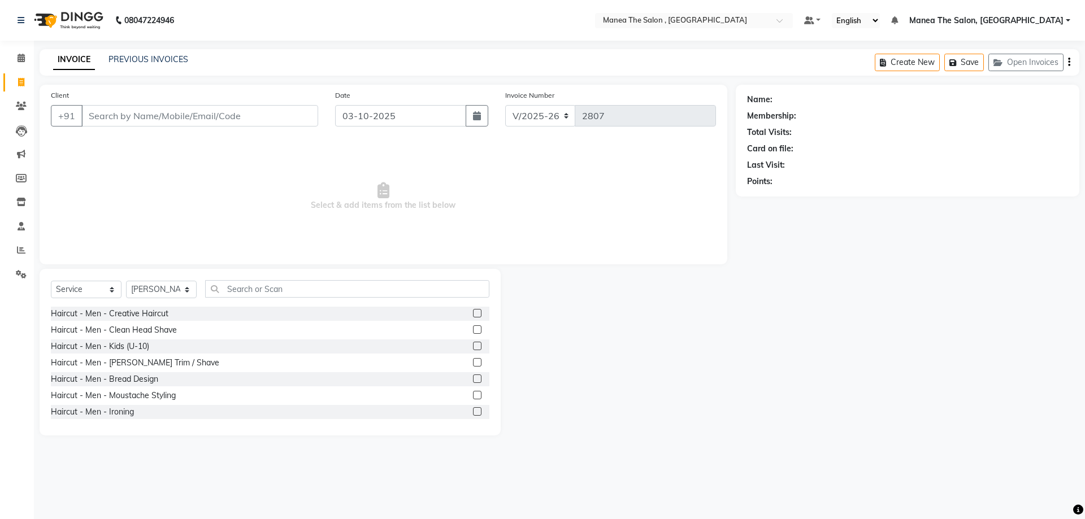
click at [473, 316] on label at bounding box center [477, 313] width 8 height 8
click at [473, 316] on input "checkbox" at bounding box center [476, 313] width 7 height 7
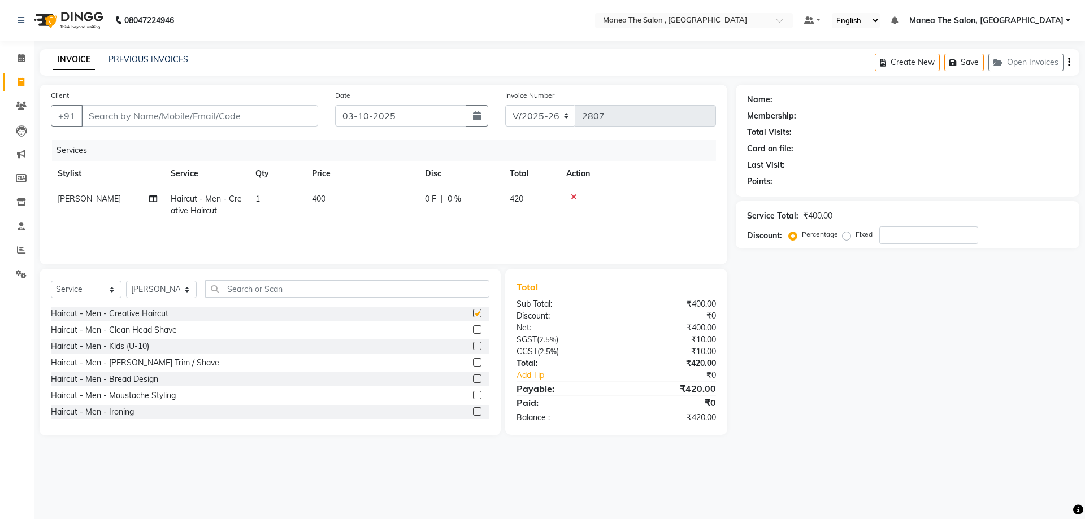
checkbox input "false"
click at [475, 377] on div at bounding box center [481, 379] width 16 height 14
click at [473, 380] on label at bounding box center [477, 379] width 8 height 8
click at [473, 380] on input "checkbox" at bounding box center [476, 379] width 7 height 7
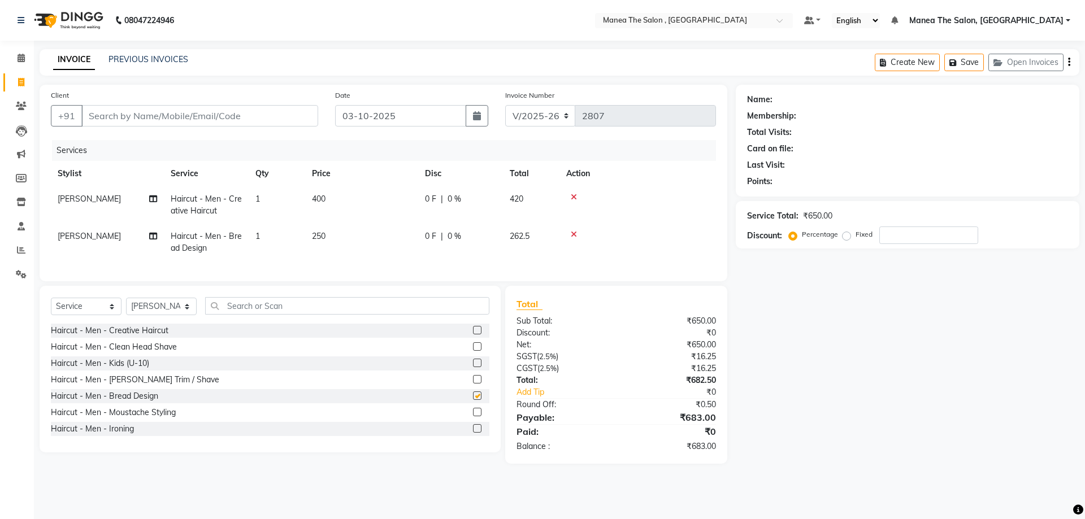
checkbox input "false"
click at [163, 112] on input "Client" at bounding box center [199, 115] width 237 height 21
type input "s"
type input "0"
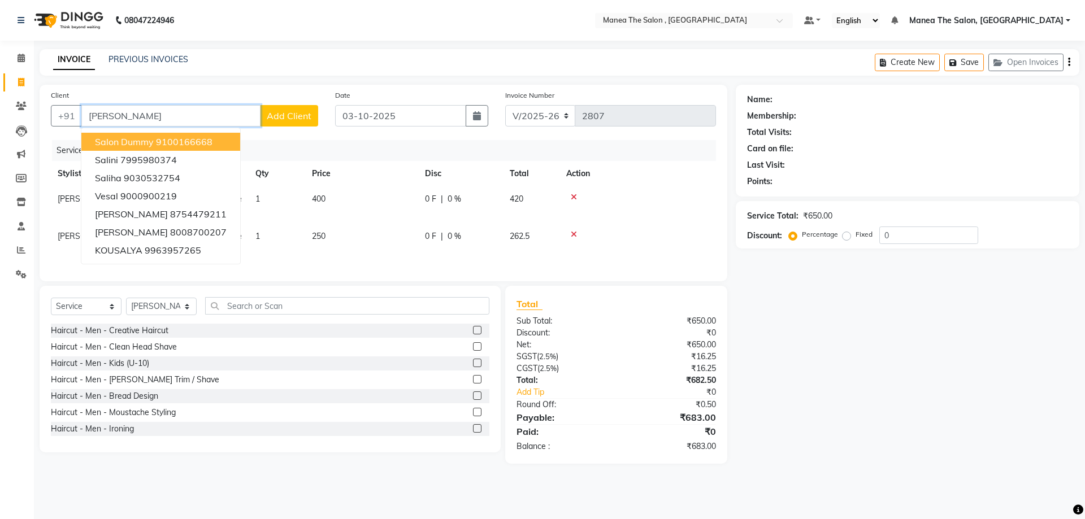
click at [211, 140] on ngb-highlight "9100166668" at bounding box center [184, 141] width 57 height 11
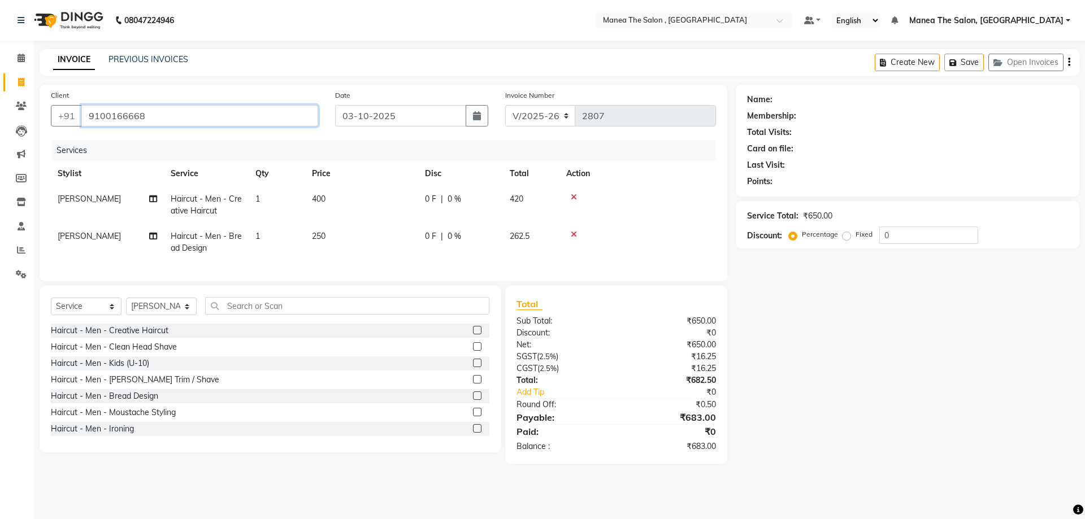
type input "9100166668"
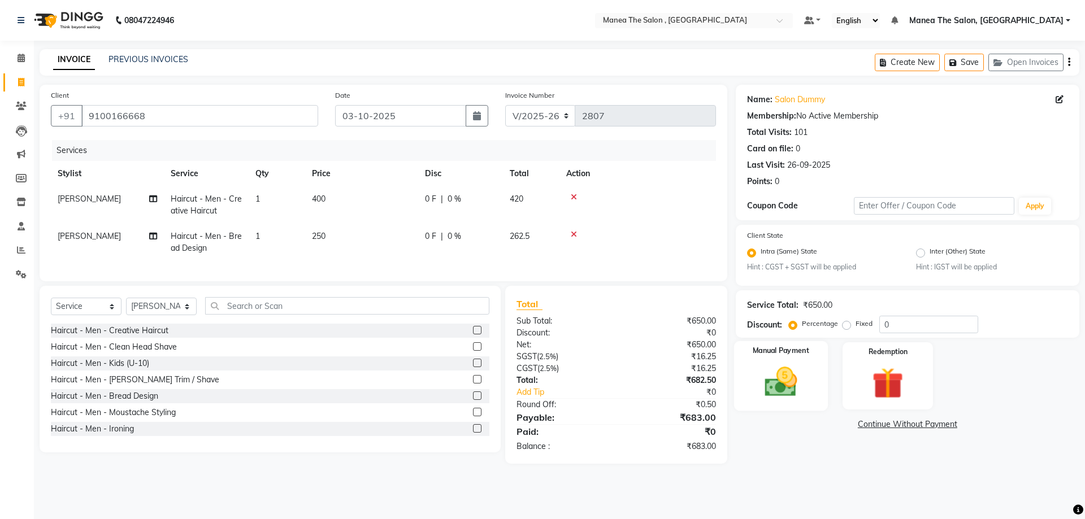
click at [765, 374] on img at bounding box center [780, 382] width 53 height 37
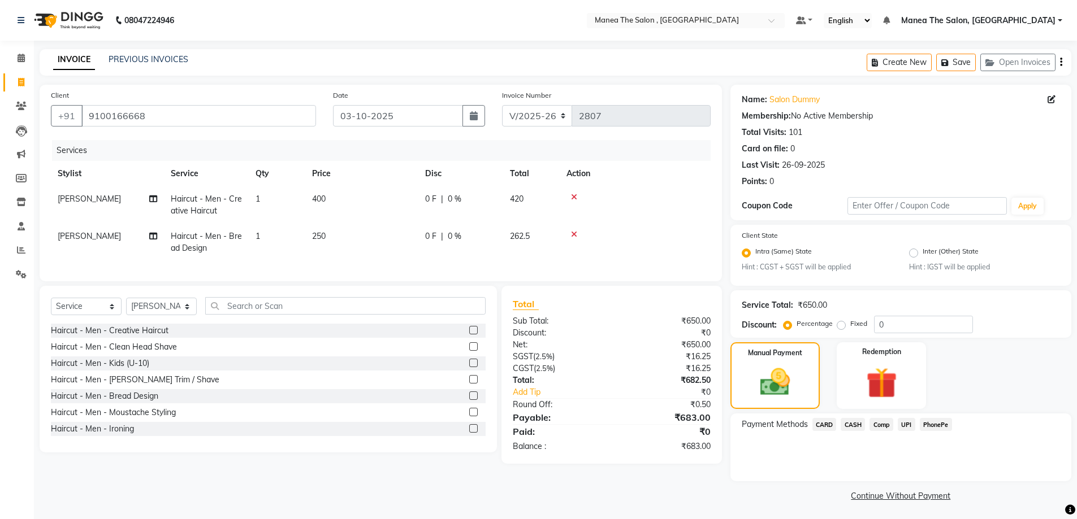
click at [853, 419] on span "CASH" at bounding box center [852, 424] width 24 height 13
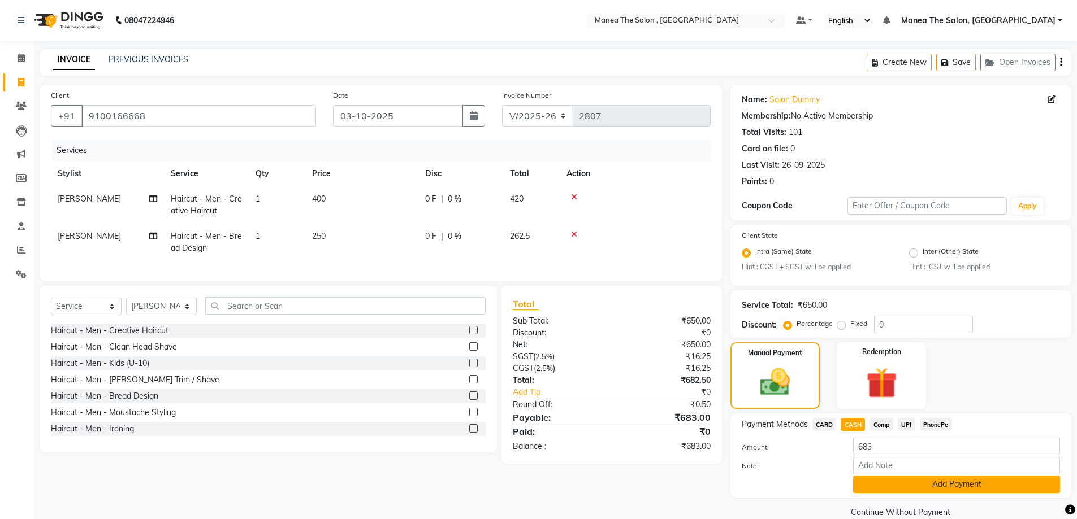
click at [896, 483] on button "Add Payment" at bounding box center [956, 485] width 207 height 18
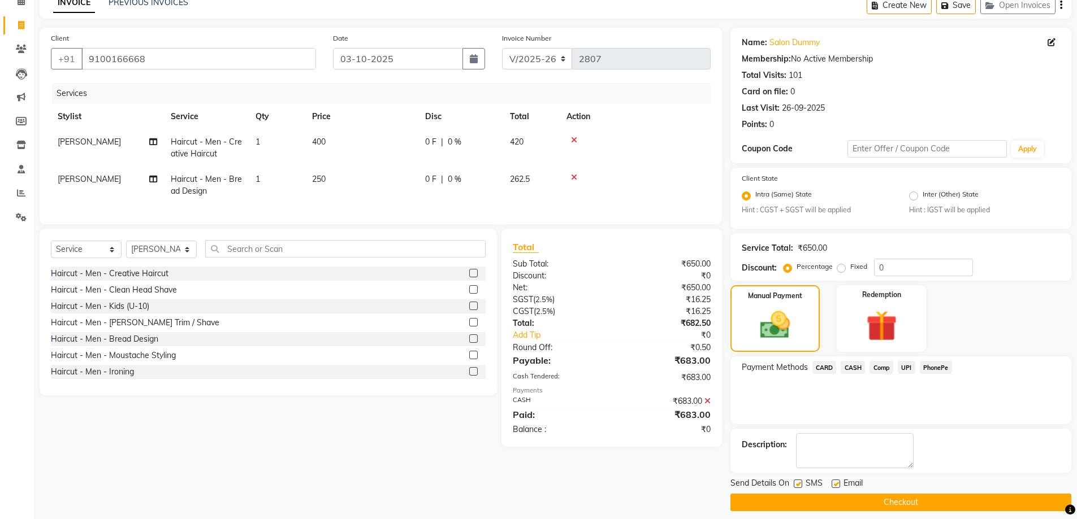
scroll to position [66, 0]
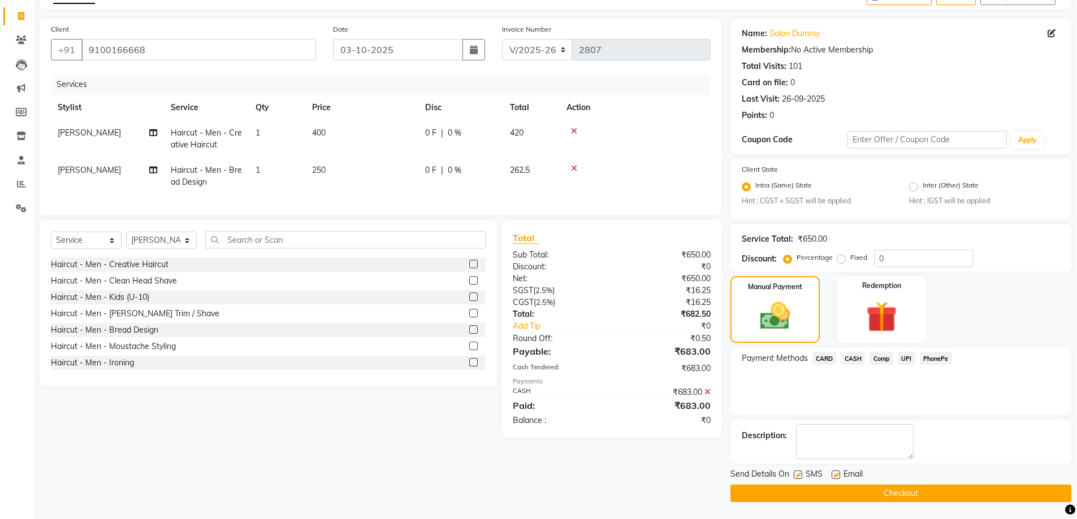
click at [893, 491] on button "Checkout" at bounding box center [900, 494] width 341 height 18
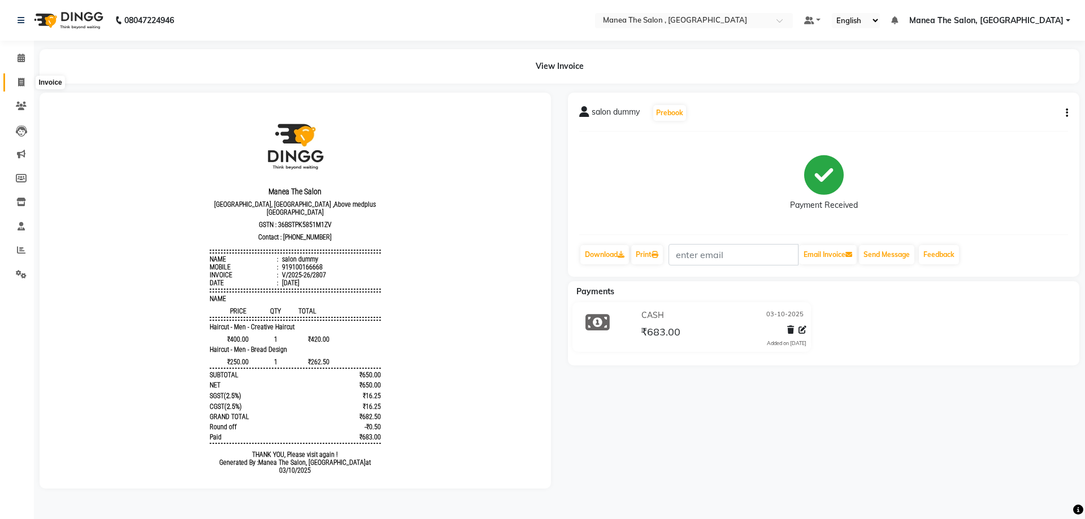
click at [23, 82] on icon at bounding box center [21, 82] width 6 height 8
select select "service"
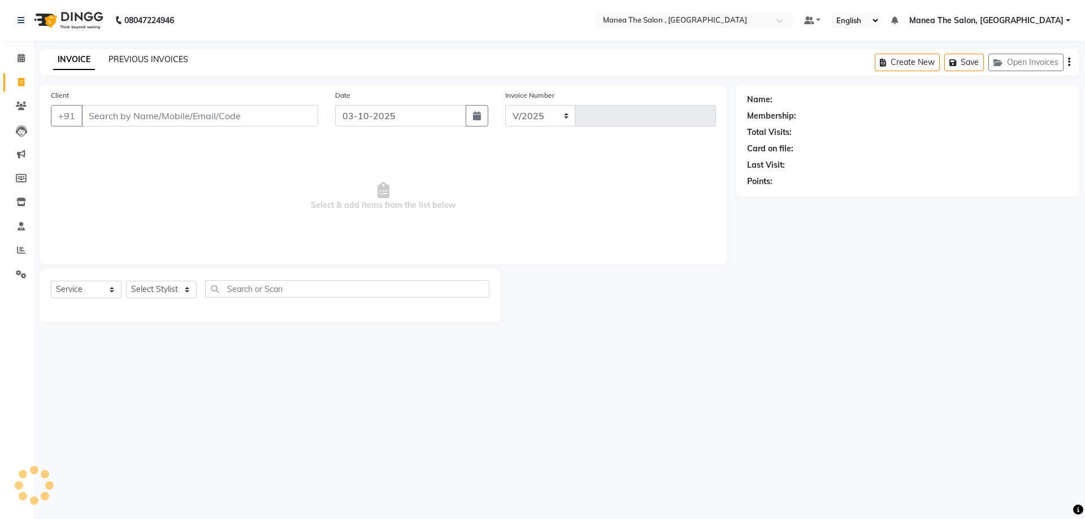
select select "7201"
type input "2808"
click at [133, 56] on link "PREVIOUS INVOICES" at bounding box center [149, 59] width 80 height 10
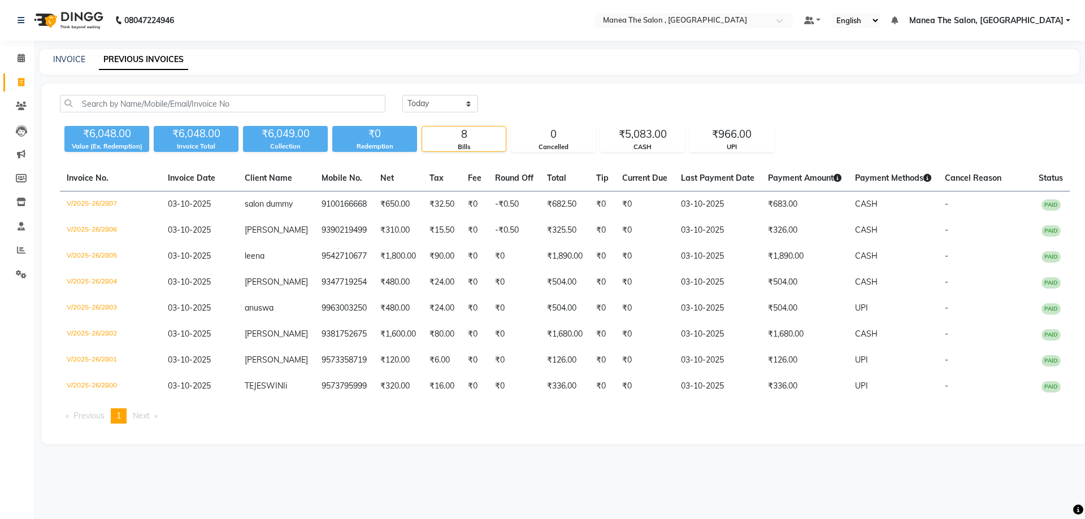
click at [407, 489] on div "08047224946 Select Location × Manea The Salon , Kondapur Default Panel My Panel…" at bounding box center [542, 259] width 1085 height 519
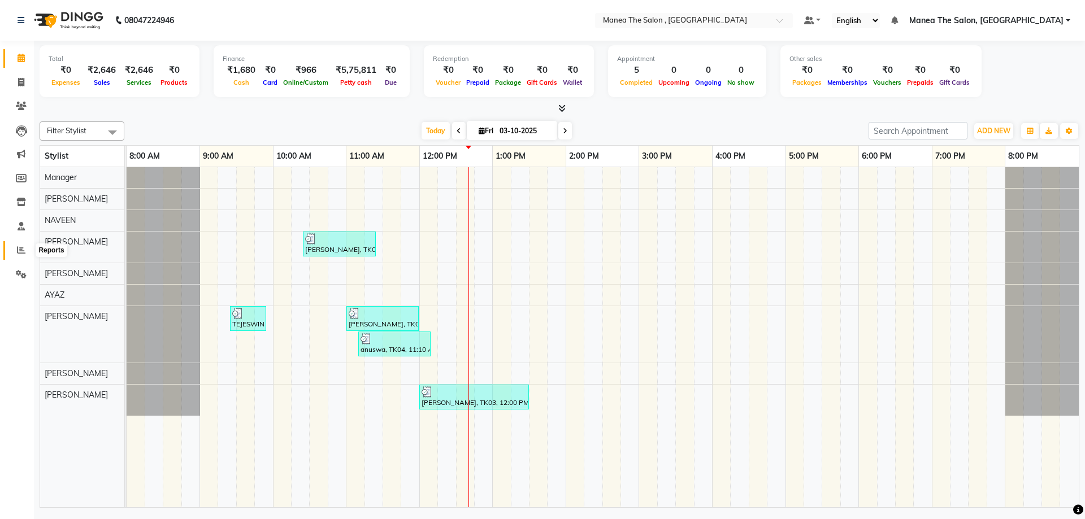
click at [20, 252] on icon at bounding box center [21, 250] width 8 height 8
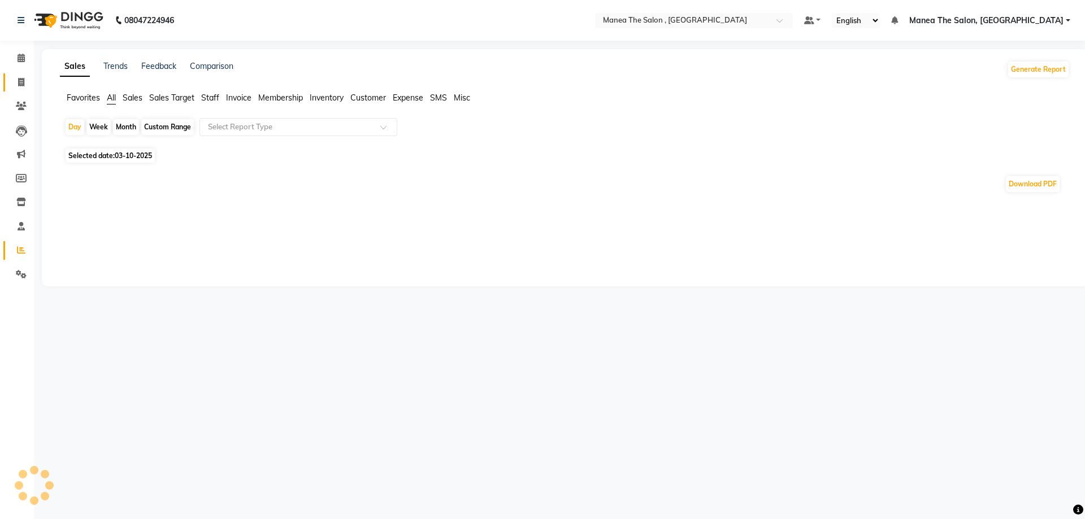
click at [18, 83] on icon at bounding box center [21, 82] width 6 height 8
select select "service"
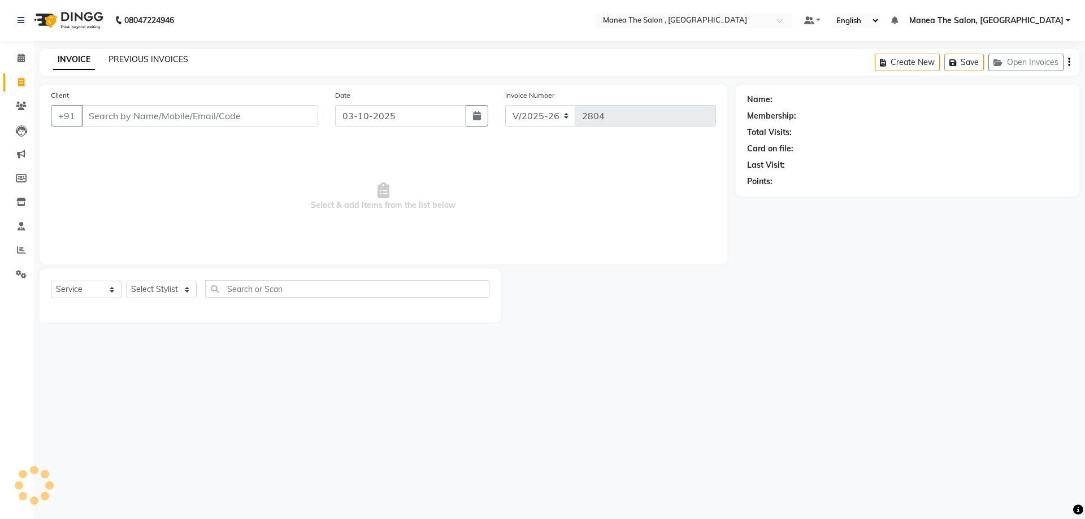
click at [127, 60] on link "PREVIOUS INVOICES" at bounding box center [149, 59] width 80 height 10
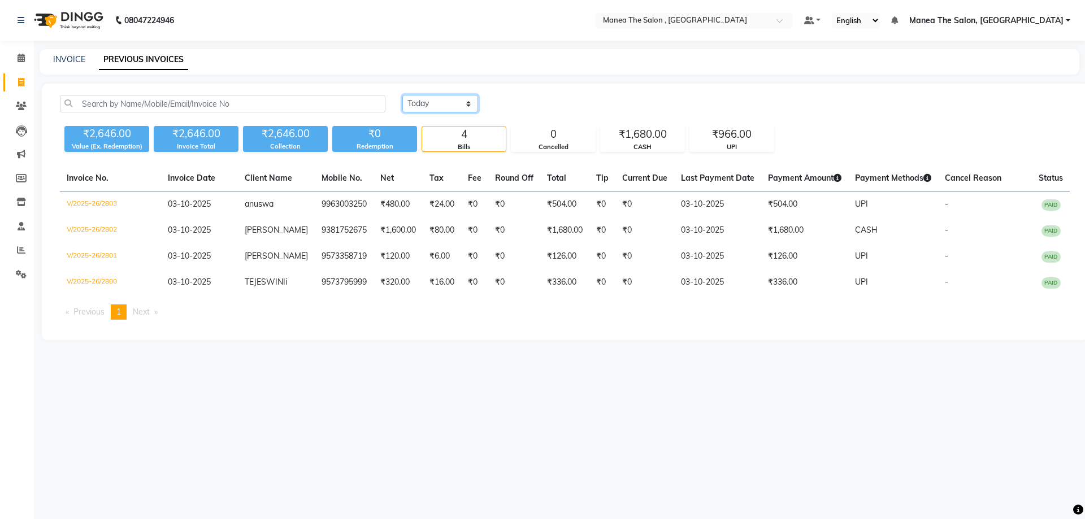
click at [461, 105] on select "Today Yesterday Custom Range" at bounding box center [440, 104] width 76 height 18
select select "yesterday"
click at [402, 95] on select "Today Yesterday Custom Range" at bounding box center [440, 104] width 76 height 18
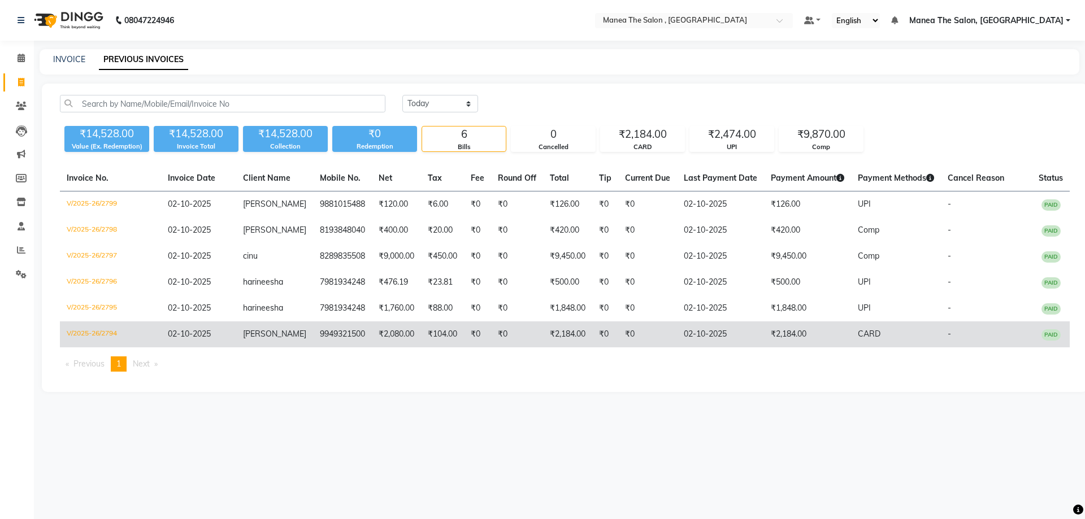
click at [777, 339] on td "₹2,184.00" at bounding box center [807, 335] width 87 height 26
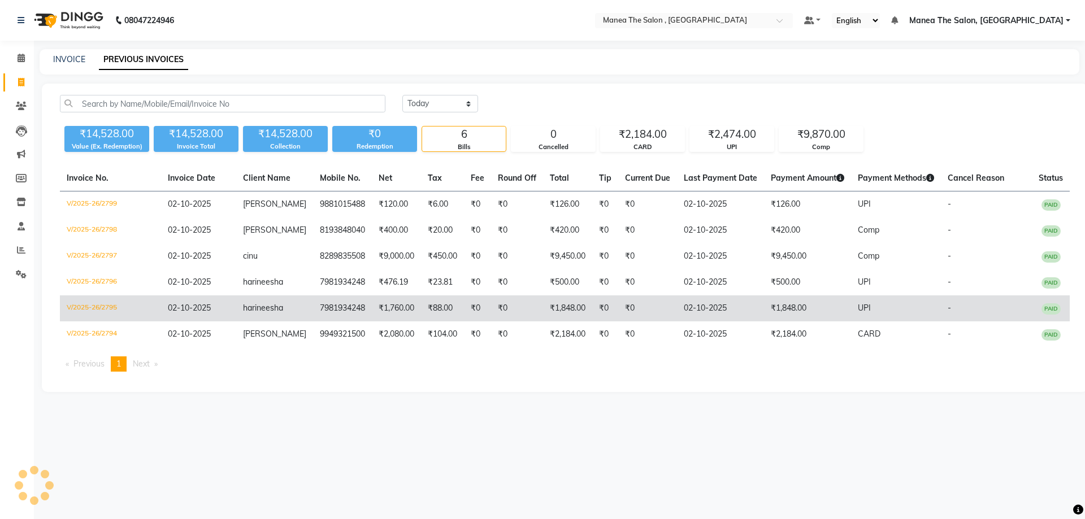
click at [393, 303] on td "₹1,760.00" at bounding box center [396, 309] width 49 height 26
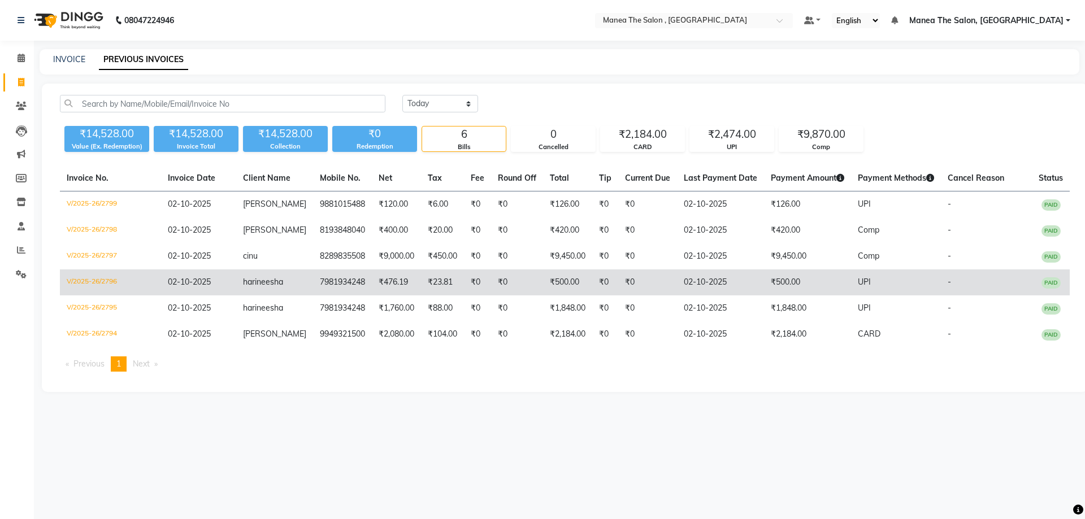
click at [503, 284] on td "₹0" at bounding box center [517, 283] width 52 height 26
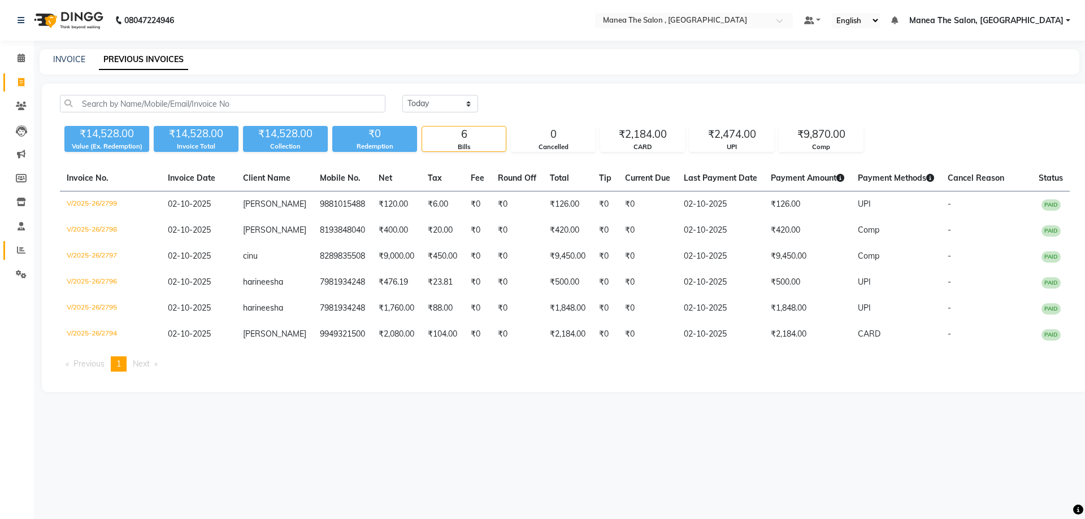
click at [27, 251] on span at bounding box center [21, 250] width 20 height 13
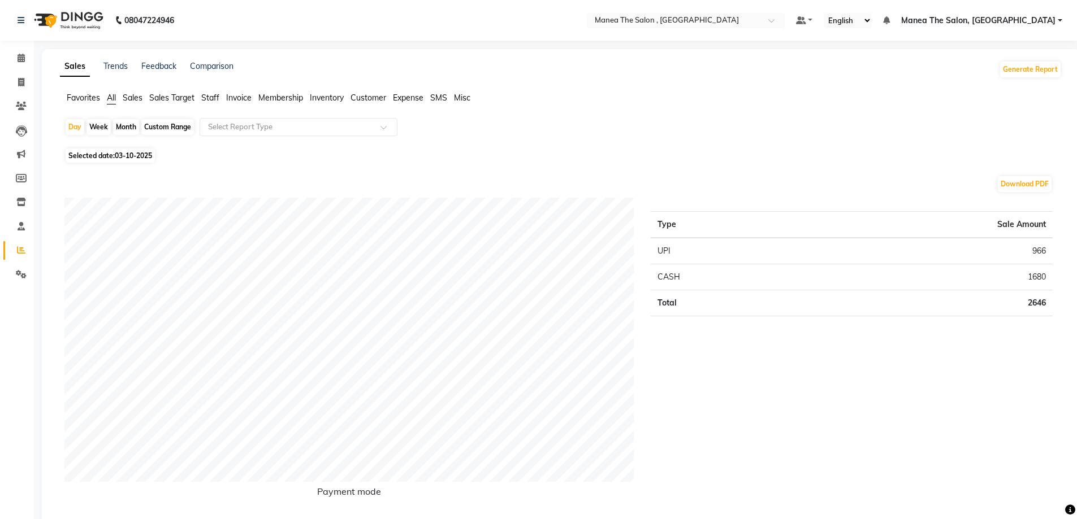
click at [128, 154] on span "03-10-2025" at bounding box center [133, 155] width 37 height 8
select select "10"
select select "2025"
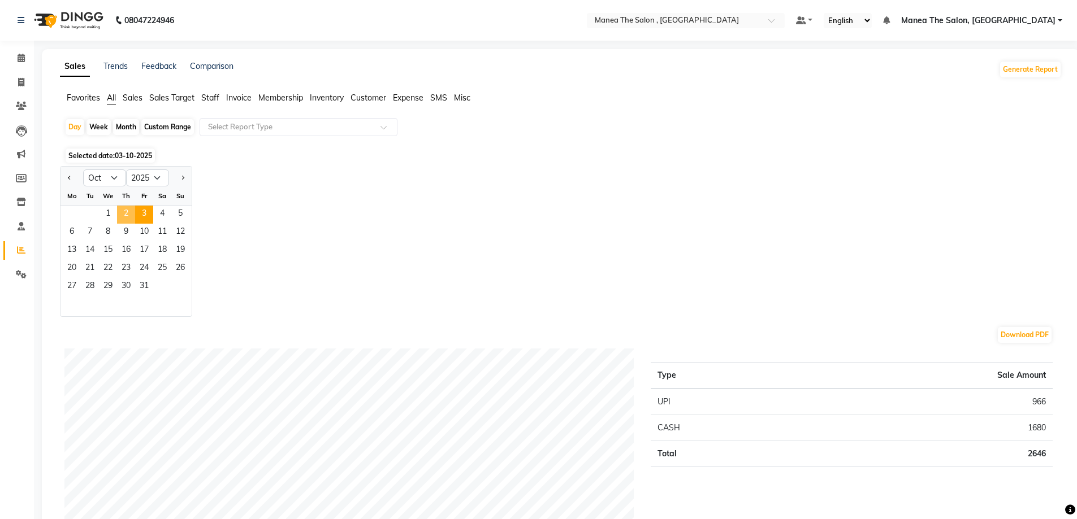
click at [130, 214] on span "2" at bounding box center [126, 215] width 18 height 18
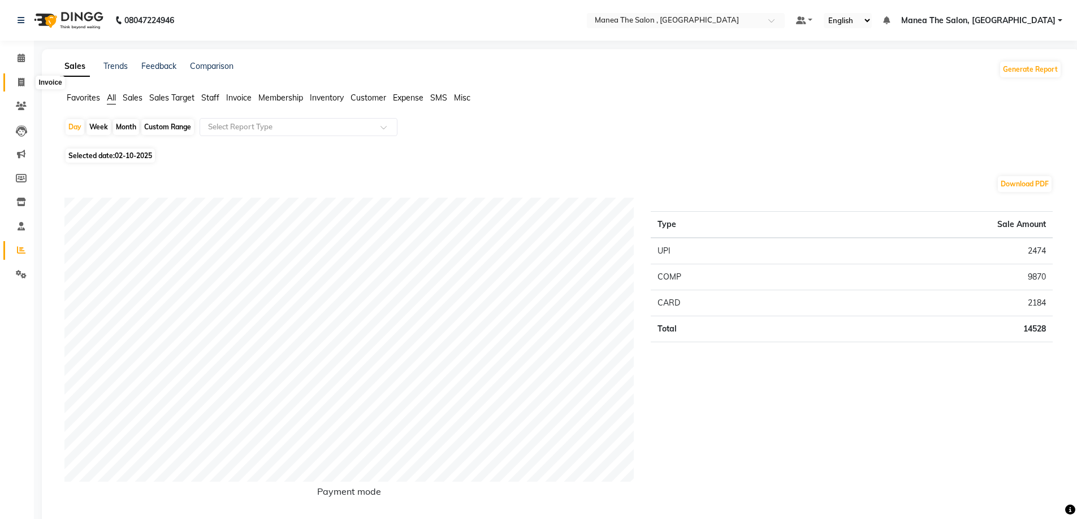
click at [16, 85] on span at bounding box center [21, 82] width 20 height 13
select select "service"
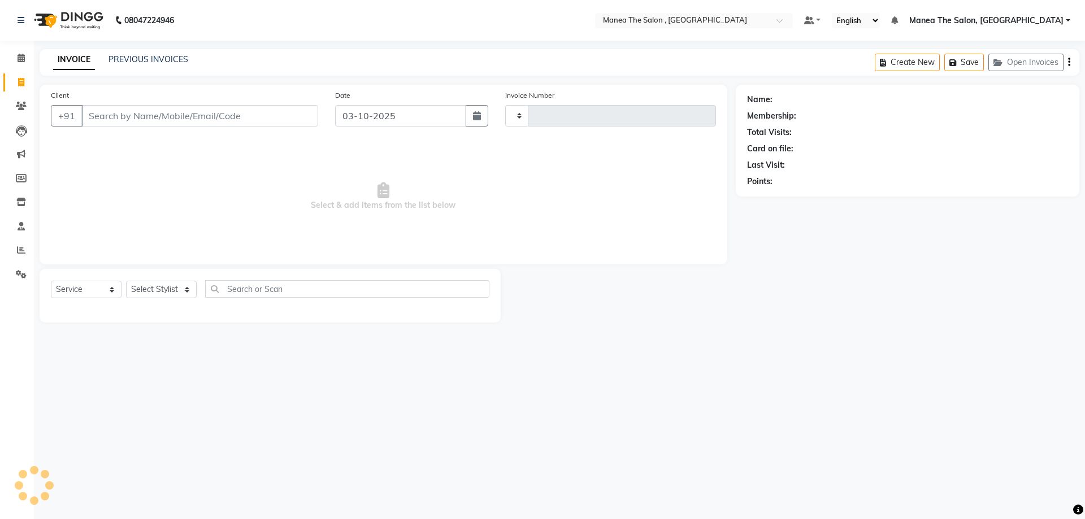
type input "2805"
select select "7201"
click at [149, 58] on link "PREVIOUS INVOICES" at bounding box center [149, 59] width 80 height 10
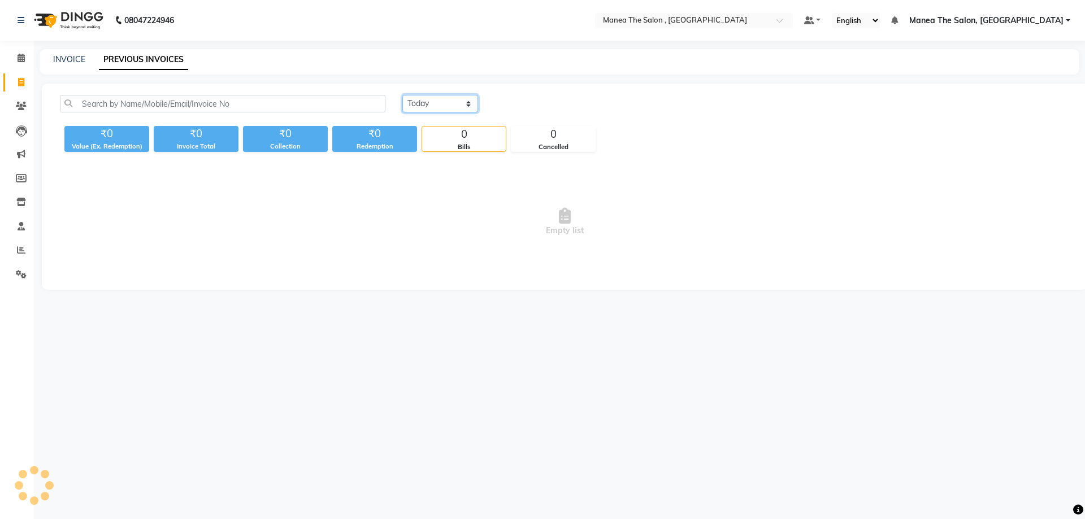
click at [466, 96] on select "Today Yesterday Custom Range" at bounding box center [440, 104] width 76 height 18
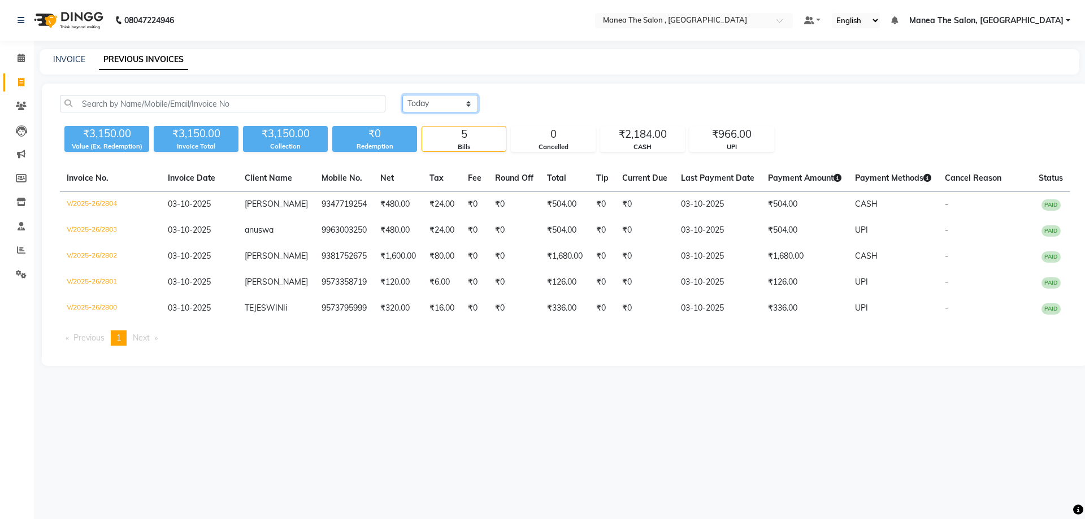
select select "yesterday"
click at [402, 95] on select "Today Yesterday Custom Range" at bounding box center [440, 104] width 76 height 18
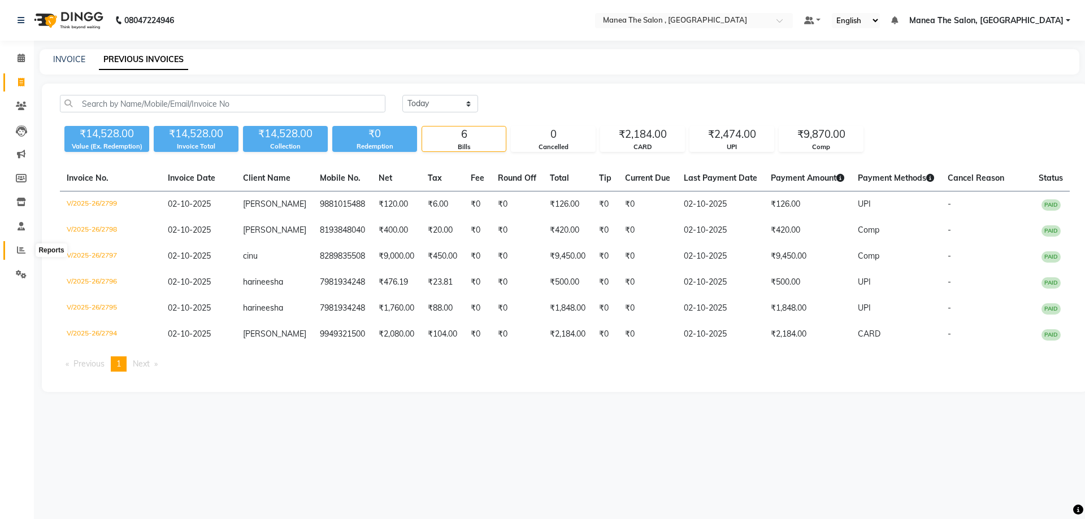
click at [29, 254] on span at bounding box center [21, 250] width 20 height 13
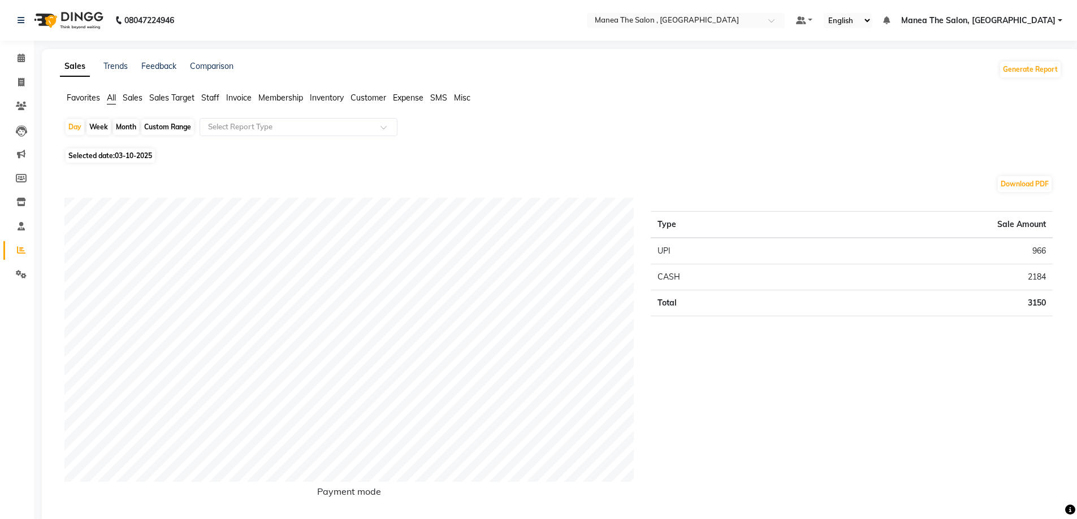
click at [118, 155] on span "03-10-2025" at bounding box center [133, 155] width 37 height 8
select select "10"
select select "2025"
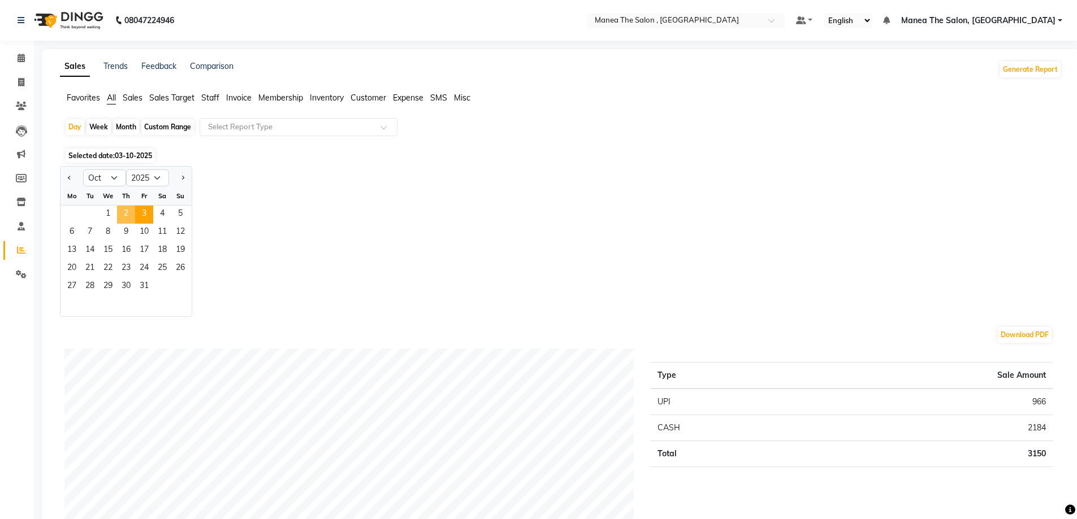
click at [129, 215] on span "2" at bounding box center [126, 215] width 18 height 18
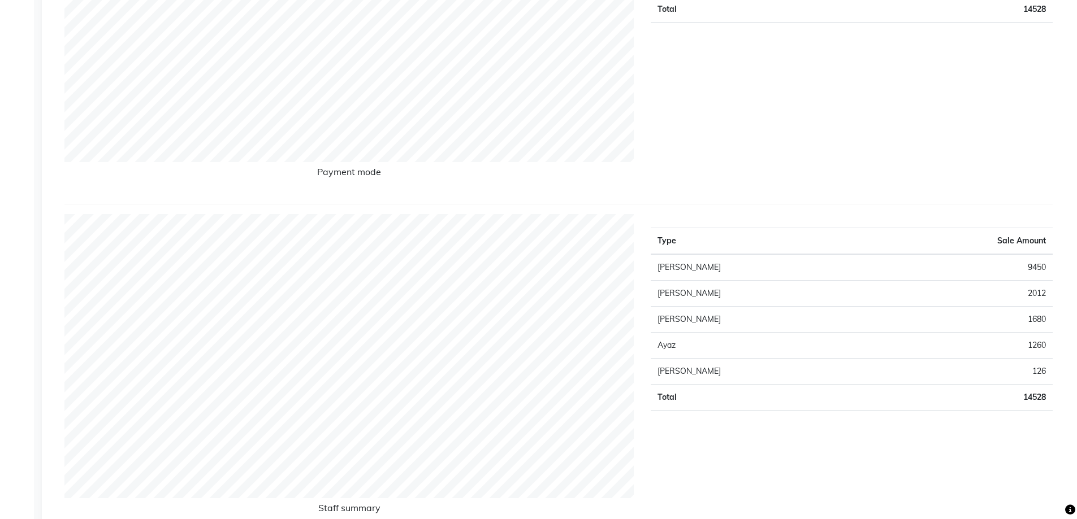
scroll to position [339, 0]
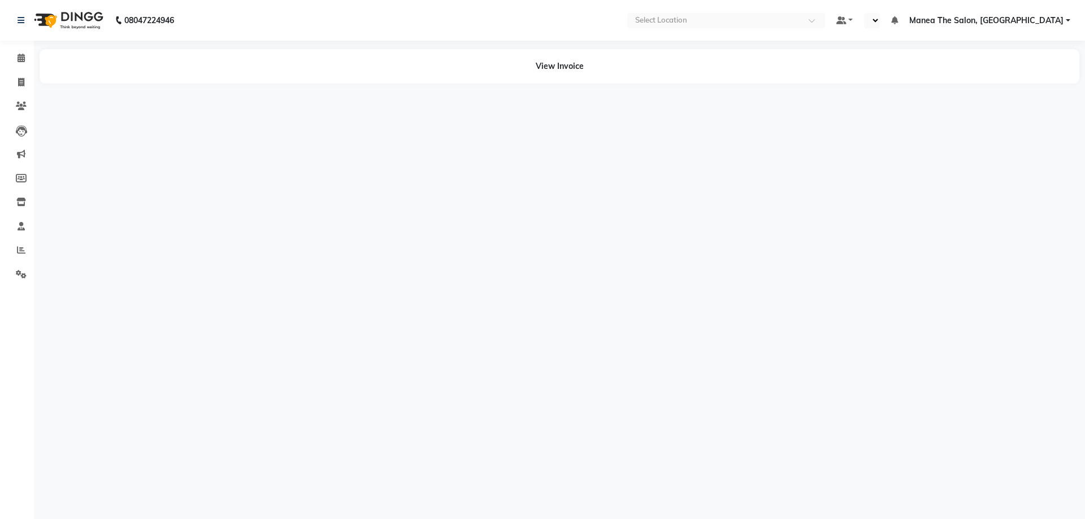
select select "en"
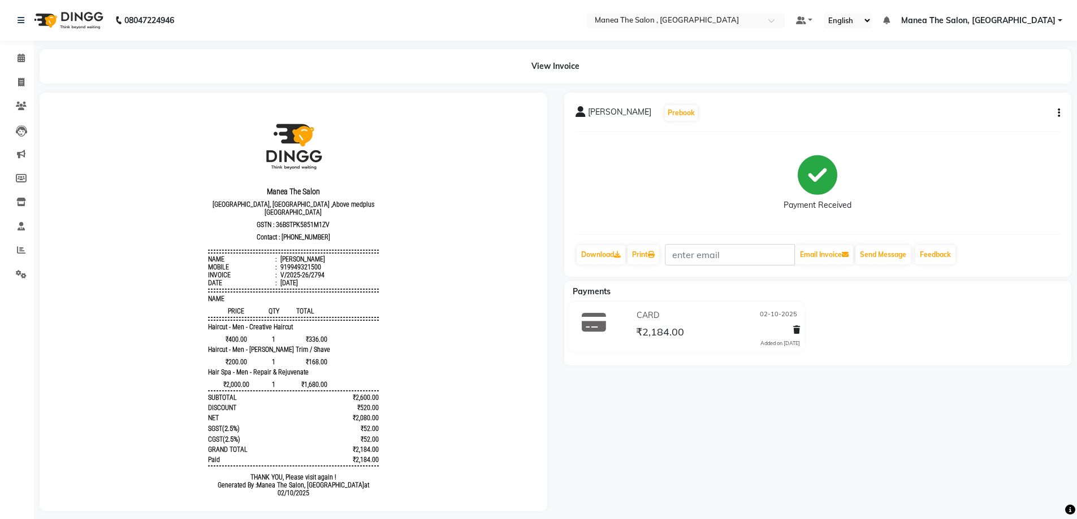
click at [1059, 118] on button "button" at bounding box center [1056, 113] width 7 height 12
click at [1025, 112] on div "Edit Item Staff" at bounding box center [1002, 113] width 77 height 14
select select
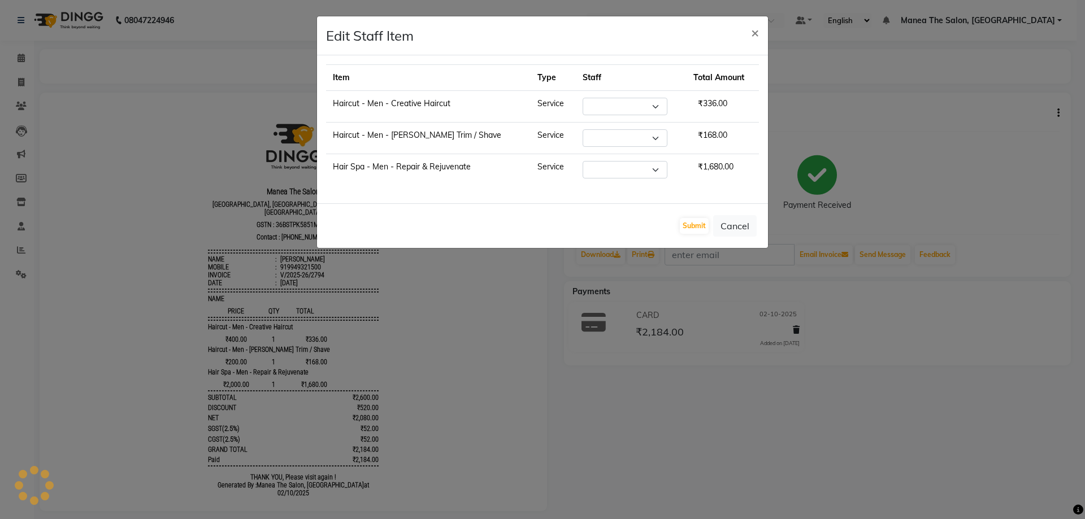
select select "82447"
select select "70825"
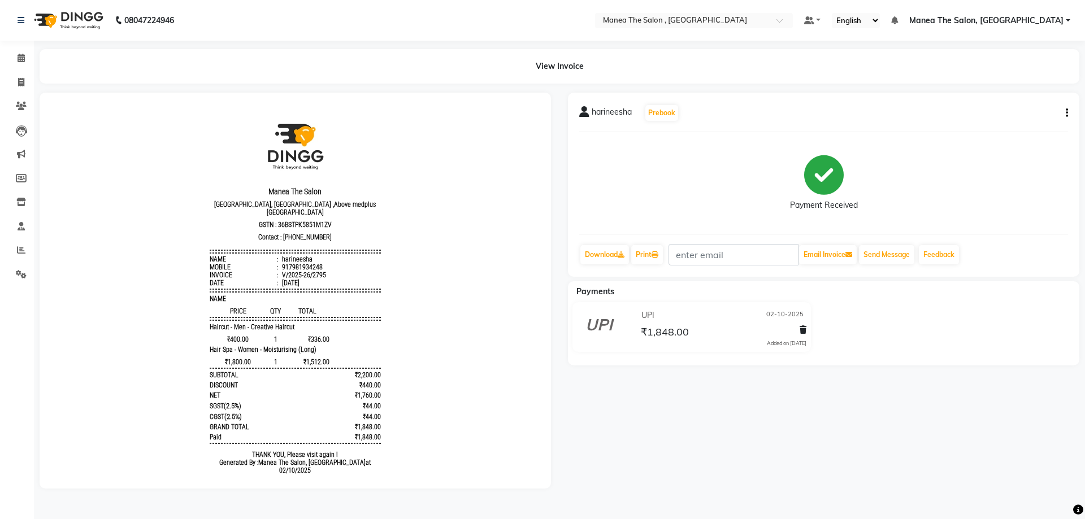
click at [1067, 113] on icon "button" at bounding box center [1067, 113] width 2 height 1
click at [1014, 114] on div "Edit Item Staff" at bounding box center [1010, 113] width 77 height 14
select select
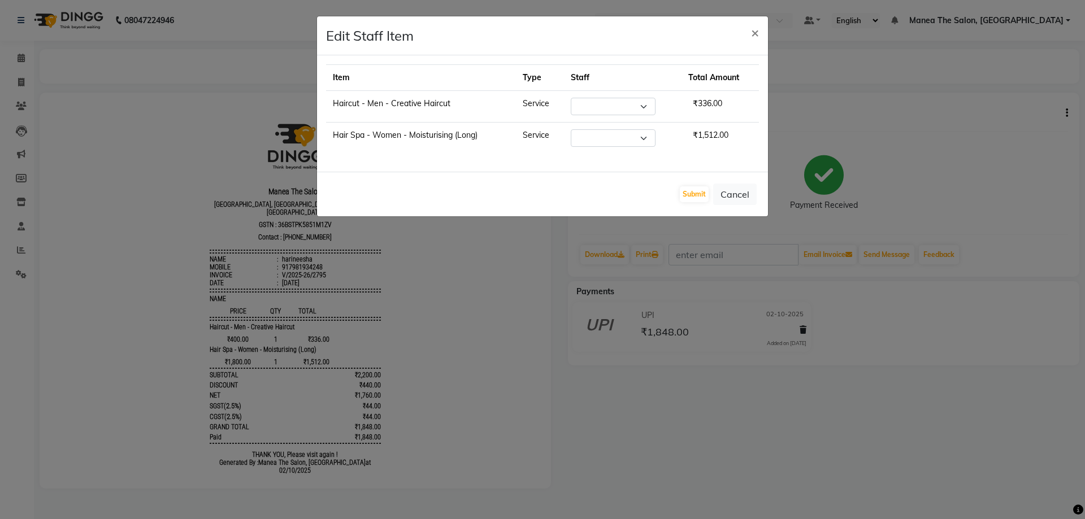
select select "82447"
select select "93250"
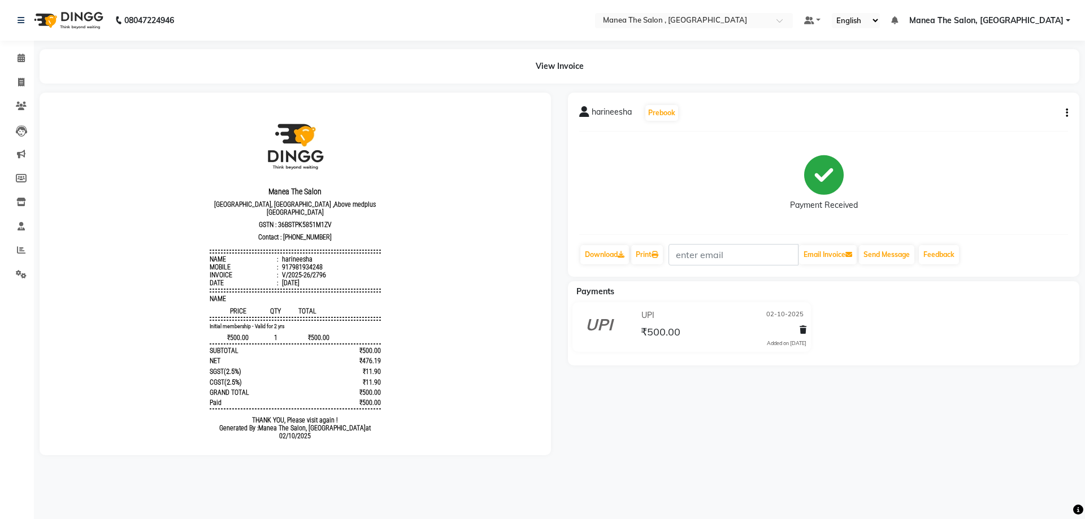
click at [1066, 113] on icon "button" at bounding box center [1067, 113] width 2 height 1
click at [1005, 107] on div "Edit Item Staff" at bounding box center [1021, 106] width 57 height 14
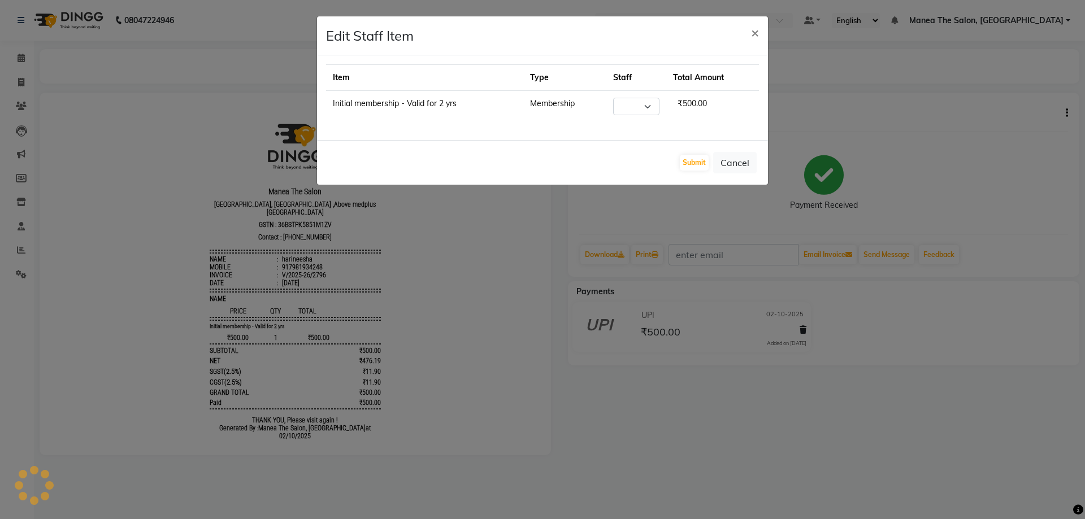
select select "93250"
